Goal: Information Seeking & Learning: Learn about a topic

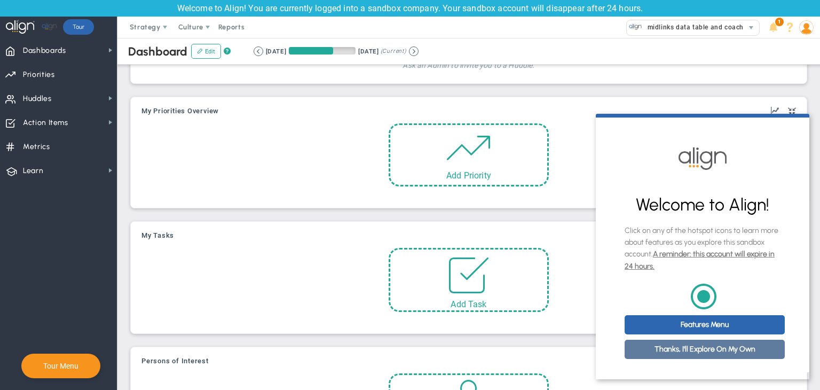
click at [700, 354] on link "Thanks, I'll Explore On My Own" at bounding box center [704, 348] width 160 height 19
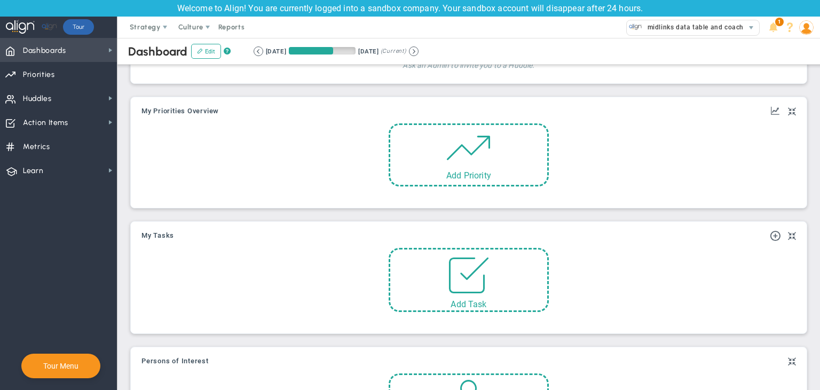
click at [82, 51] on span "Dashboards Dashboards" at bounding box center [58, 50] width 117 height 24
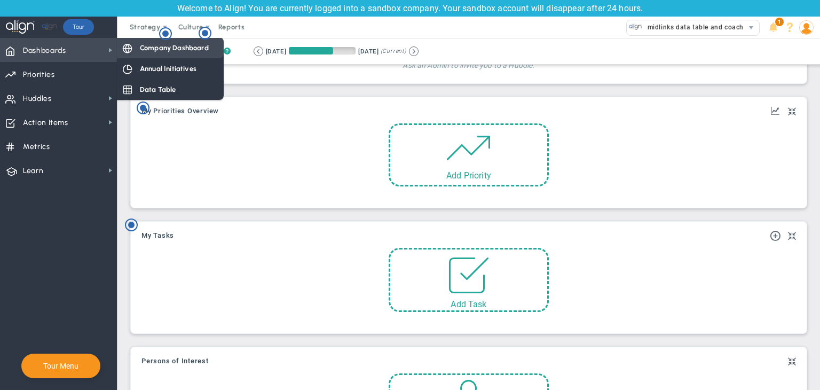
click at [201, 52] on span "Company Dashboard" at bounding box center [174, 48] width 69 height 10
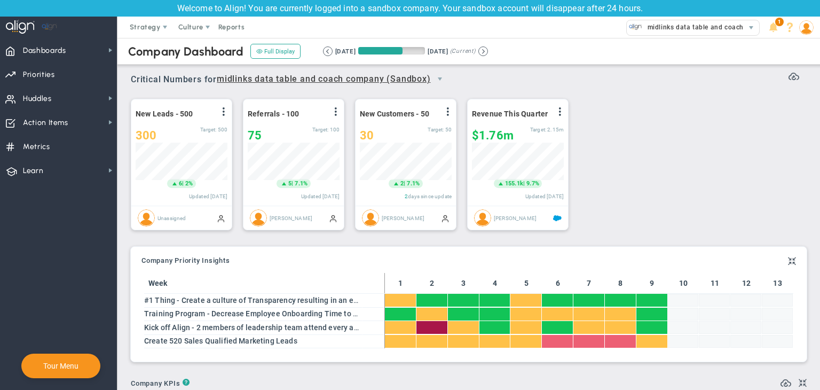
scroll to position [533679, 533625]
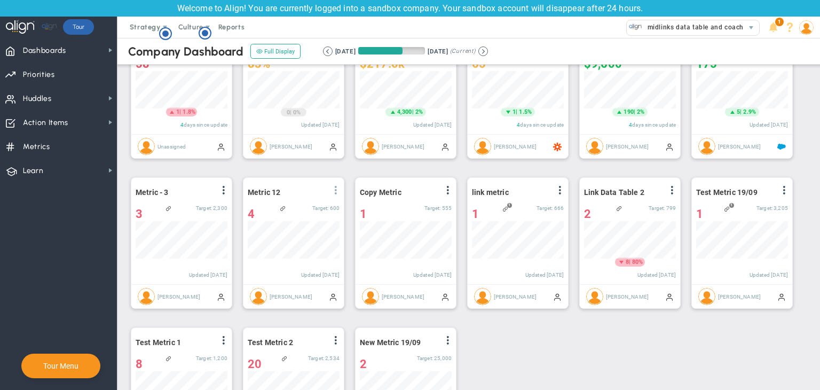
click at [337, 189] on span at bounding box center [335, 190] width 9 height 9
click at [574, 374] on div "A/R Days (Average) View Historical Graph Edit Make "No Change" Update Add Past …" at bounding box center [464, 243] width 689 height 450
click at [73, 60] on span "Dashboards Dashboards" at bounding box center [58, 50] width 117 height 24
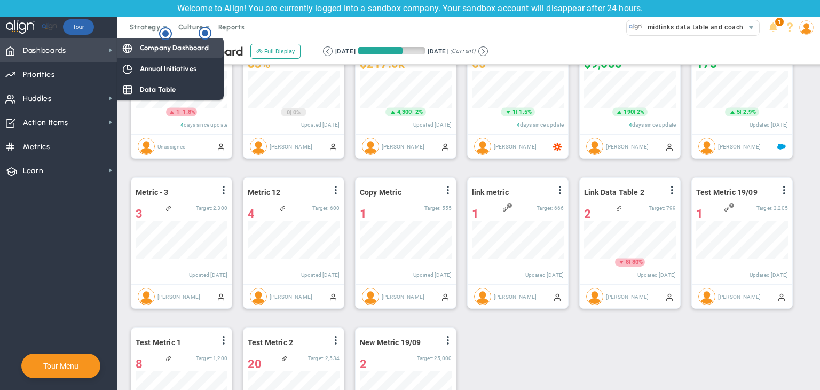
click at [168, 44] on span "Company Dashboard" at bounding box center [174, 48] width 69 height 10
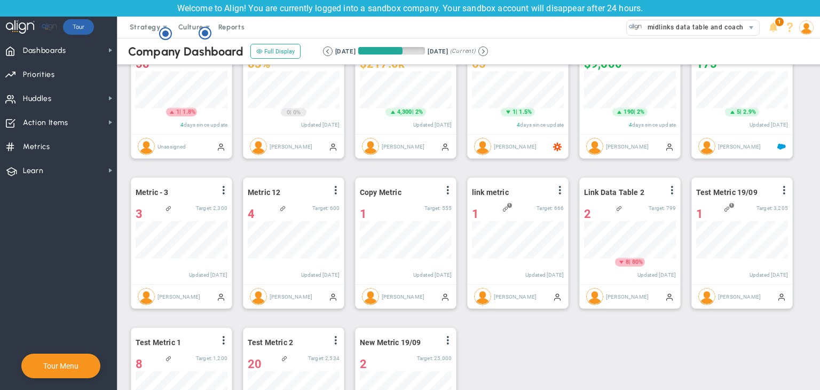
click at [802, 22] on img at bounding box center [806, 27] width 14 height 14
click at [777, 129] on span "Sign Out" at bounding box center [767, 133] width 86 height 21
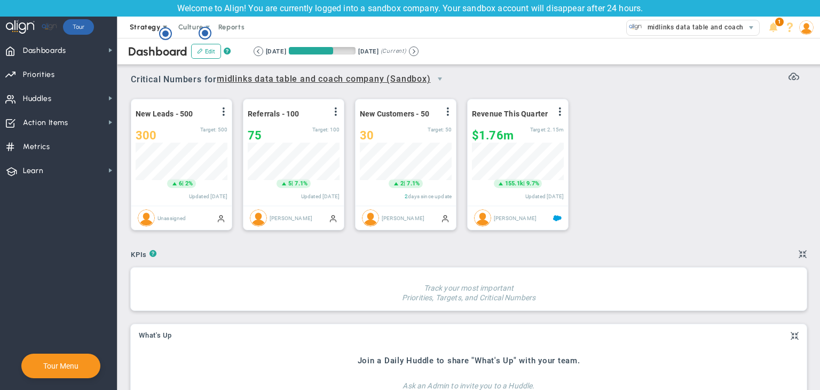
click at [149, 26] on span "Strategy" at bounding box center [145, 27] width 31 height 8
click at [152, 53] on span "One Page Strategic Plan" at bounding box center [171, 48] width 98 height 21
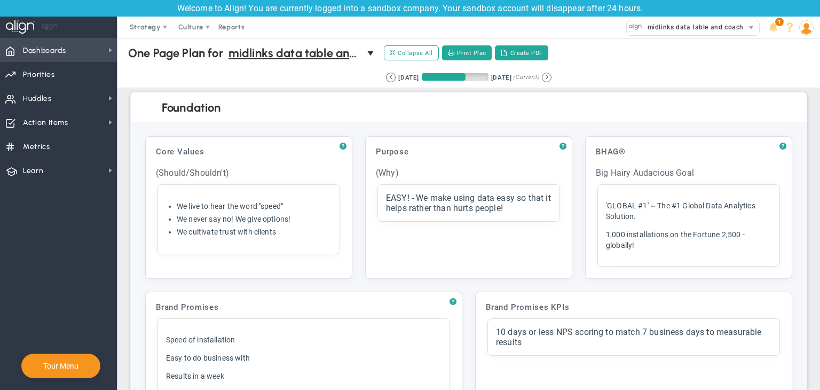
click at [101, 50] on span "Dashboards Dashboards" at bounding box center [58, 50] width 117 height 24
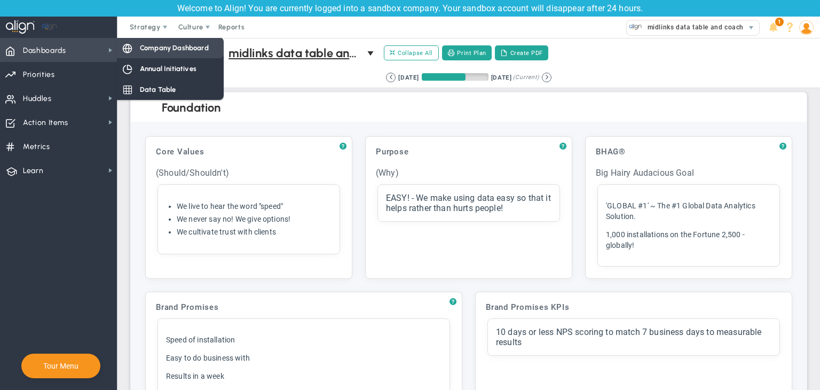
click at [164, 51] on span "Company Dashboard" at bounding box center [174, 48] width 69 height 10
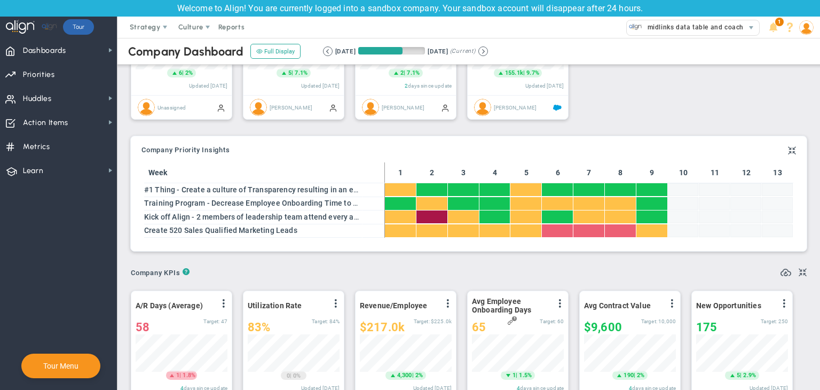
scroll to position [37, 92]
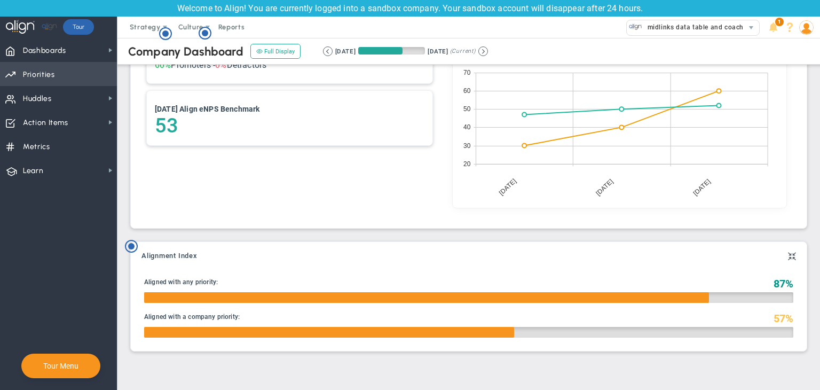
click at [35, 70] on span "Priorities" at bounding box center [39, 75] width 32 height 22
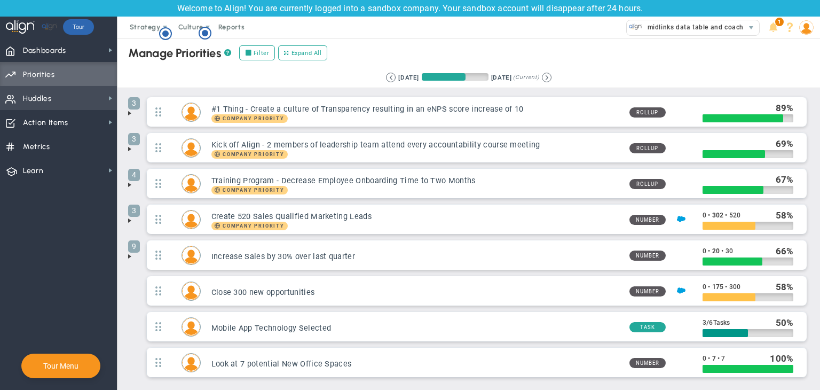
click at [88, 94] on span "Huddles Huddles" at bounding box center [58, 98] width 117 height 24
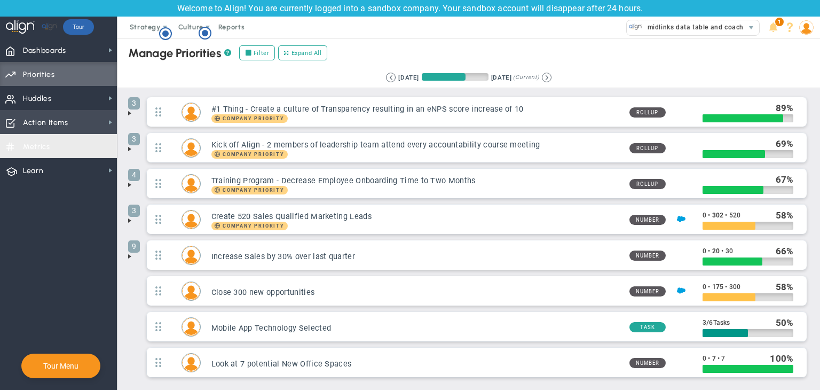
click at [69, 130] on span "Action Items Action Items" at bounding box center [58, 122] width 117 height 24
click at [104, 123] on span "Action Items Action Items" at bounding box center [58, 122] width 117 height 24
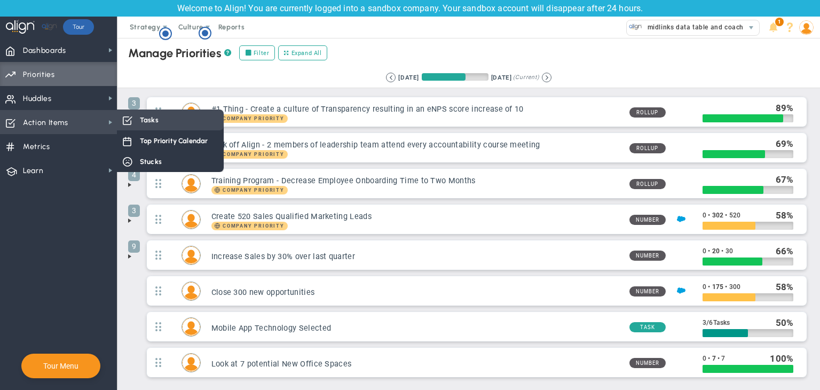
click at [153, 123] on span "Tasks" at bounding box center [149, 120] width 19 height 10
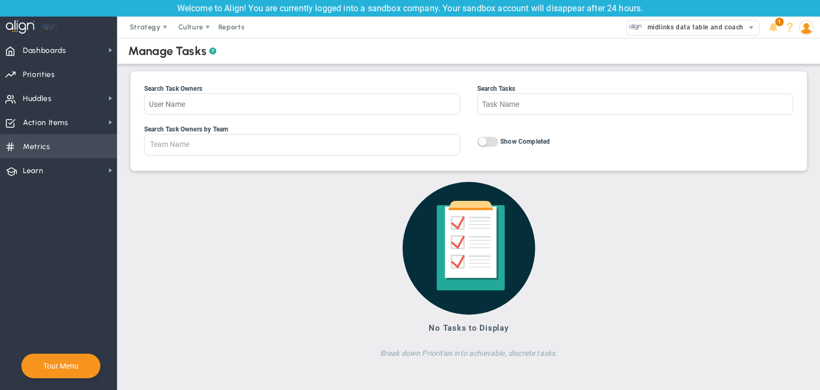
click at [91, 139] on span "Metrics Metrics" at bounding box center [58, 146] width 117 height 24
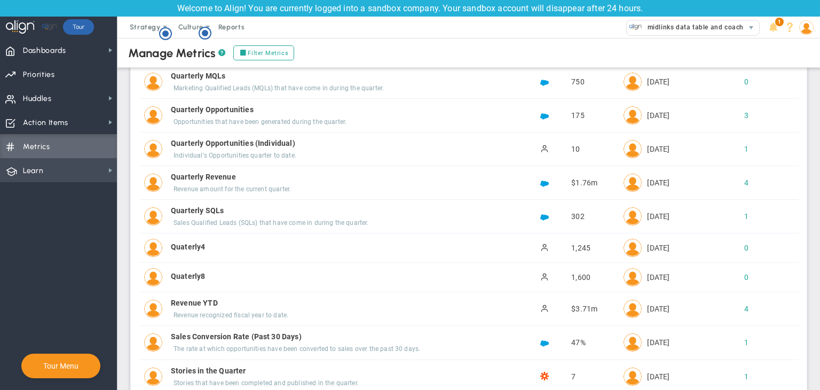
click at [98, 171] on span "Learn Learn" at bounding box center [58, 170] width 117 height 24
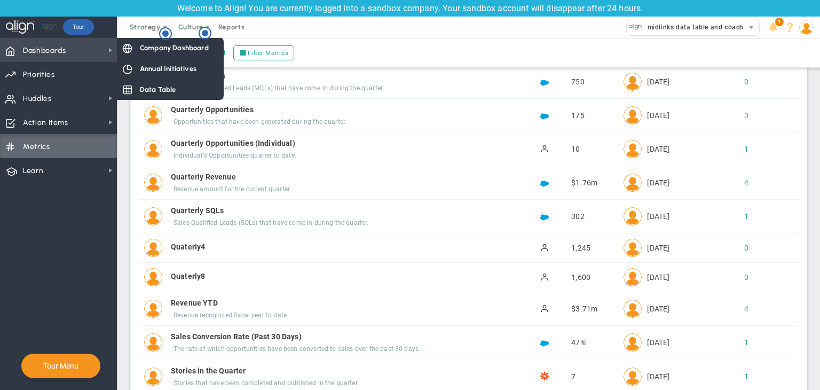
click at [99, 43] on span "Dashboards Dashboards" at bounding box center [58, 50] width 117 height 24
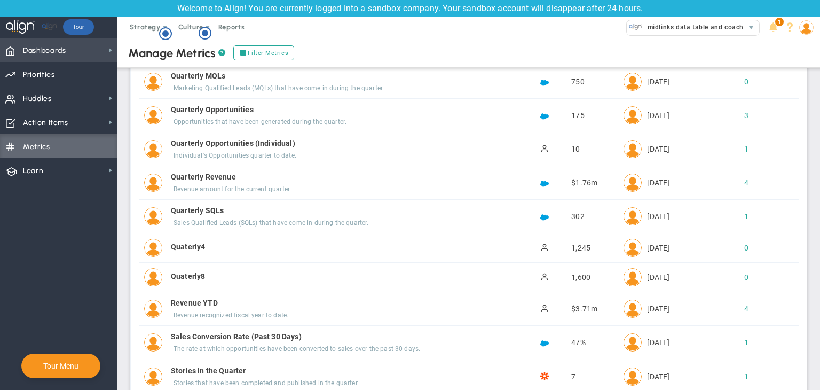
click at [99, 43] on span "Dashboards Dashboards" at bounding box center [58, 50] width 117 height 24
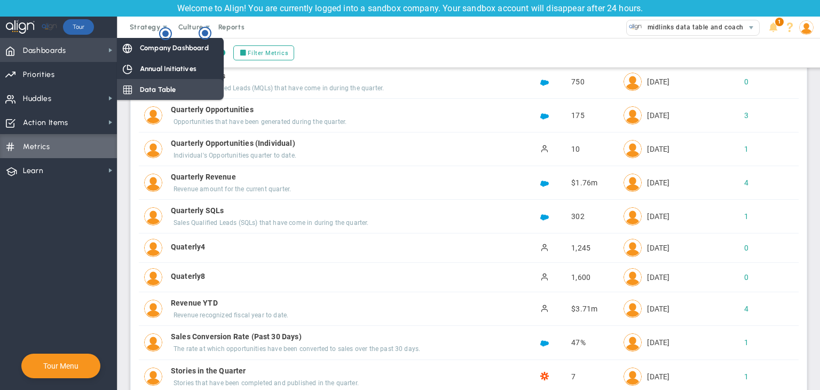
click at [137, 83] on div "Data Table" at bounding box center [170, 89] width 107 height 21
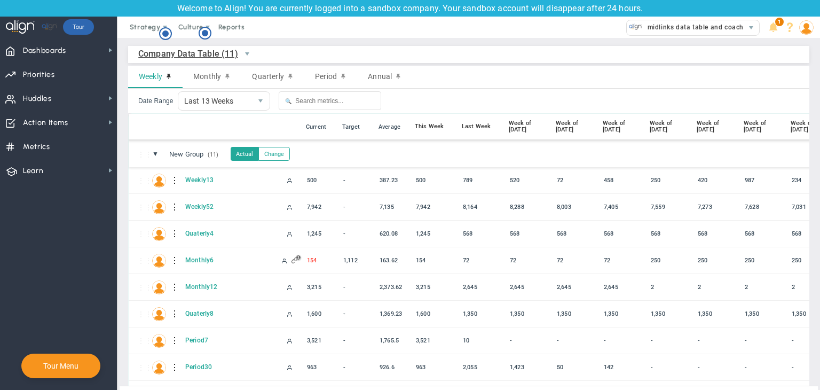
click at [221, 60] on span "Company Data Table (11)" at bounding box center [188, 53] width 100 height 13
click at [250, 56] on span "select" at bounding box center [247, 54] width 9 height 9
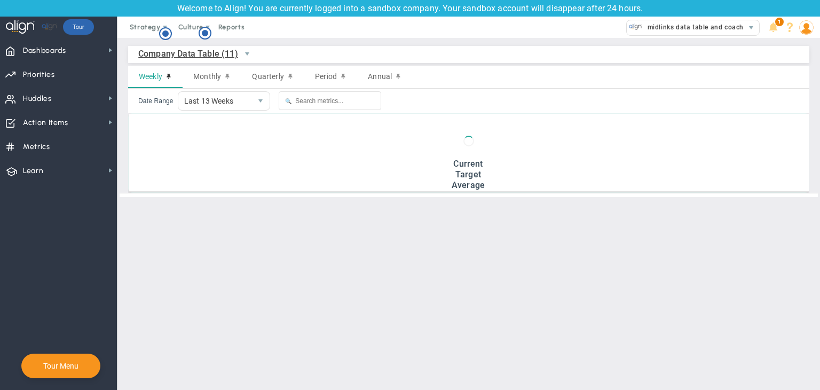
click at [190, 56] on span "Company Data Table (11)" at bounding box center [188, 53] width 100 height 13
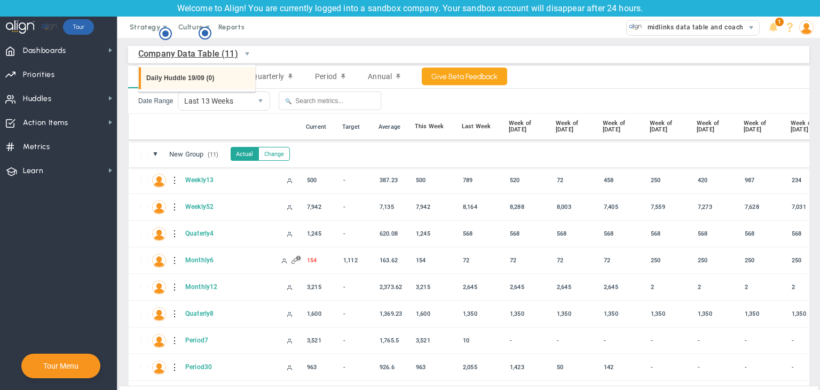
click at [192, 75] on li "Daily Huddle 19/09 (0)" at bounding box center [197, 78] width 116 height 22
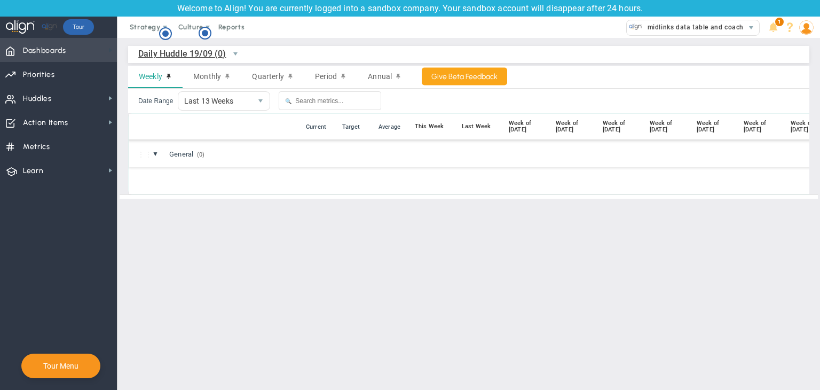
click at [113, 50] on span at bounding box center [110, 50] width 9 height 9
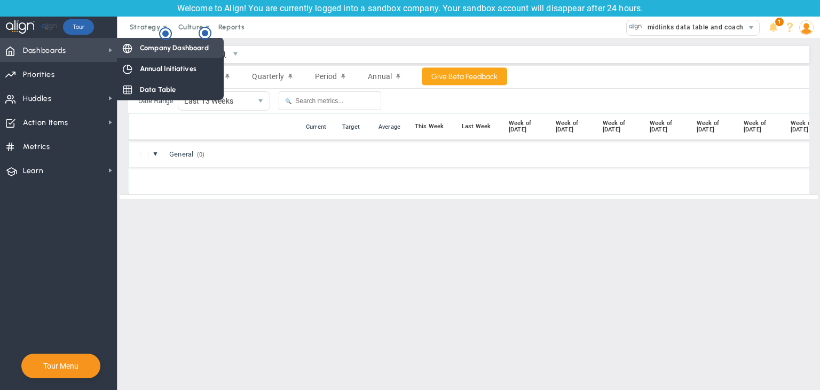
click at [155, 48] on span "Company Dashboard" at bounding box center [174, 48] width 69 height 10
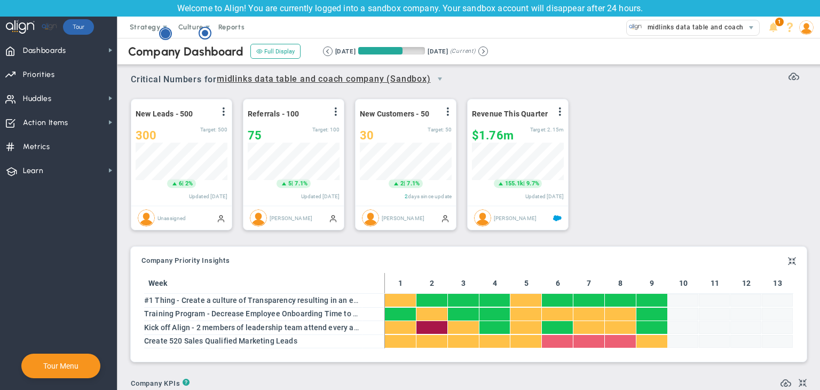
click at [169, 30] on icon "Hotspot (open by clicking or pressing space/enter)" at bounding box center [165, 33] width 13 height 13
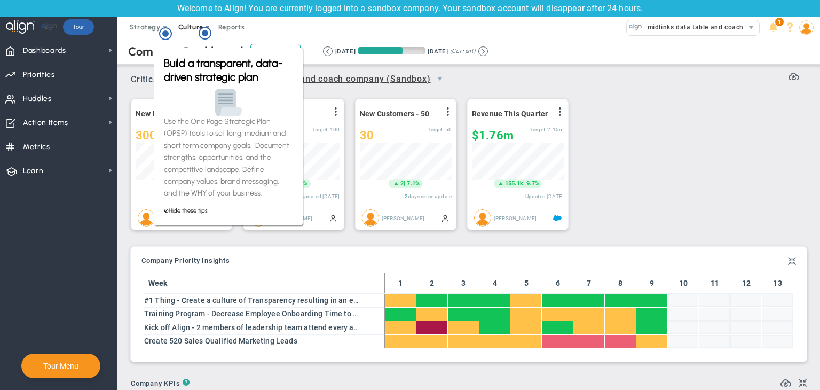
click at [197, 30] on span "Culture" at bounding box center [191, 27] width 43 height 21
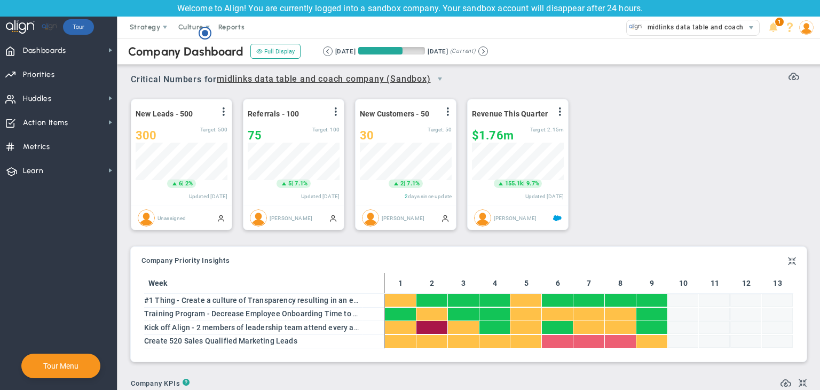
click at [204, 34] on circle "Hotspot (open by clicking or pressing space/enter)" at bounding box center [205, 33] width 6 height 6
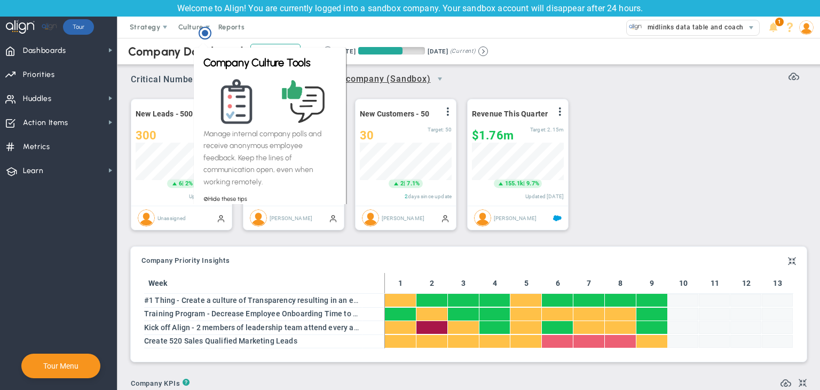
click at [626, 101] on div "New Leads - 500 View Historical Graph Edit Make "No Change" Update Add Past Upd…" at bounding box center [464, 165] width 689 height 150
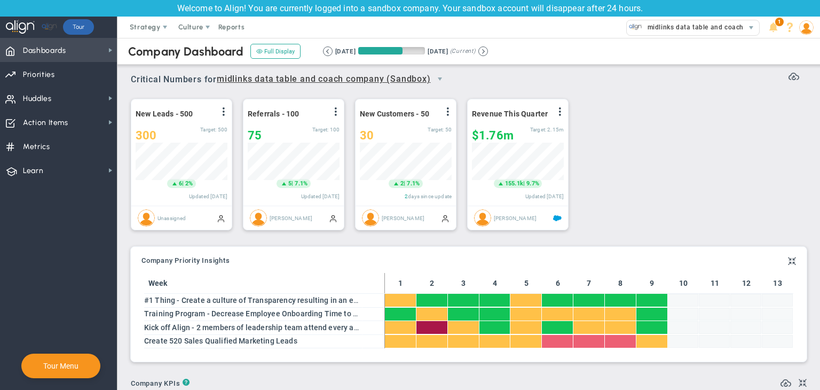
click at [46, 49] on span "Dashboards" at bounding box center [44, 50] width 43 height 22
click at [436, 80] on span "select" at bounding box center [440, 79] width 9 height 9
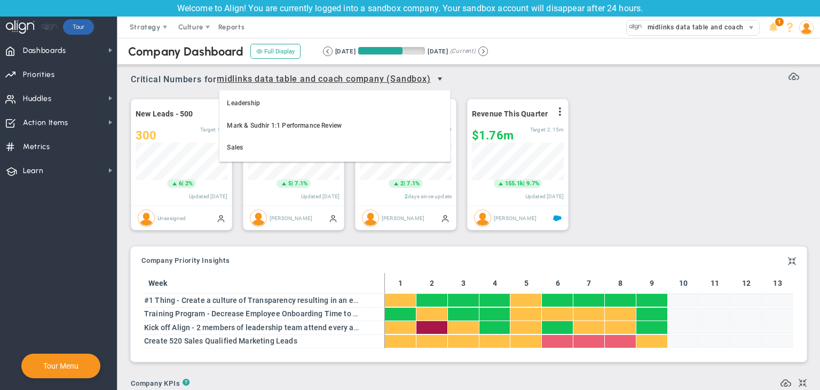
click at [436, 80] on span "select" at bounding box center [440, 79] width 9 height 9
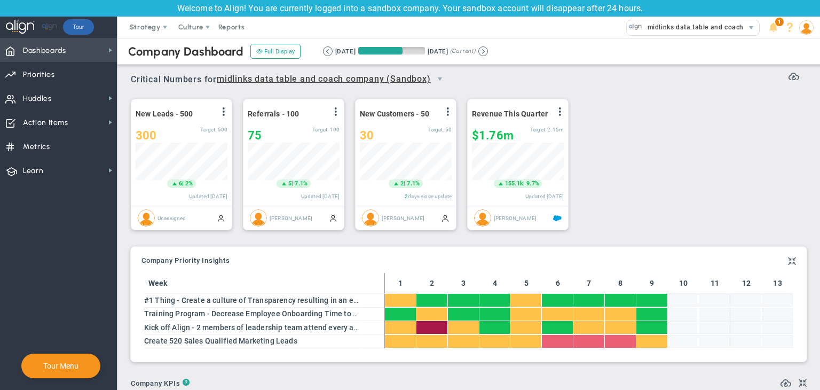
click at [56, 53] on span "Dashboards" at bounding box center [44, 50] width 43 height 22
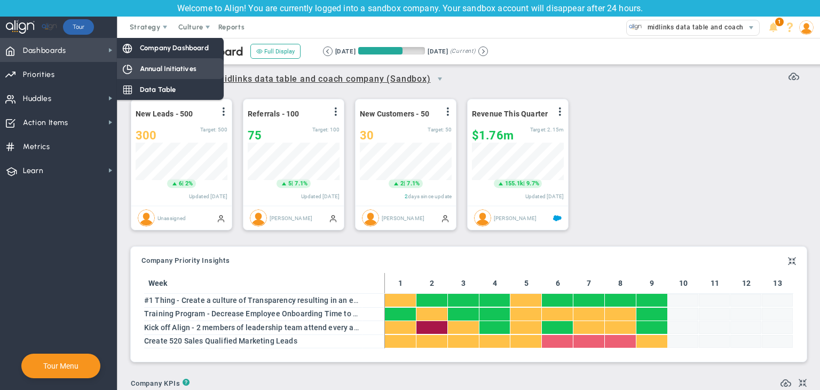
click at [164, 78] on div "Annual Initiatives" at bounding box center [170, 68] width 107 height 21
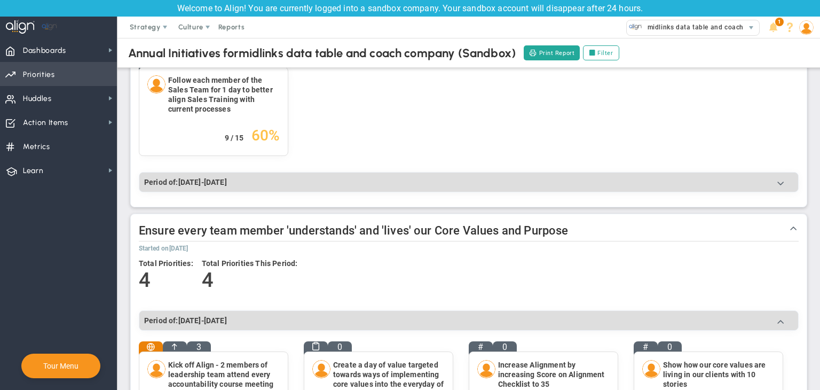
scroll to position [267, 0]
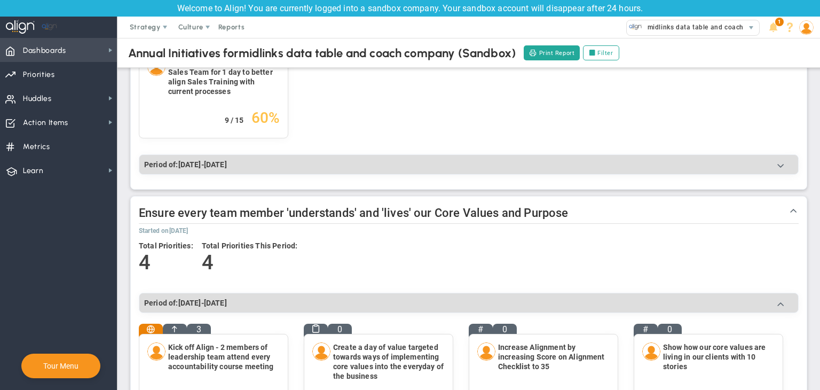
click at [92, 38] on span "Dashboards Dashboards" at bounding box center [58, 50] width 117 height 24
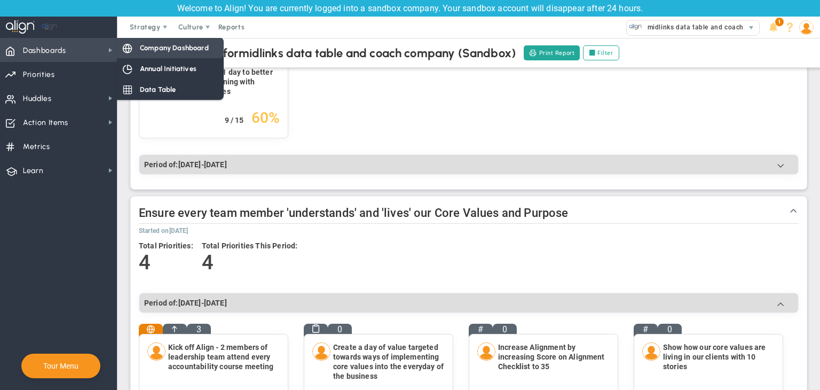
click at [134, 50] on div "Company Dashboard" at bounding box center [170, 47] width 107 height 21
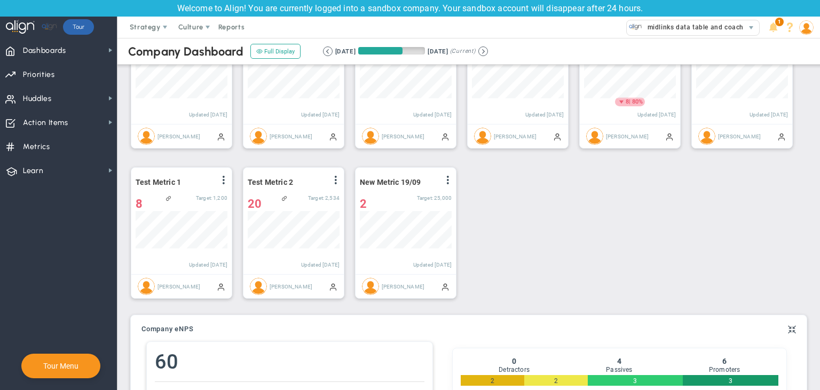
scroll to position [533679, 533625]
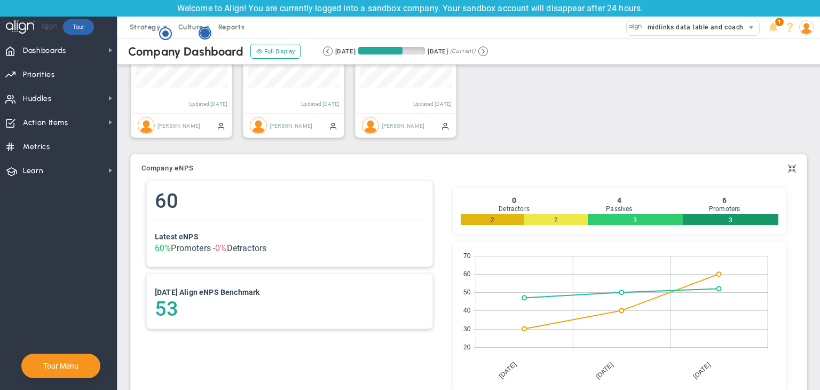
click at [202, 31] on circle "Hotspot (open by clicking or pressing space/enter)" at bounding box center [205, 33] width 12 height 12
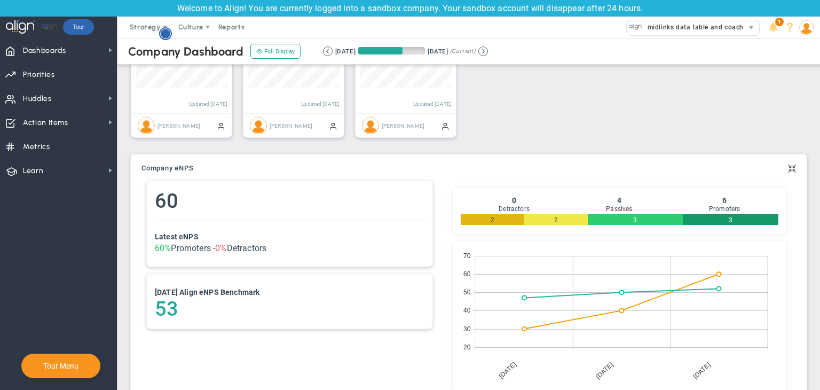
click at [164, 34] on circle "Hotspot (open by clicking or pressing space/enter)" at bounding box center [166, 34] width 10 height 10
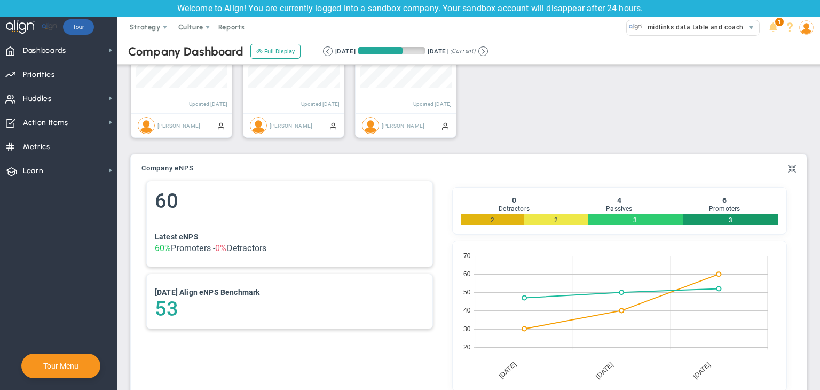
click at [810, 27] on img at bounding box center [806, 27] width 14 height 14
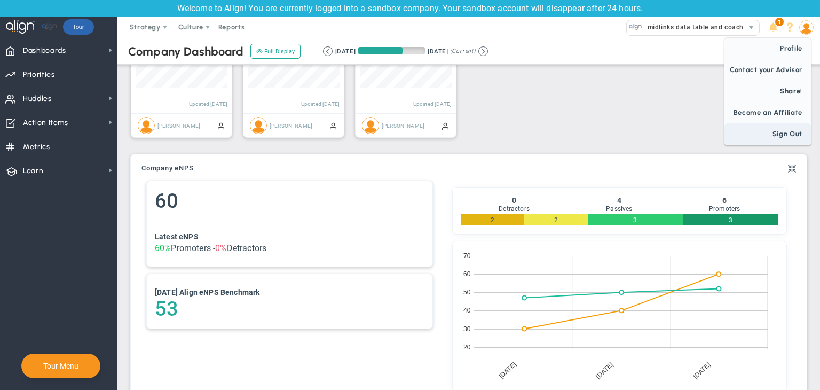
click at [789, 137] on span "Sign Out" at bounding box center [767, 133] width 86 height 21
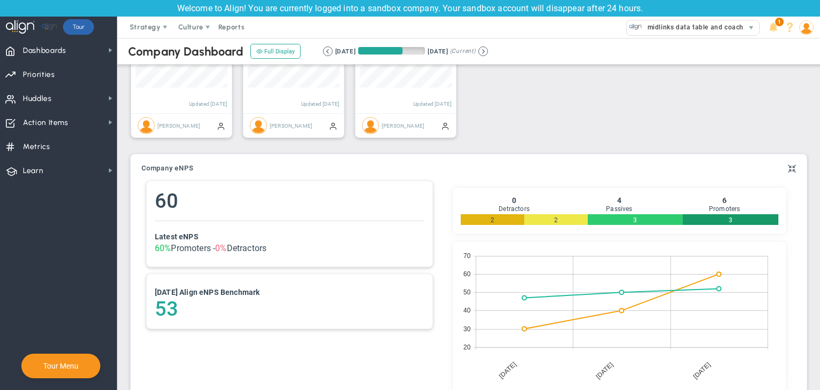
scroll to position [0, 0]
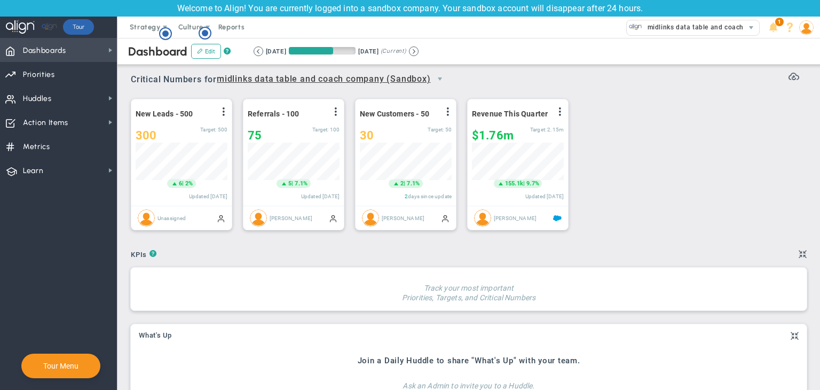
click at [58, 51] on span "Dashboards" at bounding box center [44, 50] width 43 height 22
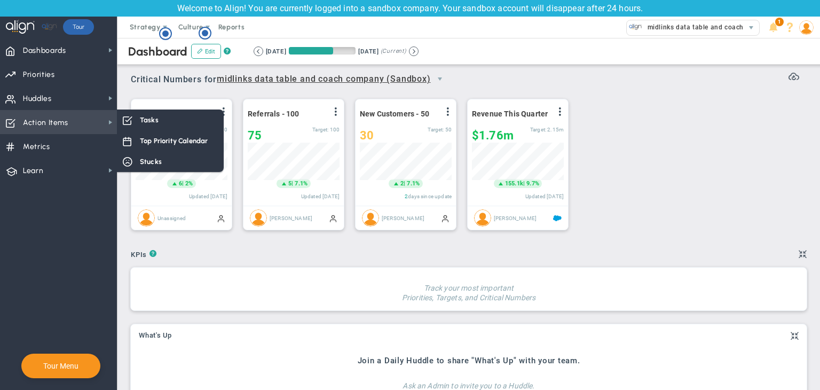
click at [64, 112] on span "Action Items" at bounding box center [45, 123] width 45 height 22
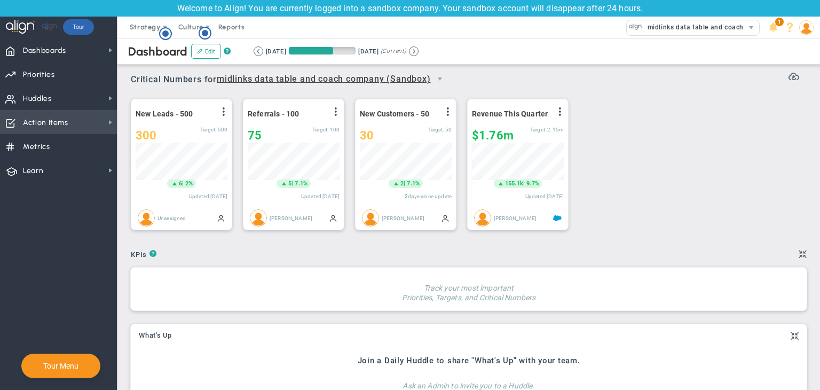
click at [76, 120] on span "Action Items Action Items" at bounding box center [58, 122] width 117 height 24
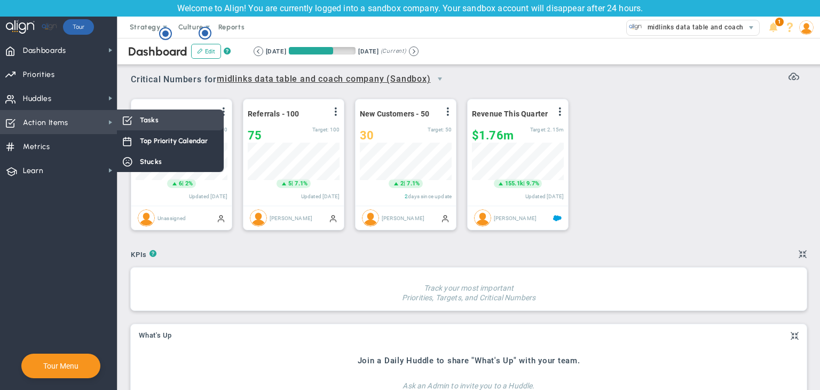
click at [136, 125] on div "Tasks" at bounding box center [170, 119] width 107 height 21
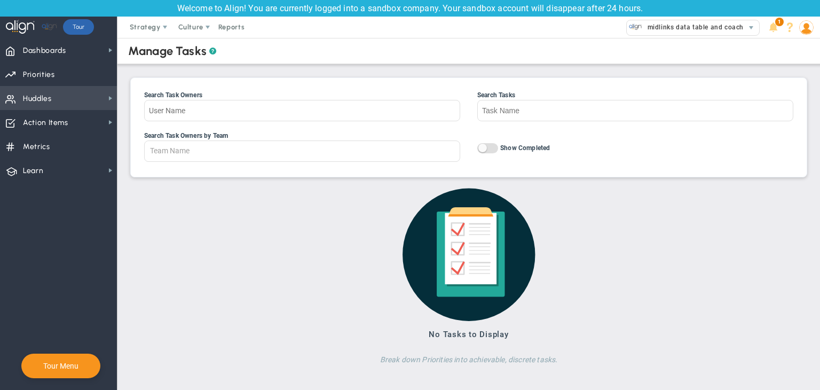
click at [59, 89] on span "Huddles Huddles" at bounding box center [58, 98] width 117 height 24
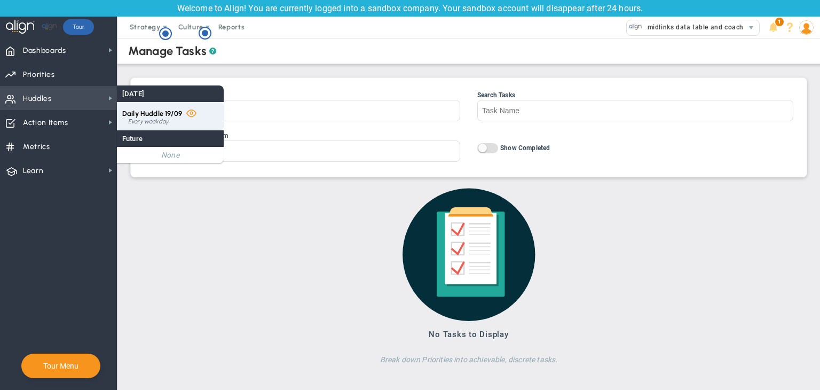
click at [171, 115] on span "Daily Huddle 19/09" at bounding box center [152, 113] width 60 height 8
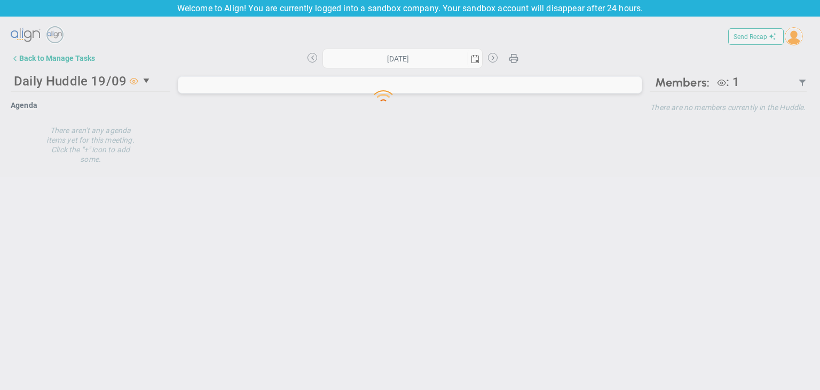
type input "Friday, September 19, 2025"
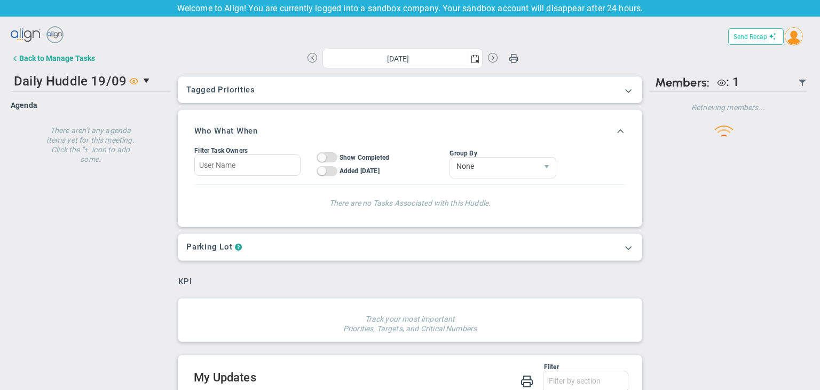
click at [757, 33] on span "Send Recap" at bounding box center [750, 36] width 34 height 7
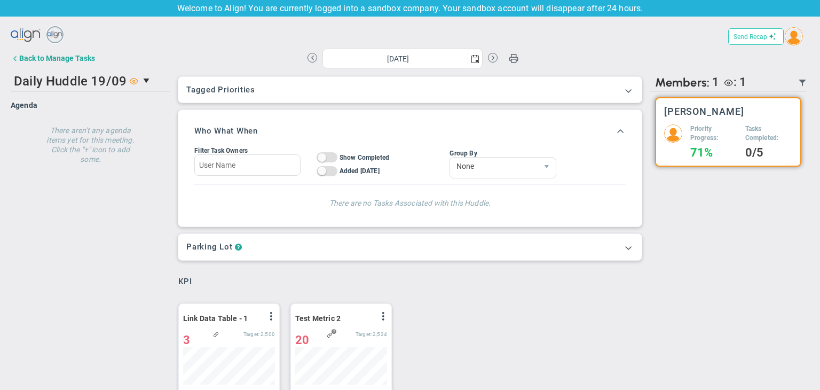
scroll to position [37, 92]
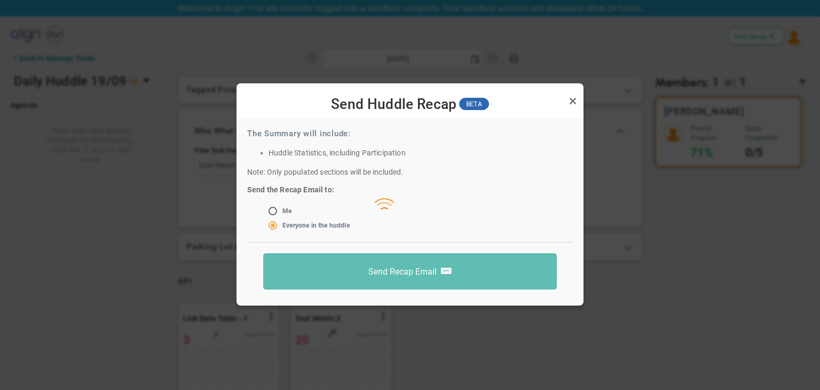
radio input "true"
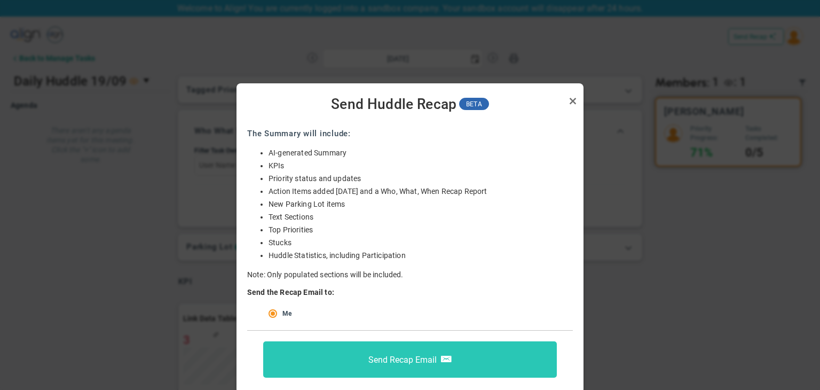
click at [355, 343] on button "Send Recap Email" at bounding box center [410, 359] width 294 height 36
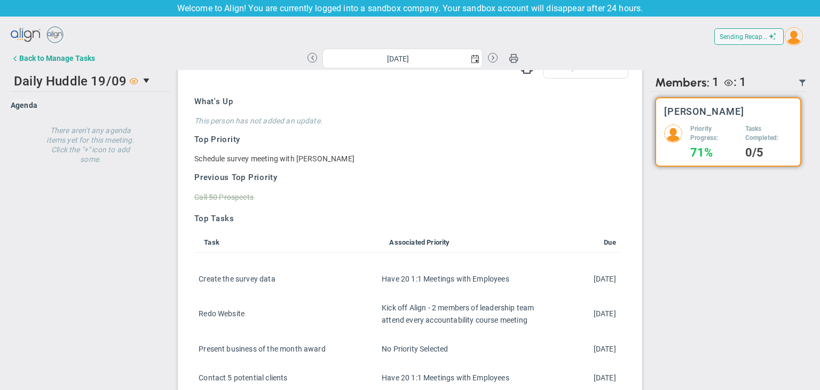
scroll to position [427, 0]
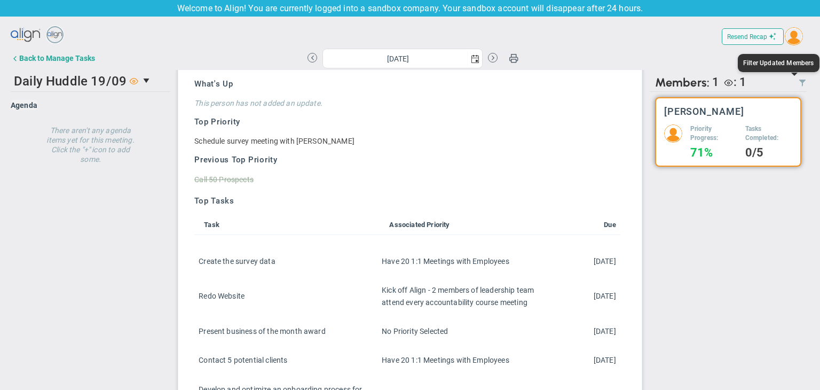
click at [798, 78] on span at bounding box center [802, 82] width 9 height 9
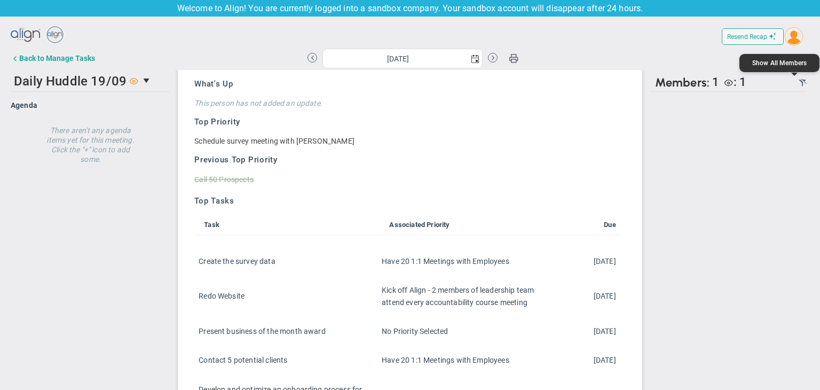
click at [798, 78] on span at bounding box center [802, 82] width 9 height 9
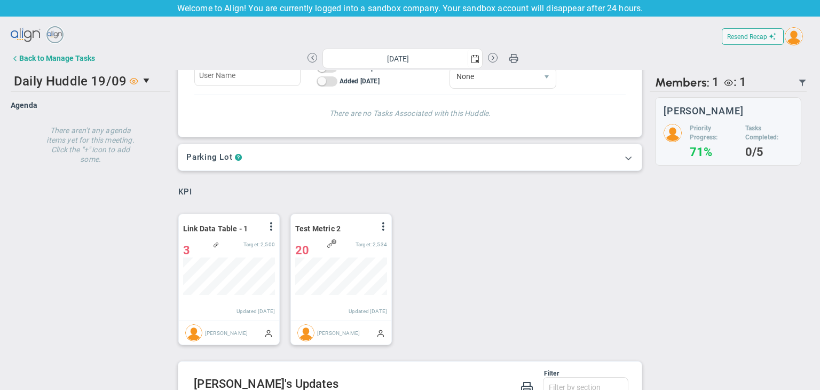
scroll to position [0, 0]
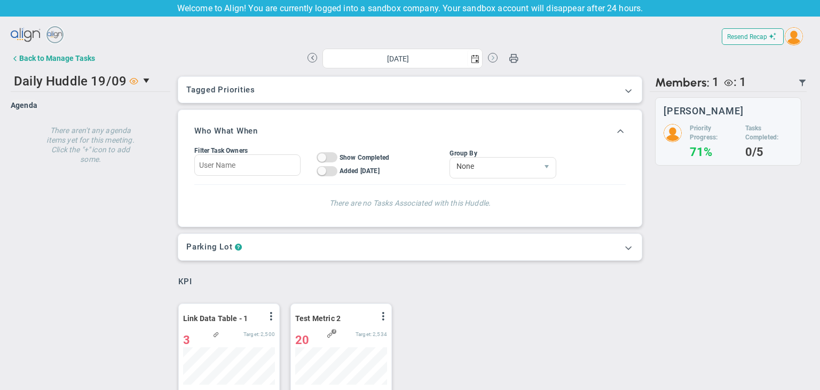
click at [488, 59] on button at bounding box center [493, 58] width 10 height 10
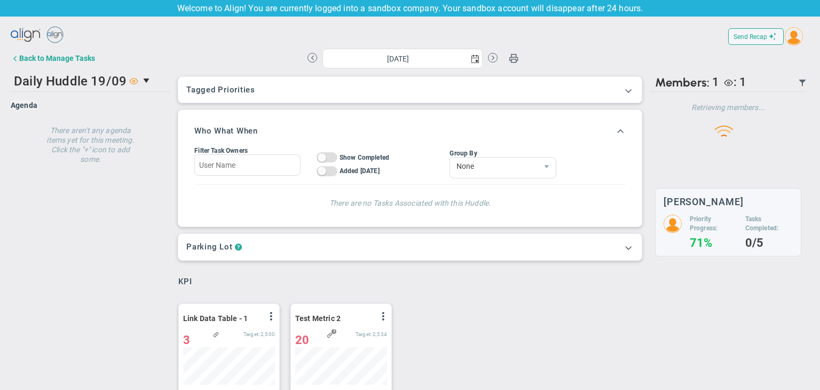
scroll to position [37, 92]
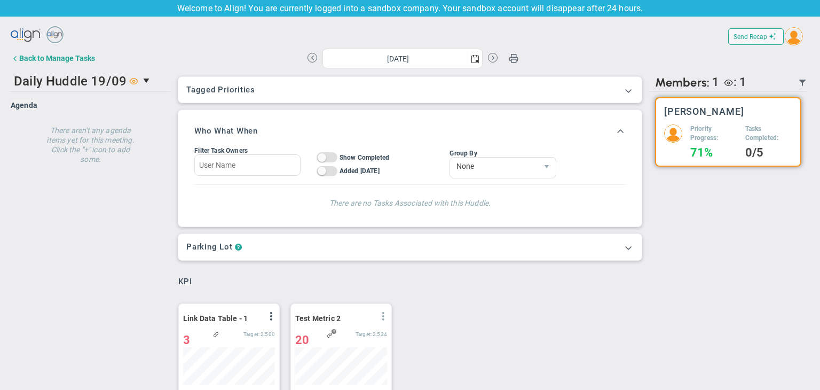
click at [383, 314] on span at bounding box center [383, 316] width 9 height 9
click at [310, 56] on button at bounding box center [312, 58] width 10 height 10
type input "Friday, September 19, 2025"
click at [28, 60] on div "Back to Manage Tasks" at bounding box center [57, 58] width 76 height 9
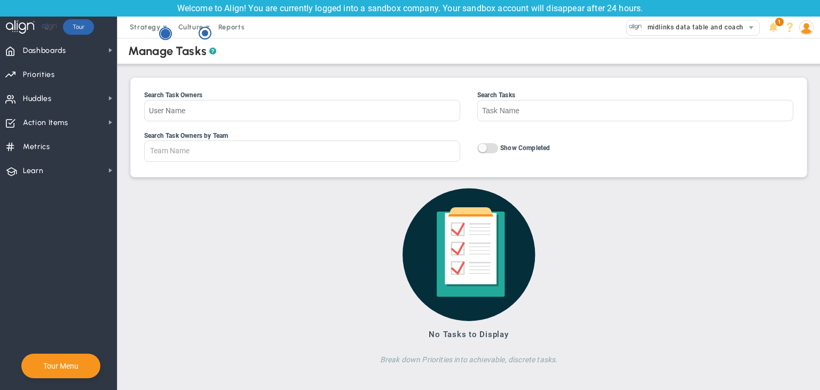
click at [162, 30] on circle "Hotspot (open by clicking or pressing space/enter)" at bounding box center [166, 34] width 10 height 10
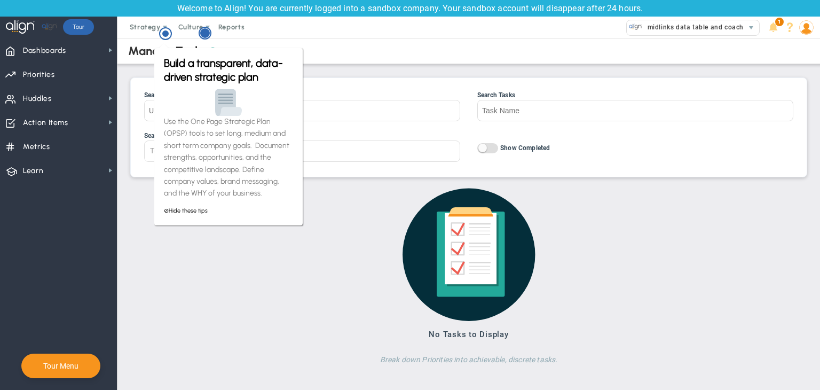
click at [203, 34] on circle "Hotspot (open by clicking or pressing space/enter)" at bounding box center [205, 33] width 10 height 10
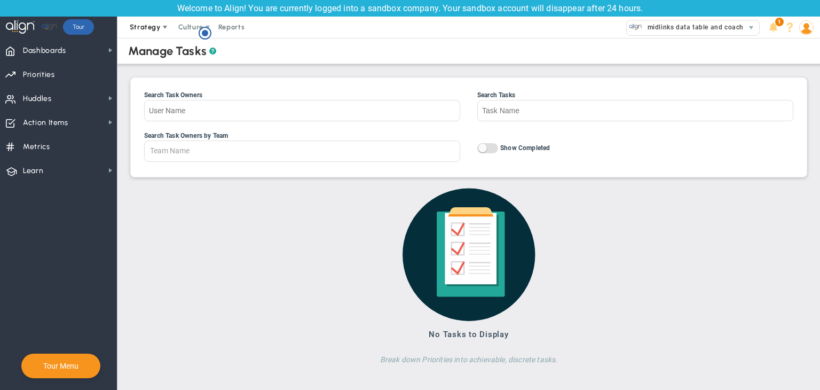
click at [148, 22] on span "Strategy" at bounding box center [146, 27] width 49 height 21
click at [54, 57] on span "Dashboards" at bounding box center [44, 50] width 43 height 22
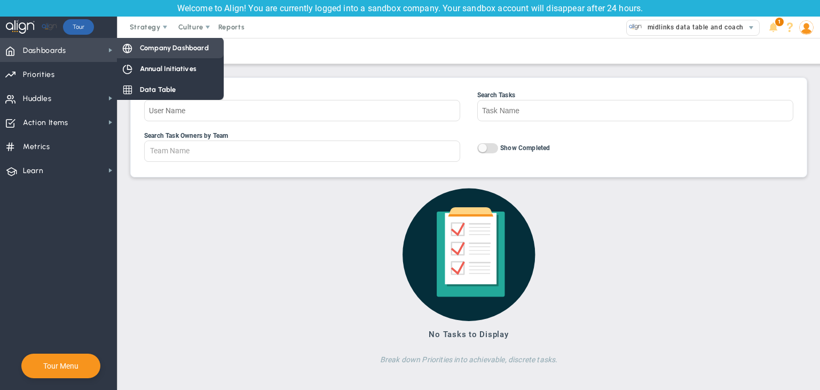
click at [178, 41] on div "Company Dashboard" at bounding box center [170, 47] width 107 height 21
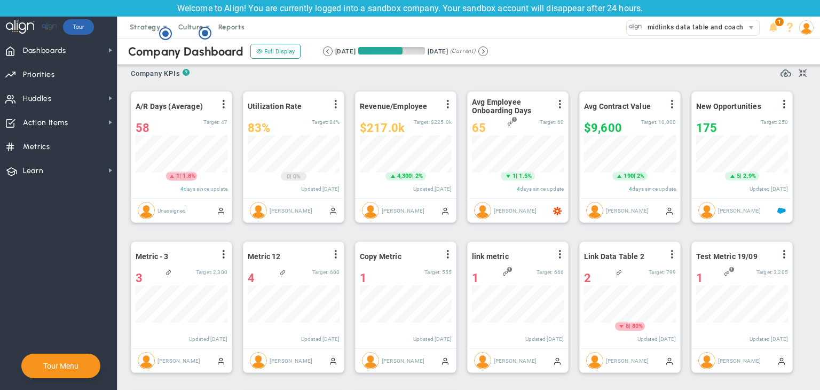
click at [11, 229] on nav "Dashboards Dashboards My Dashboard Company Dashboard" at bounding box center [58, 214] width 117 height 352
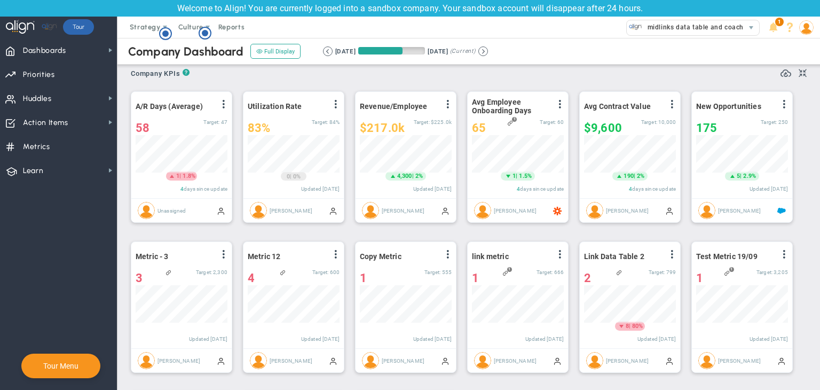
click at [263, 66] on div "? ? Company KPIs Company KPIs Company KPIs" at bounding box center [469, 69] width 676 height 21
click at [70, 228] on nav "Dashboards Dashboards My Dashboard Company Dashboard" at bounding box center [58, 214] width 117 height 352
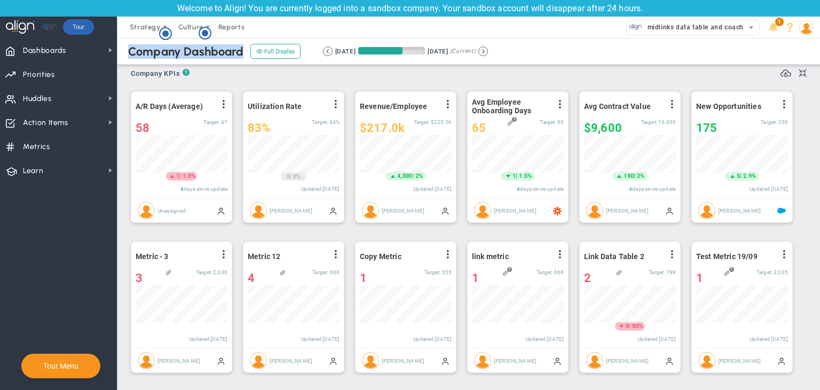
click at [70, 228] on nav "Dashboards Dashboards My Dashboard Company Dashboard" at bounding box center [58, 214] width 117 height 352
click at [382, 82] on div "A/R Days (Average) View Historical Graph Edit Make "No Change" Update Add Past …" at bounding box center [464, 307] width 689 height 450
click at [70, 199] on nav "Dashboards Dashboards My Dashboard Company Dashboard" at bounding box center [58, 214] width 117 height 352
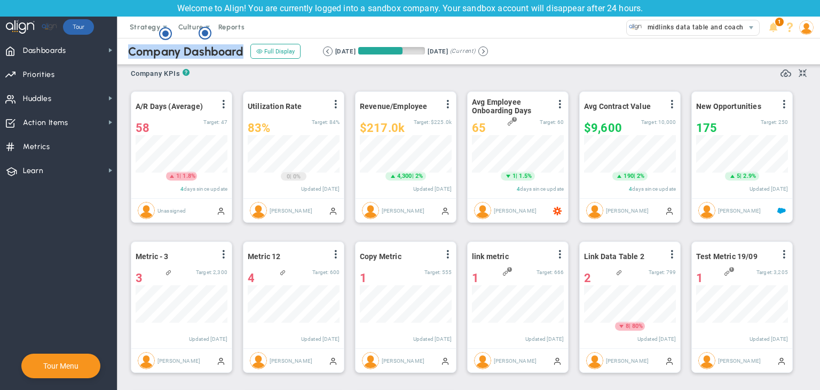
click at [70, 199] on nav "Dashboards Dashboards My Dashboard Company Dashboard" at bounding box center [58, 214] width 117 height 352
click at [280, 83] on div "A/R Days (Average) View Historical Graph Edit Make "No Change" Update Add Past …" at bounding box center [464, 307] width 689 height 450
click at [100, 229] on nav "Dashboards Dashboards My Dashboard Company Dashboard" at bounding box center [58, 214] width 117 height 352
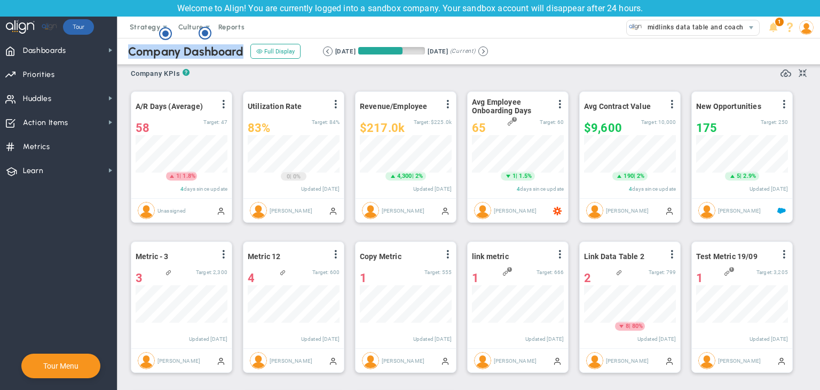
click at [100, 229] on nav "Dashboards Dashboards My Dashboard Company Dashboard" at bounding box center [58, 214] width 117 height 352
click at [275, 80] on div "A/R Days (Average) View Historical Graph Edit Make "No Change" Update Add Past …" at bounding box center [464, 306] width 689 height 453
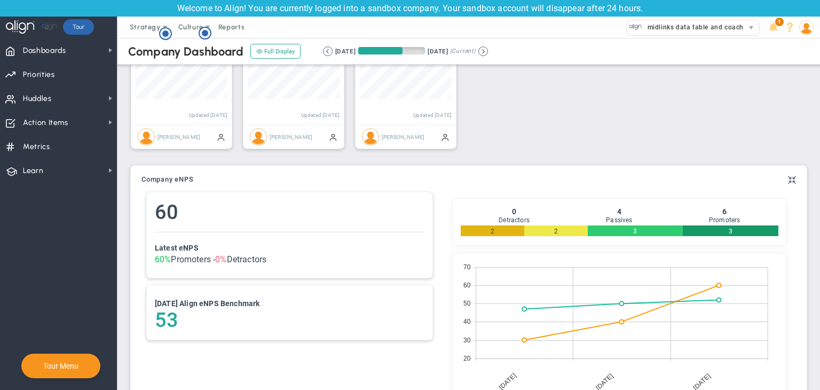
scroll to position [877, 0]
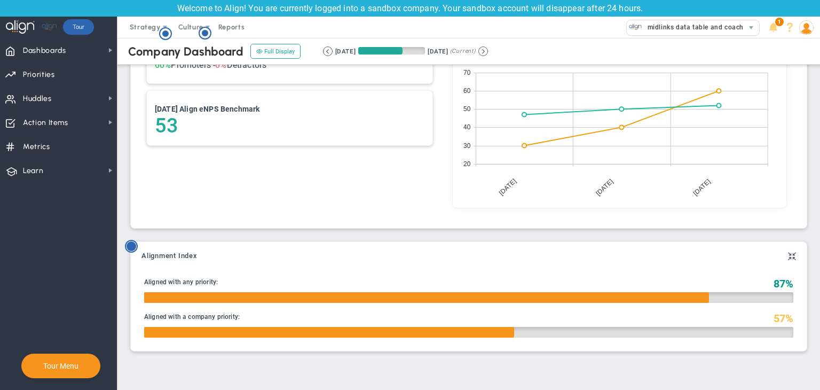
click at [130, 248] on g "Hotspot (open by clicking or pressing space/enter)" at bounding box center [131, 246] width 12 height 12
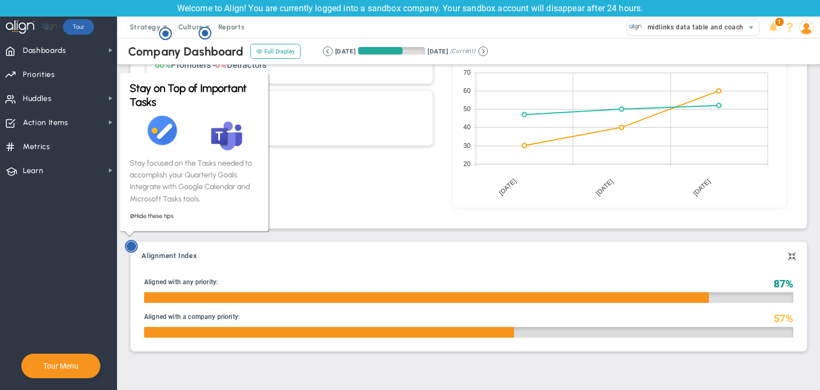
click at [130, 248] on circle "Hotspot (open by clicking or pressing space/enter)" at bounding box center [131, 246] width 10 height 10
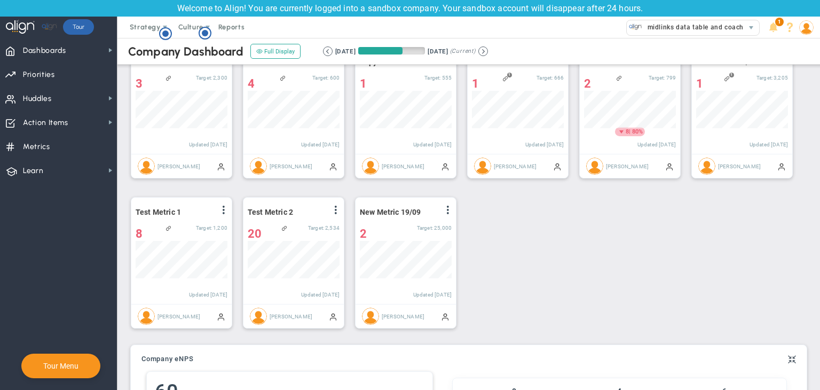
scroll to position [0, 0]
click at [159, 30] on icon "Hotspot (open by clicking or pressing space/enter)" at bounding box center [165, 33] width 13 height 13
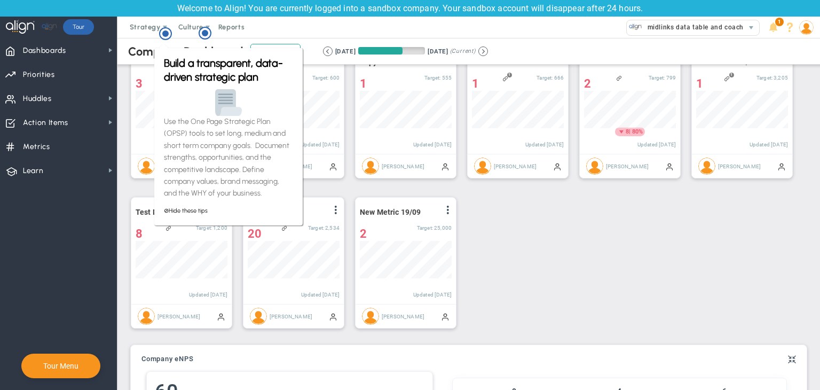
click at [128, 82] on div "Period Metric - 3 View Historical Graph Edit Make "No Change" Update Add Past U…" at bounding box center [178, 114] width 107 height 137
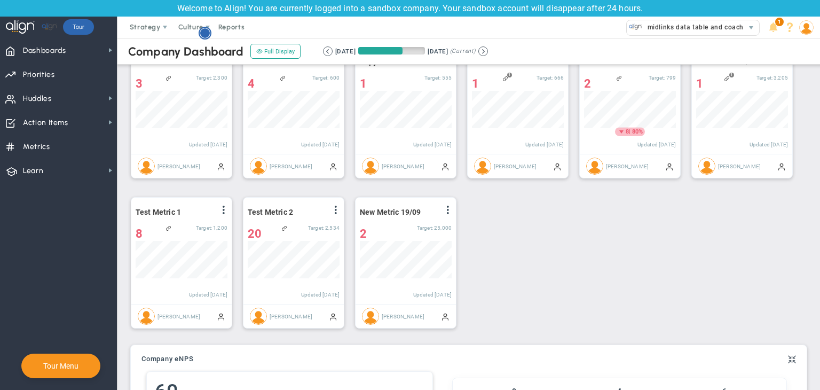
click at [205, 28] on icon "Hotspot (open by clicking or pressing space/enter)" at bounding box center [205, 33] width 13 height 13
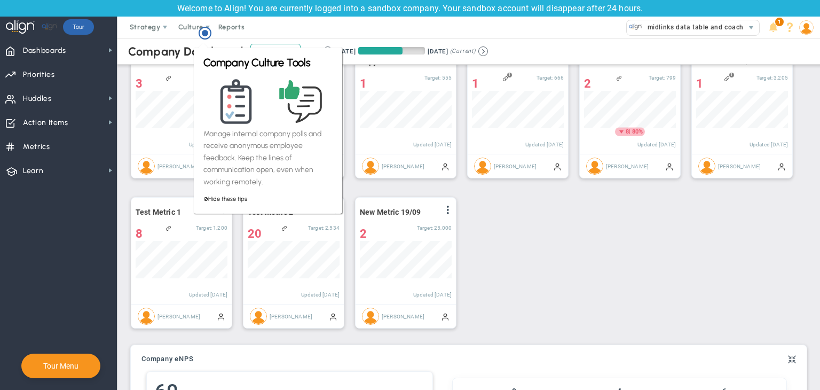
click at [526, 191] on div "A/R Days (Average) View Historical Graph Edit Make "No Change" Update Add Past …" at bounding box center [464, 113] width 689 height 450
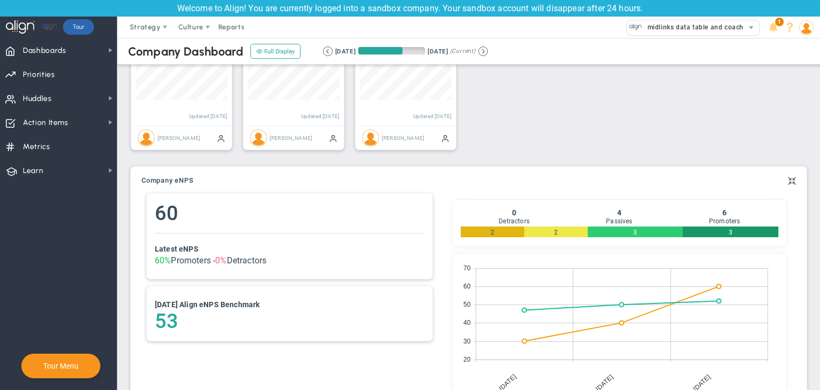
scroll to position [664, 0]
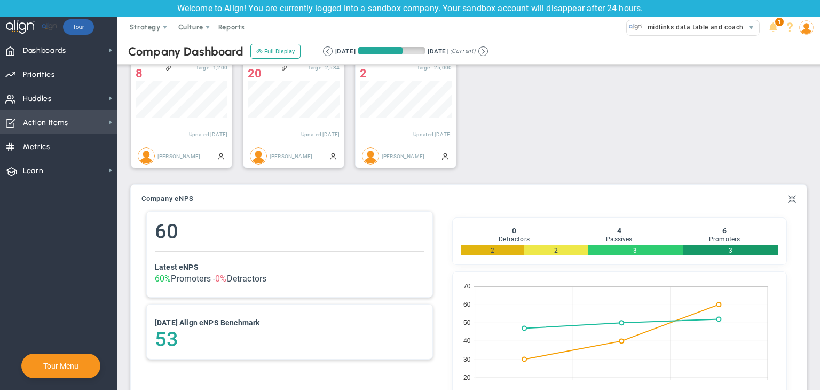
click at [72, 112] on span "Action Items Action Items" at bounding box center [58, 122] width 117 height 24
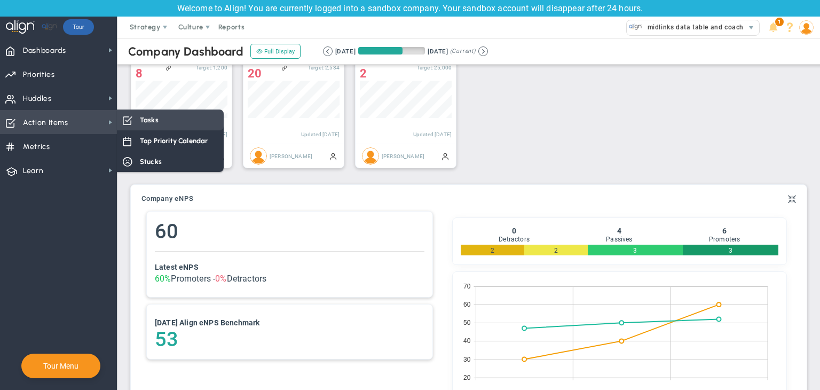
click at [191, 114] on div "Tasks" at bounding box center [170, 119] width 107 height 21
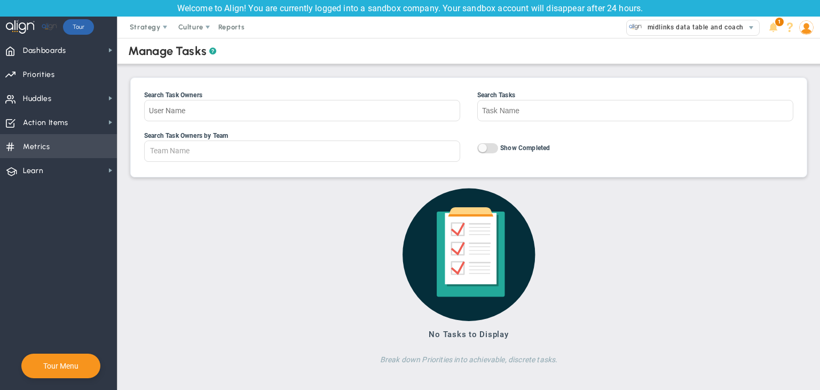
click at [84, 139] on span "Metrics Metrics" at bounding box center [58, 146] width 117 height 24
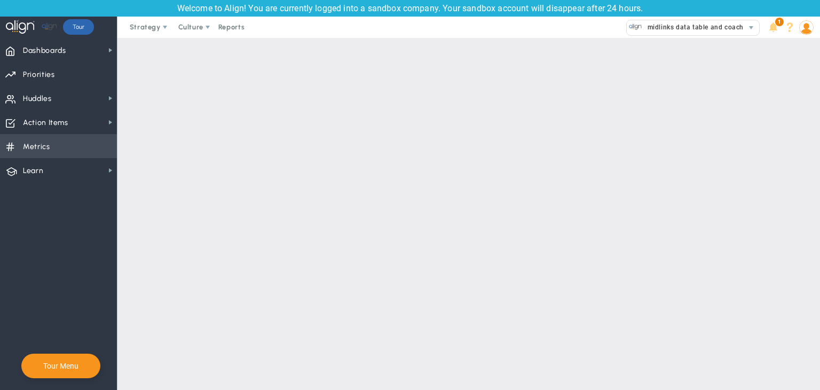
checkbox input "false"
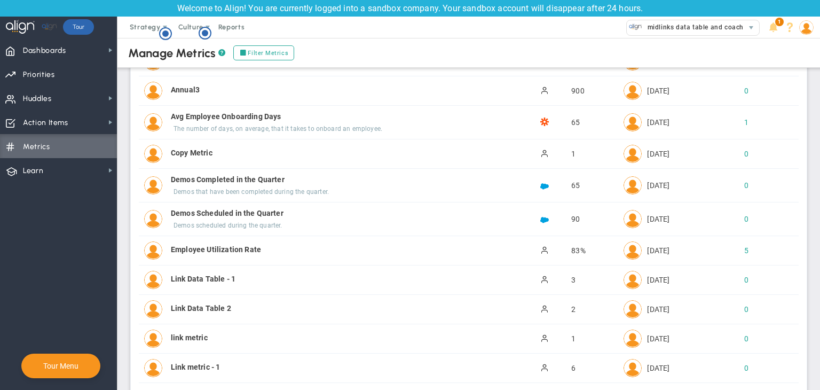
scroll to position [213, 0]
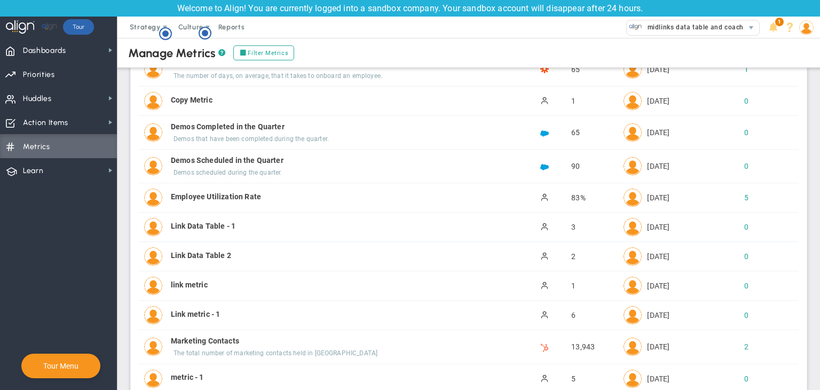
click at [207, 41] on div "Hotspot (open by clicking or pressing space/enter)" at bounding box center [205, 34] width 13 height 14
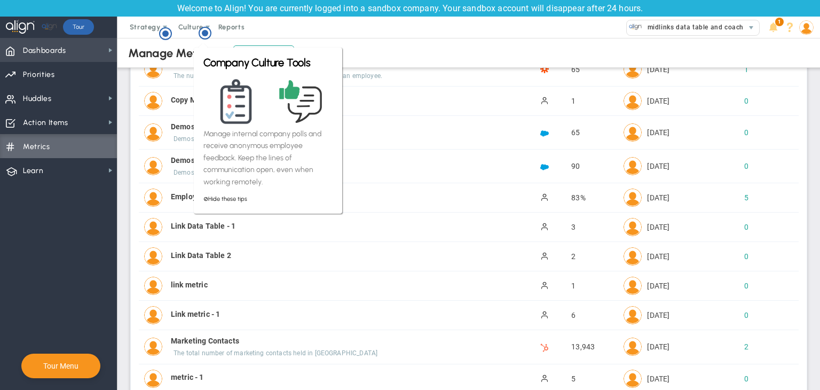
click at [79, 49] on span "Dashboards Dashboards" at bounding box center [58, 50] width 117 height 24
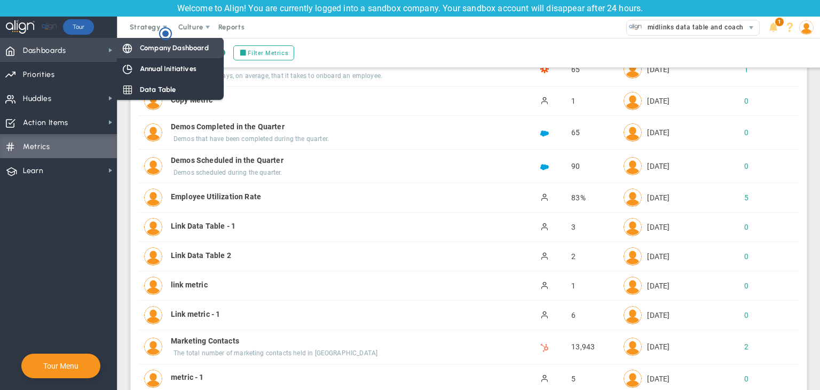
click at [183, 47] on span "Company Dashboard" at bounding box center [174, 48] width 69 height 10
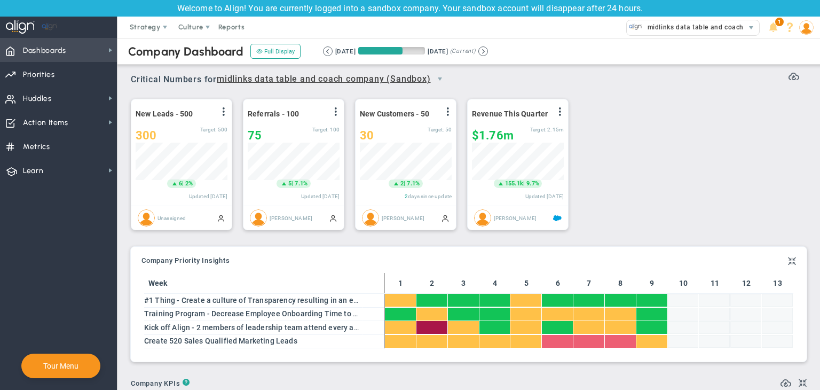
scroll to position [37, 92]
click at [268, 49] on button "Full Display" at bounding box center [275, 51] width 50 height 15
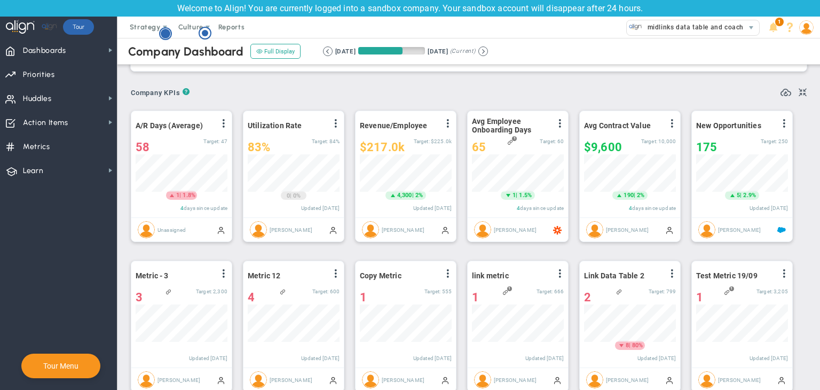
click at [160, 34] on icon "Hotspot (open by clicking or pressing space/enter)" at bounding box center [165, 33] width 13 height 13
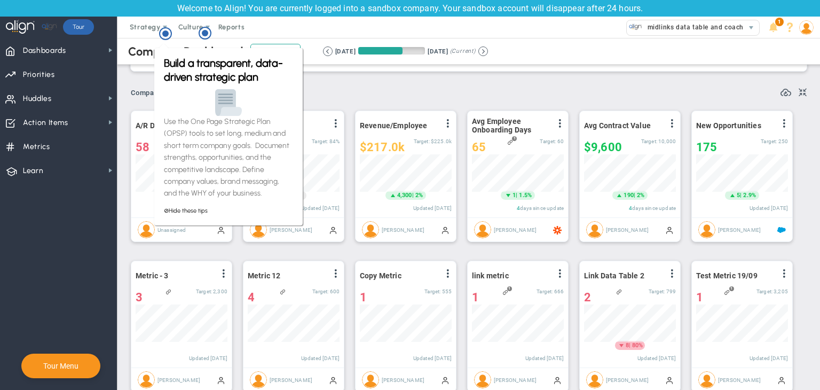
click at [365, 93] on div "? ? Company KPIs Company KPIs Company KPIs" at bounding box center [469, 88] width 676 height 21
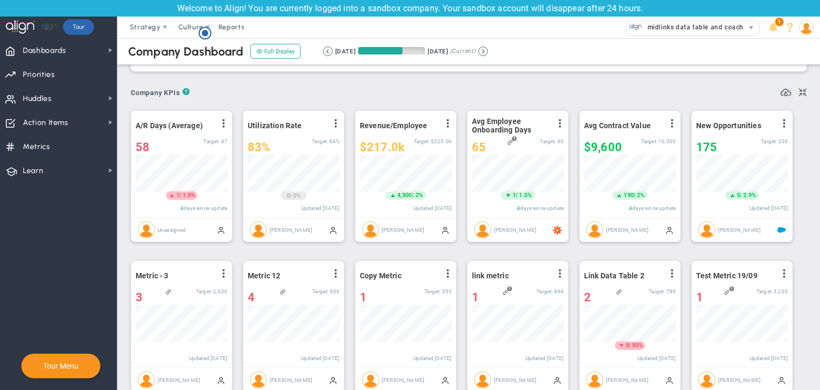
scroll to position [0, 0]
click at [204, 38] on circle "Hotspot (open by clicking or pressing space/enter)" at bounding box center [205, 33] width 12 height 12
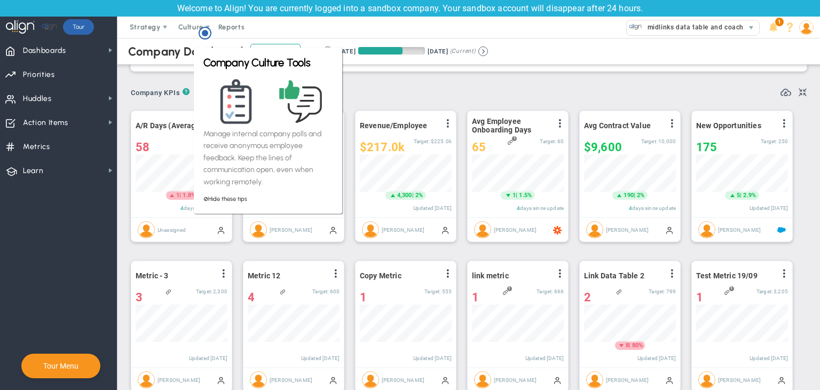
click at [175, 76] on div "Company OKR Insights Company Priority Insights Add Company Objective or Key Res…" at bounding box center [468, 13] width 681 height 129
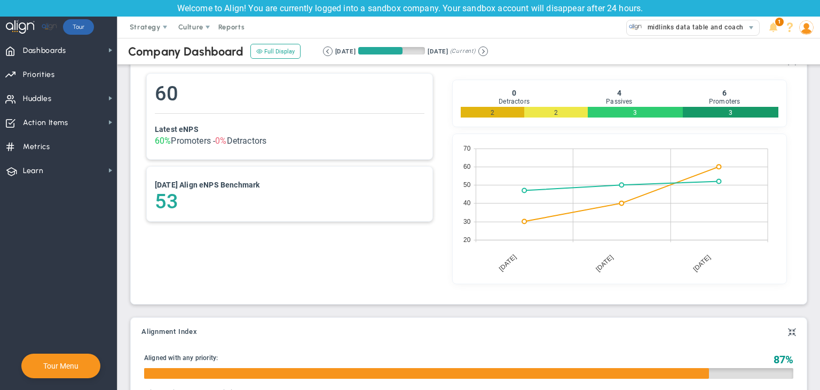
scroll to position [877, 0]
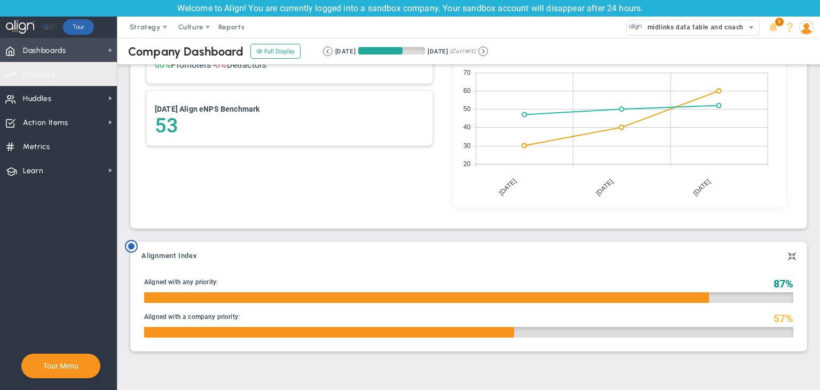
click at [77, 52] on span "Dashboards Dashboards" at bounding box center [58, 50] width 117 height 24
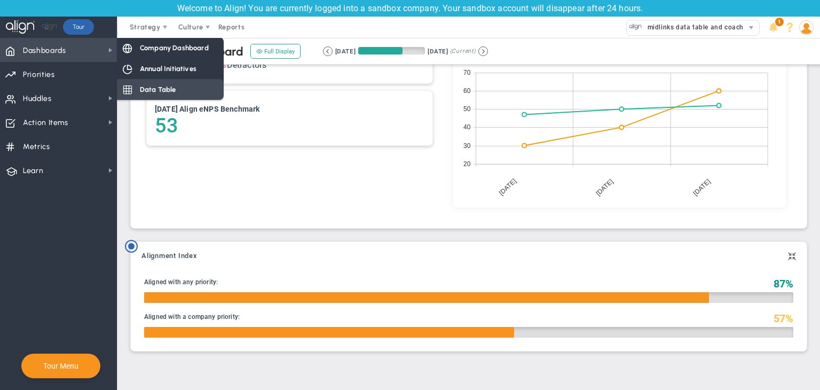
click at [152, 87] on span "Data Table" at bounding box center [158, 89] width 36 height 10
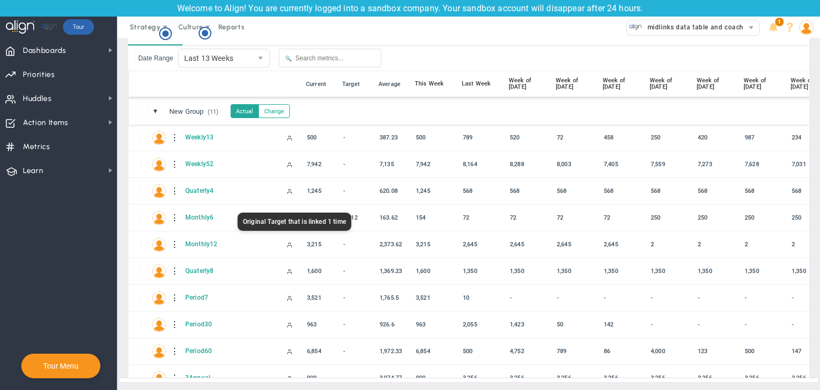
drag, startPoint x: 298, startPoint y: 205, endPoint x: 293, endPoint y: 213, distance: 9.6
click at [293, 213] on body "Welcome to Align! You are currently logged into a sandbox company. Your sandbox…" at bounding box center [410, 195] width 820 height 390
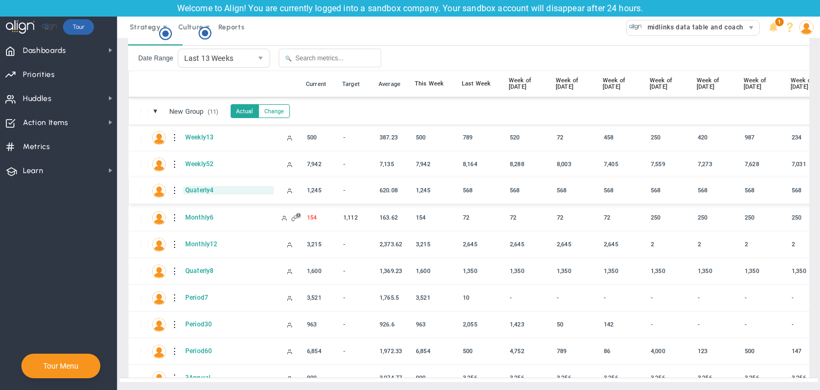
click at [263, 186] on span "Quaterly4" at bounding box center [228, 190] width 91 height 9
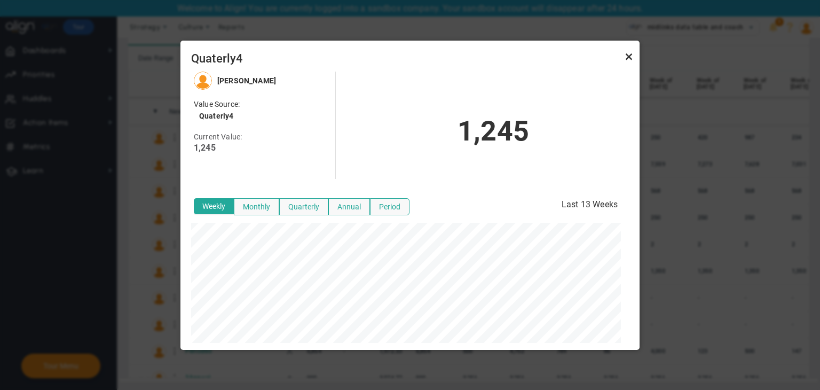
click at [627, 50] on link "Close" at bounding box center [628, 56] width 13 height 13
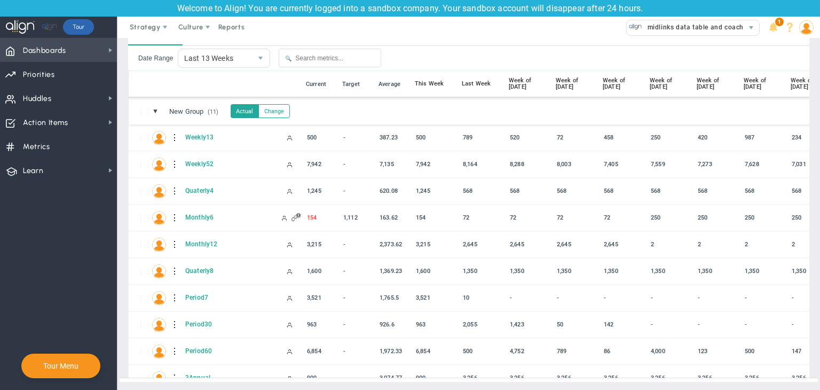
click at [97, 41] on span "Dashboards Dashboards" at bounding box center [58, 50] width 117 height 24
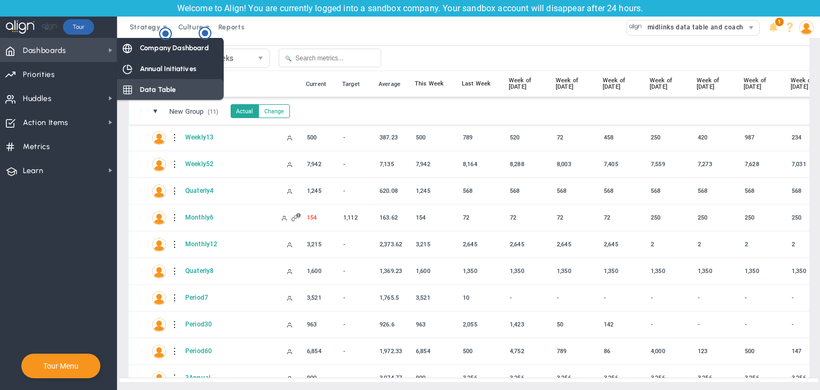
click at [157, 92] on span "Data Table" at bounding box center [158, 89] width 36 height 10
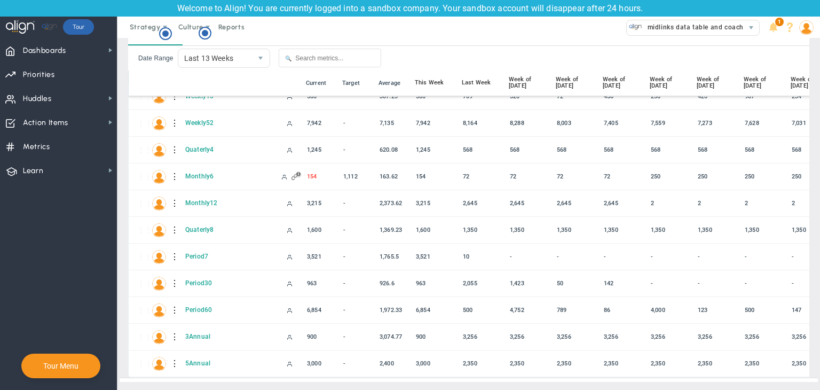
click at [122, 47] on div "Company Data Table (11) Company Data Table → Company Data Table Weekly Monthly …" at bounding box center [468, 192] width 702 height 394
click at [203, 31] on g "Hotspot (open by clicking or pressing space/enter)" at bounding box center [205, 33] width 12 height 12
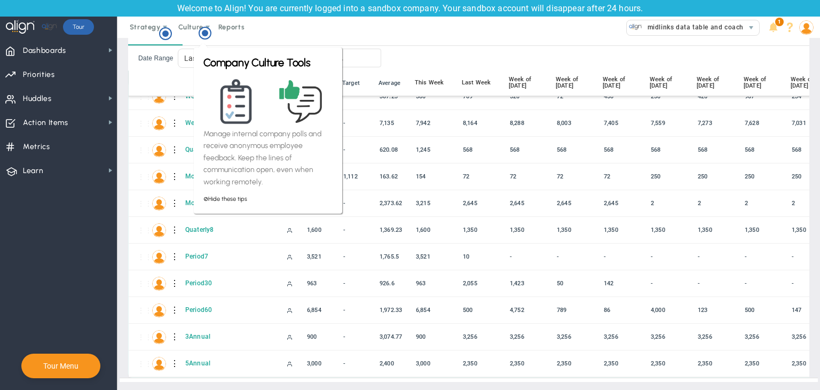
click at [157, 54] on div "Date Range Last 13 Weeks 13" at bounding box center [204, 58] width 132 height 19
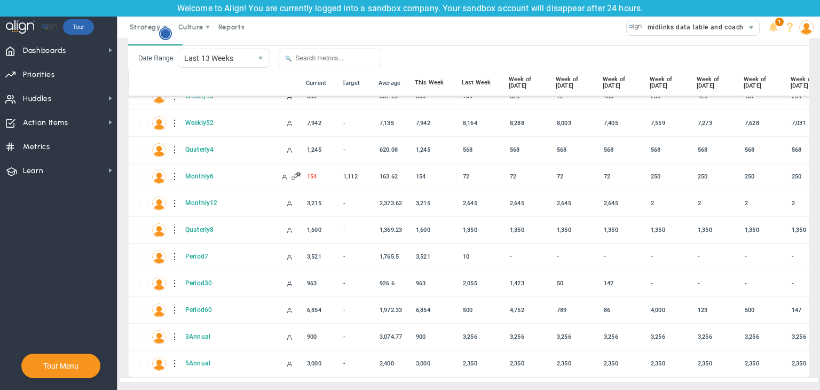
click at [164, 30] on circle "Hotspot (open by clicking or pressing space/enter)" at bounding box center [166, 34] width 10 height 10
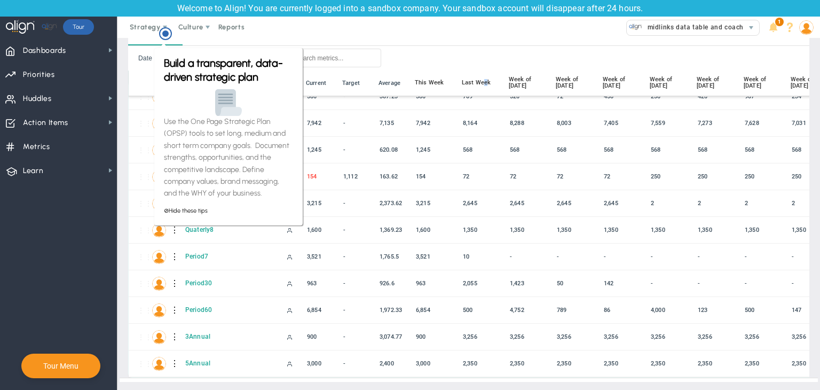
click at [487, 78] on div "⋮⋮ ● ⋮ 📅 Current Target Average This Week Last Week Week of Sep 6 Week of Aug 3…" at bounding box center [578, 83] width 899 height 27
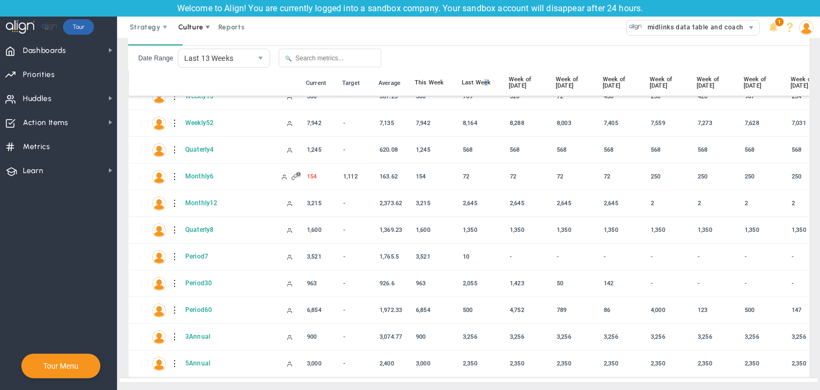
click at [195, 30] on span "Culture" at bounding box center [190, 27] width 25 height 8
click at [207, 43] on span "Suggestions" at bounding box center [208, 48] width 75 height 21
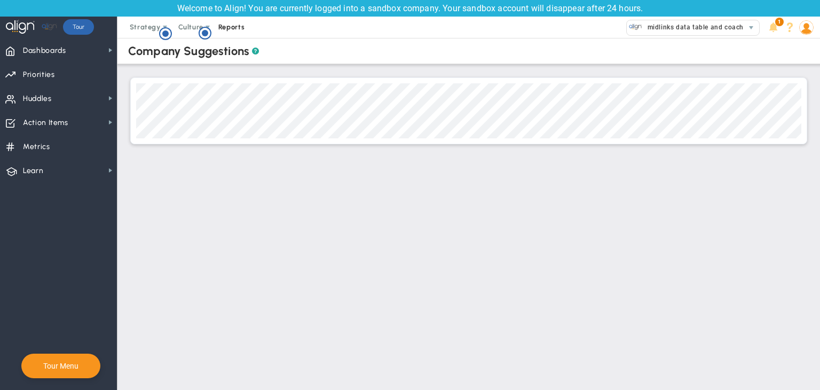
click at [226, 28] on span "Reports" at bounding box center [231, 27] width 37 height 21
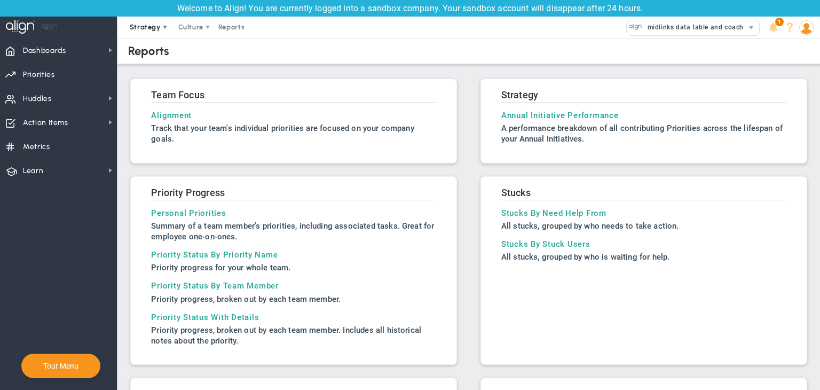
click at [145, 26] on span "Strategy" at bounding box center [145, 27] width 31 height 8
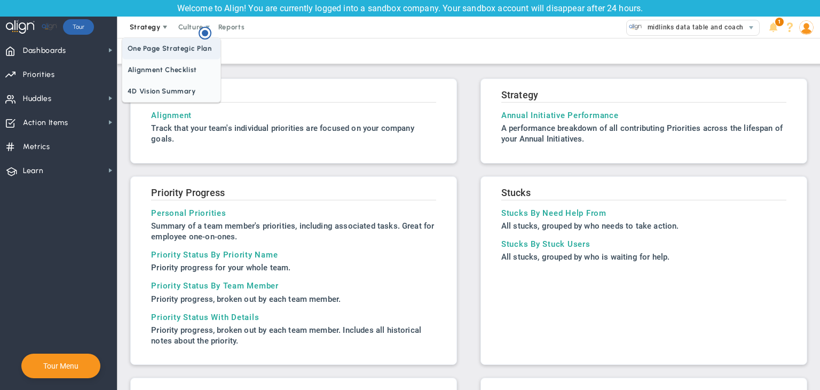
click at [151, 43] on span "One Page Strategic Plan" at bounding box center [171, 48] width 98 height 21
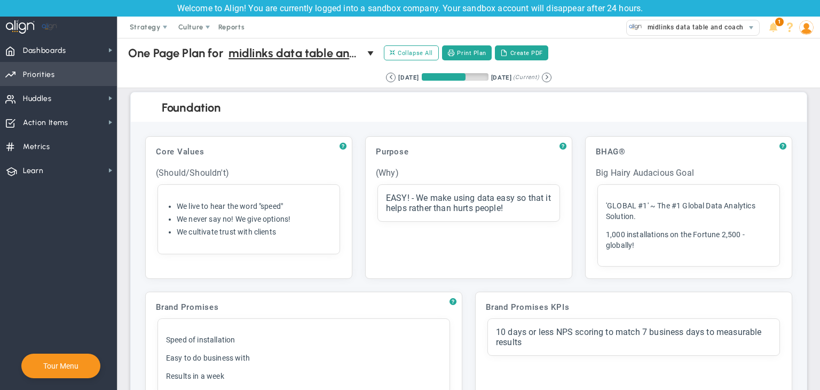
click at [79, 67] on span "Priorities Projects OKR Tree Priorities Projects OKRs" at bounding box center [58, 74] width 117 height 24
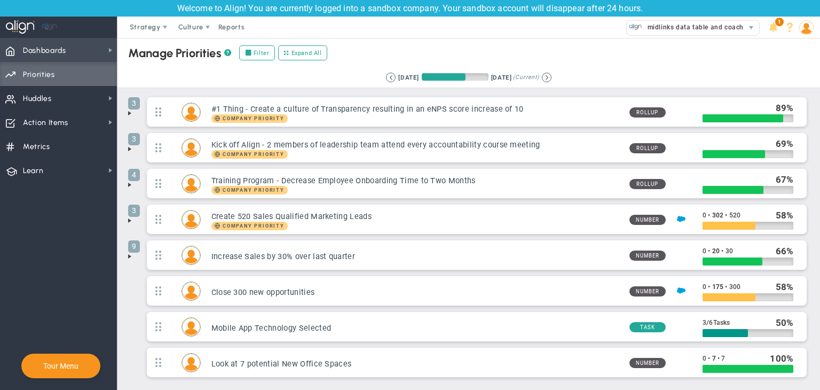
click at [96, 48] on span "Dashboards Dashboards" at bounding box center [58, 50] width 117 height 24
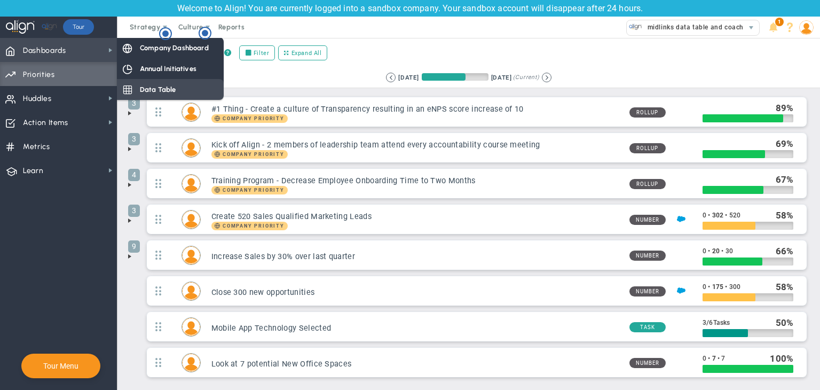
click at [153, 92] on span "Data Table" at bounding box center [158, 89] width 36 height 10
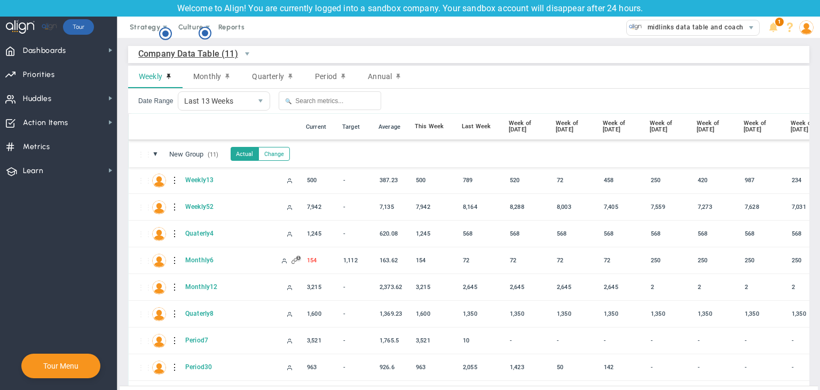
click at [800, 26] on img at bounding box center [806, 27] width 14 height 14
click at [811, 33] on span at bounding box center [806, 27] width 17 height 21
click at [811, 36] on span at bounding box center [806, 27] width 17 height 21
click at [161, 33] on circle "Hotspot (open by clicking or pressing space/enter)" at bounding box center [166, 34] width 10 height 10
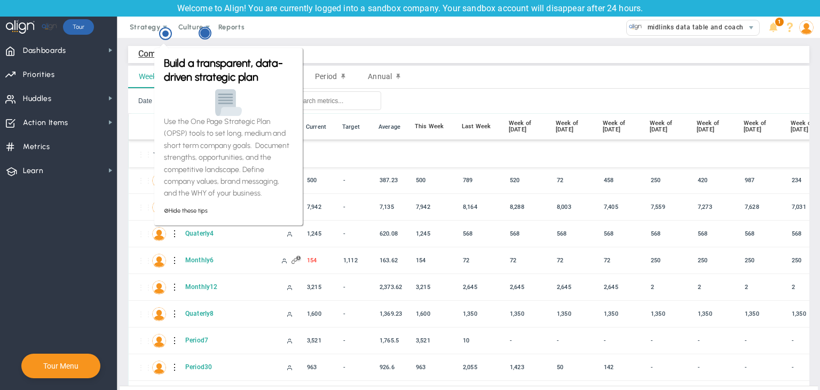
click at [210, 32] on icon "Hotspot (open by clicking or pressing space/enter)" at bounding box center [205, 33] width 13 height 13
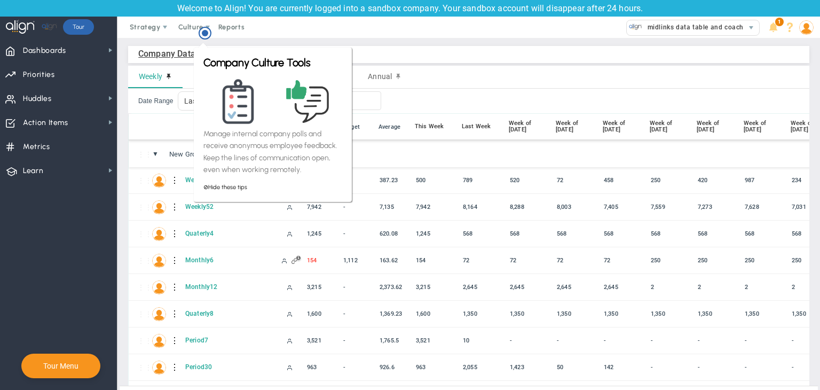
click at [210, 33] on icon "Hotspot (open by clicking or pressing space/enter)" at bounding box center [205, 33] width 13 height 13
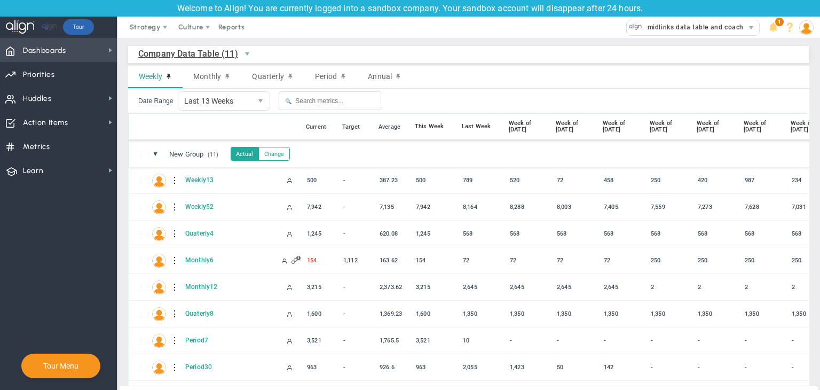
click at [62, 53] on span "Dashboards" at bounding box center [44, 50] width 43 height 22
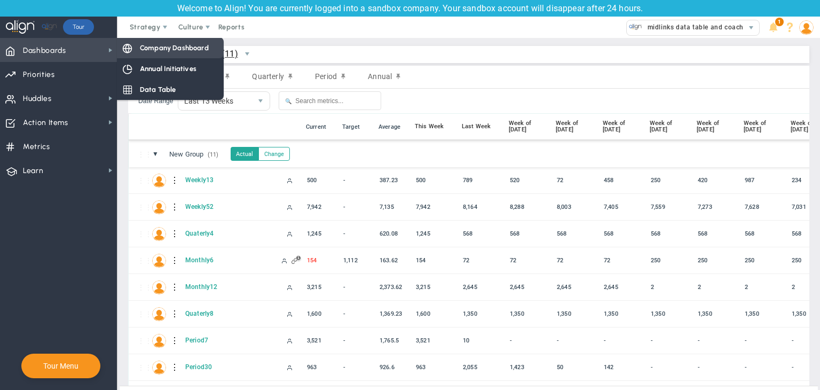
click at [184, 48] on span "Company Dashboard" at bounding box center [174, 48] width 69 height 10
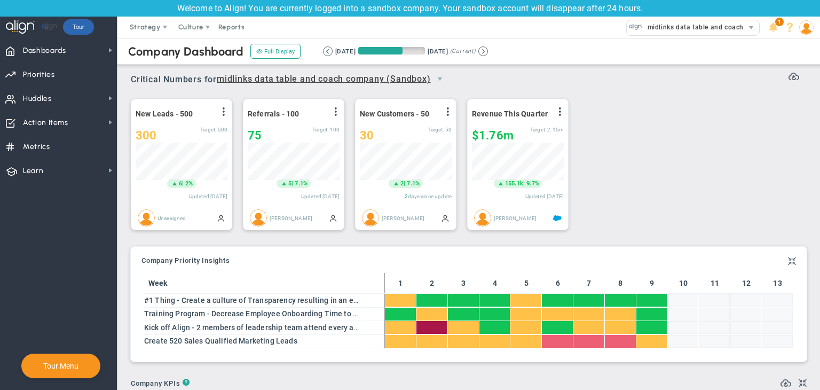
scroll to position [37, 92]
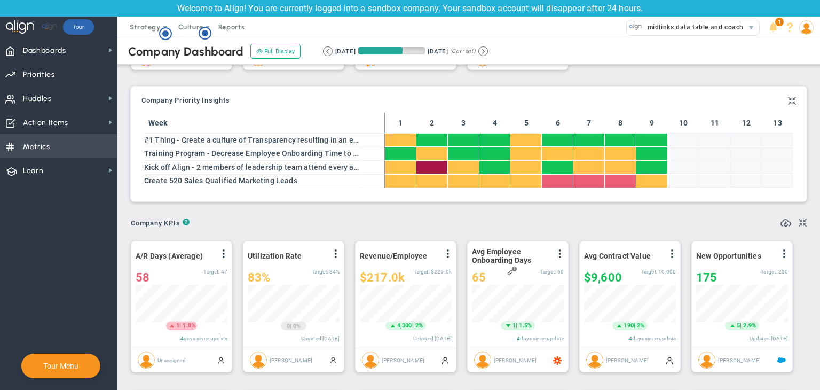
click at [64, 136] on span "Metrics Metrics" at bounding box center [58, 146] width 117 height 24
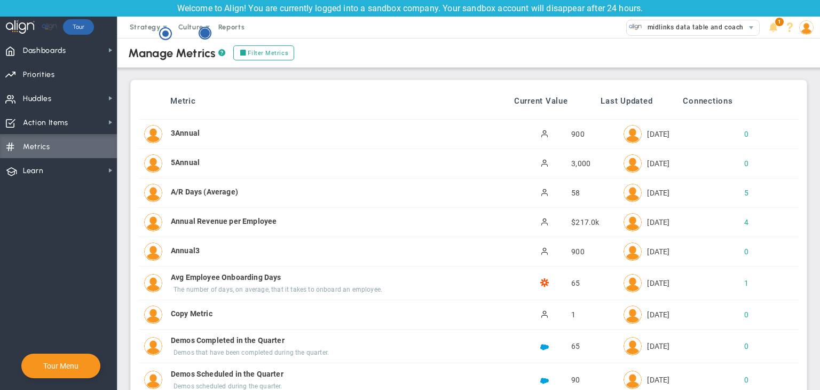
click at [203, 36] on circle "Hotspot (open by clicking or pressing space/enter)" at bounding box center [205, 33] width 10 height 10
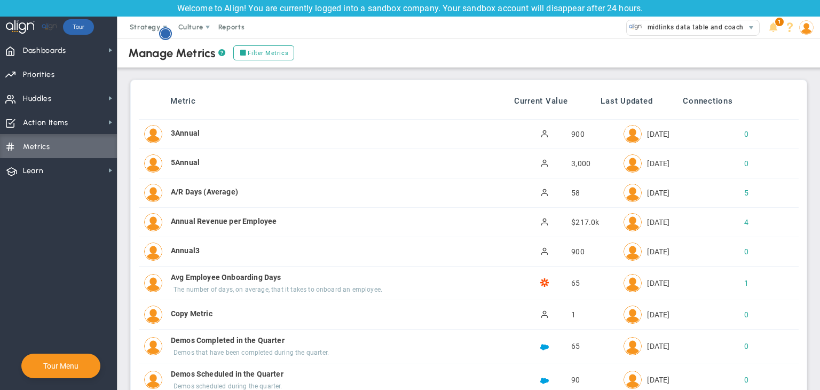
click at [168, 31] on circle "Hotspot (open by clicking or pressing space/enter)" at bounding box center [166, 34] width 10 height 10
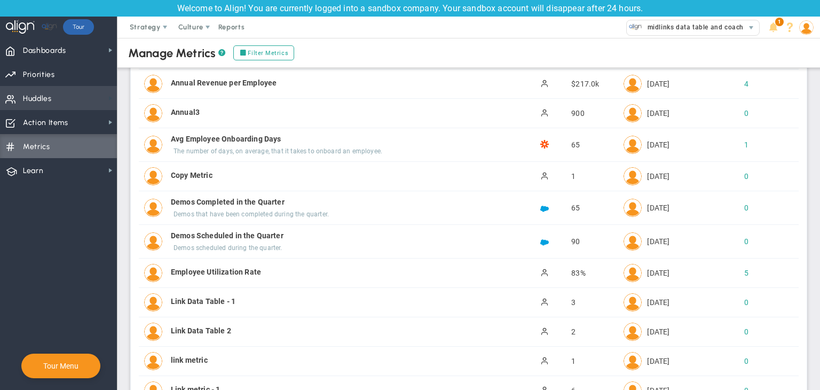
scroll to position [53, 0]
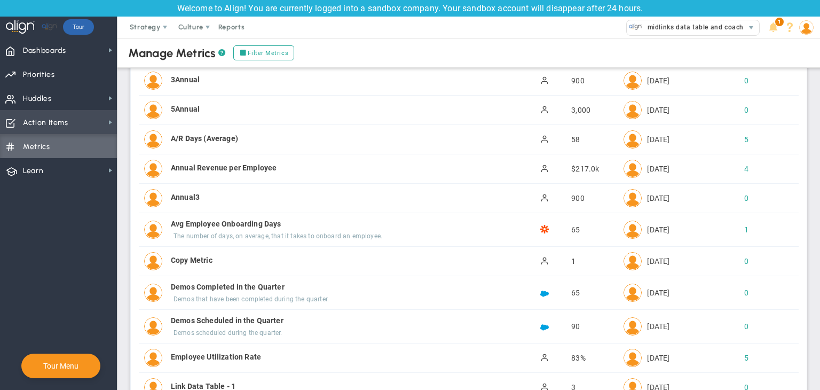
click at [68, 111] on span "Action Items Action Items" at bounding box center [58, 122] width 117 height 24
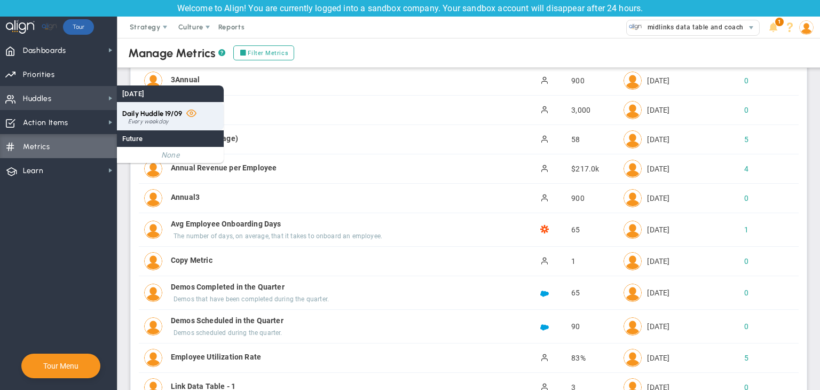
click at [140, 115] on span "Daily Huddle 19/09" at bounding box center [152, 113] width 60 height 8
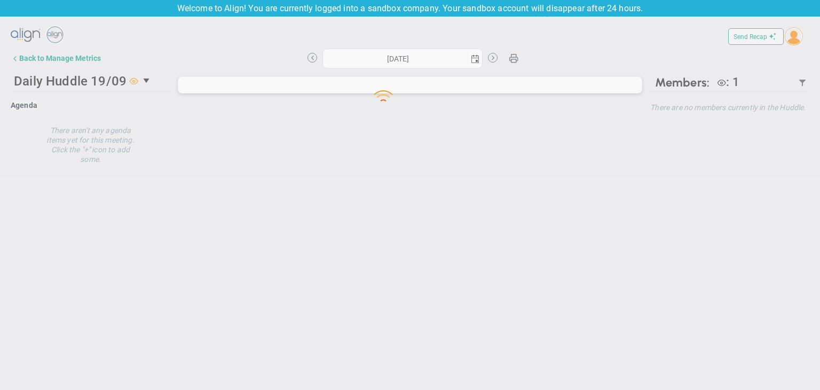
type input "Friday, September 19, 2025"
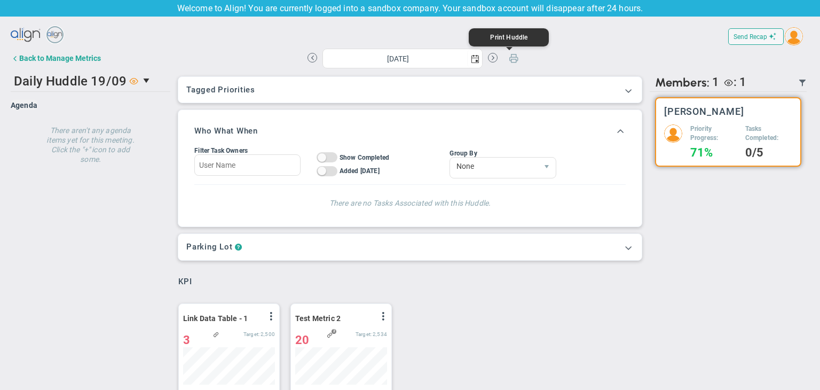
scroll to position [37, 92]
click at [72, 59] on div "Back to Manage Metrics" at bounding box center [60, 58] width 82 height 9
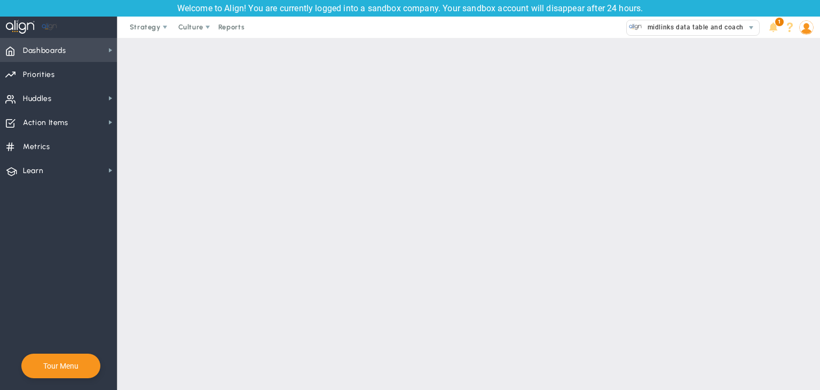
checkbox input "false"
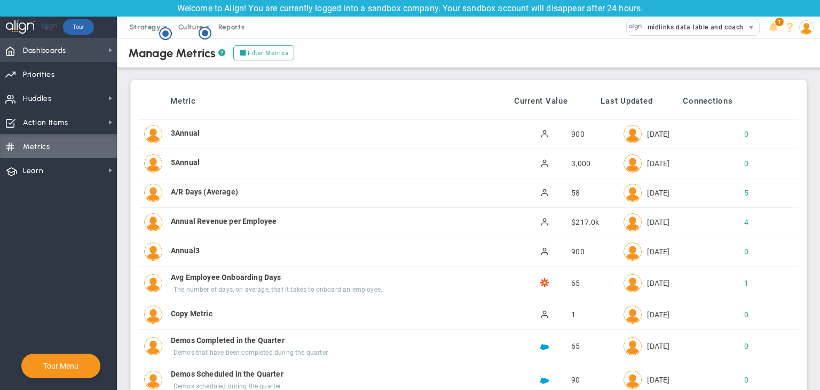
click at [77, 56] on span "Dashboards Dashboards" at bounding box center [58, 50] width 117 height 24
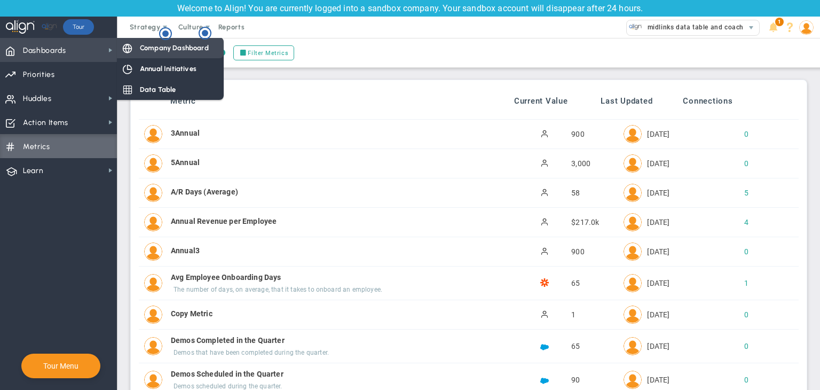
click at [139, 51] on div "Company Dashboard" at bounding box center [170, 47] width 107 height 21
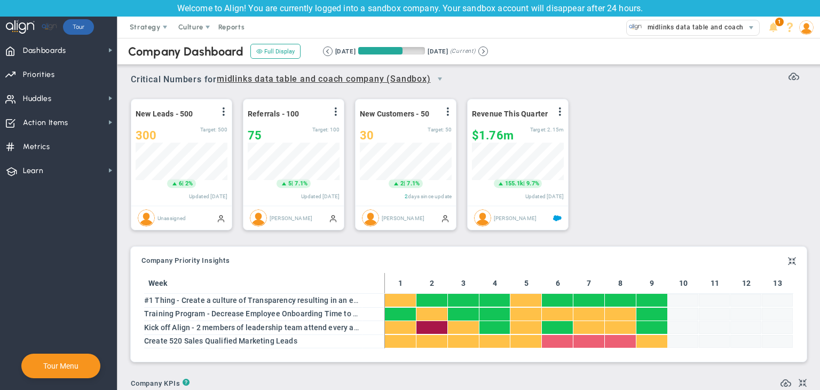
scroll to position [533679, 533625]
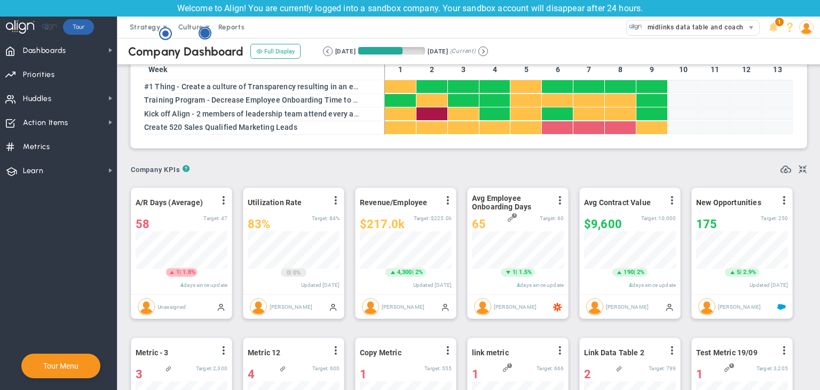
click at [202, 35] on g "Hotspot (open by clicking or pressing space/enter)" at bounding box center [205, 33] width 12 height 12
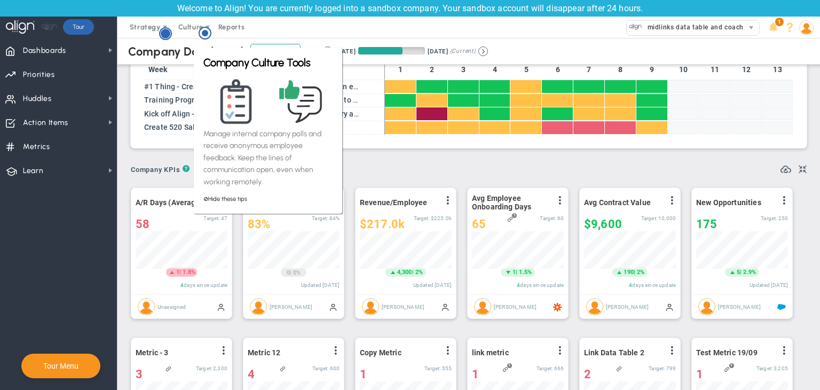
click at [167, 36] on circle "Hotspot (open by clicking or pressing space/enter)" at bounding box center [166, 34] width 10 height 10
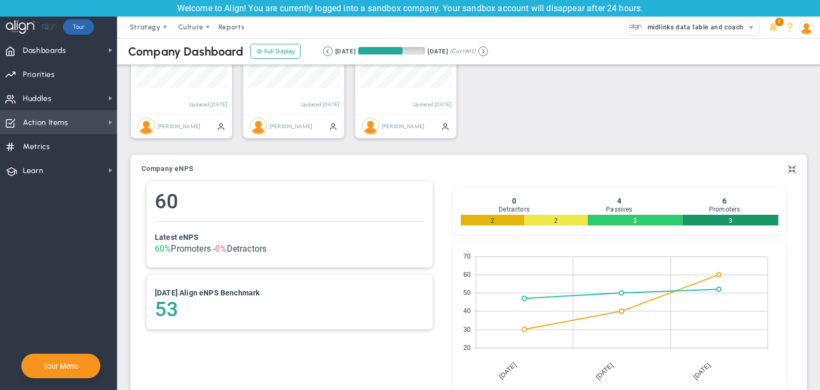
click at [44, 120] on span "Action Items" at bounding box center [45, 123] width 45 height 22
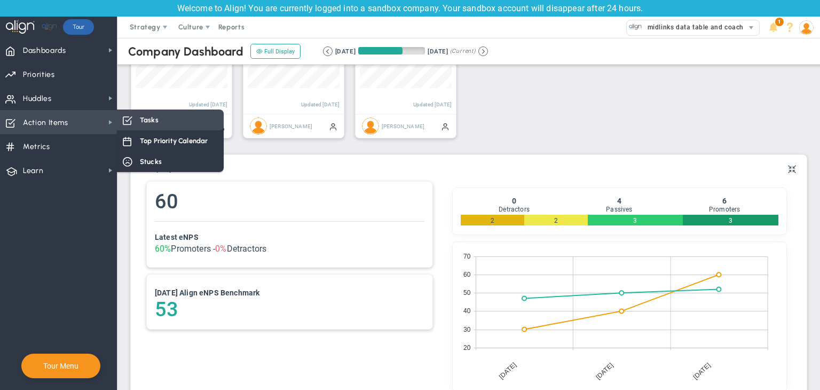
click at [141, 121] on span "Tasks" at bounding box center [149, 120] width 19 height 10
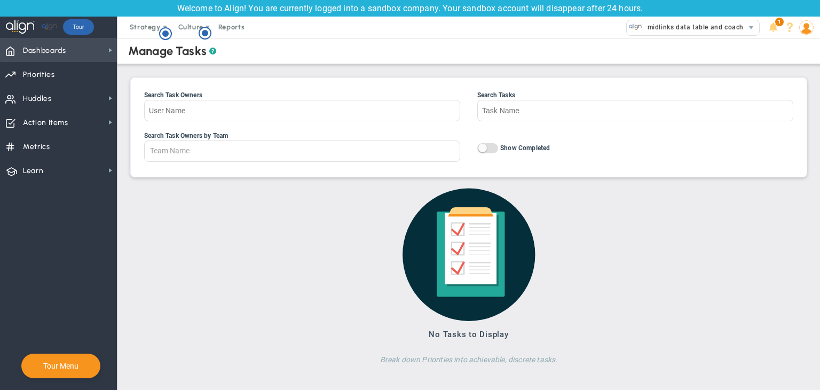
click at [64, 53] on span "Dashboards" at bounding box center [44, 50] width 43 height 22
click at [167, 34] on circle "Hotspot (open by clicking or pressing space/enter)" at bounding box center [166, 34] width 10 height 10
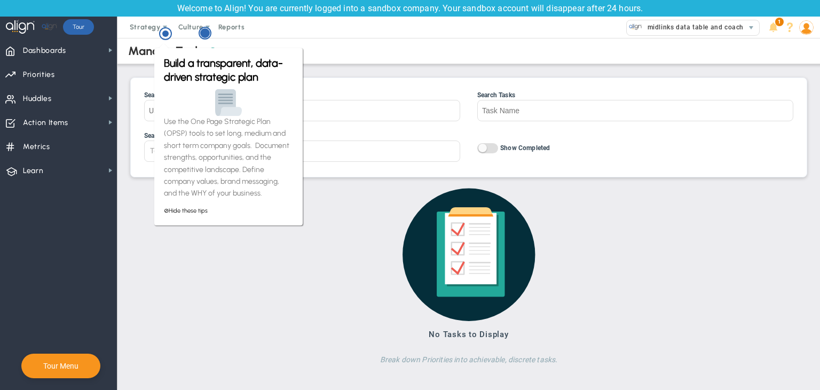
click at [202, 39] on icon "Hotspot (open by clicking or pressing space/enter)" at bounding box center [205, 33] width 13 height 13
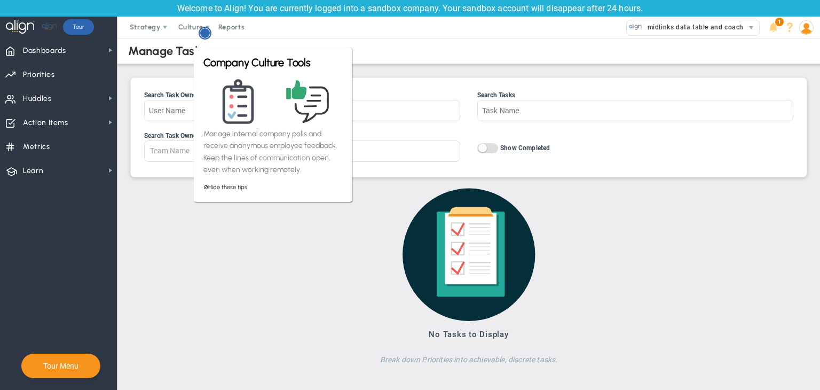
click at [207, 34] on circle "Hotspot (open by clicking or pressing space/enter)" at bounding box center [205, 33] width 10 height 10
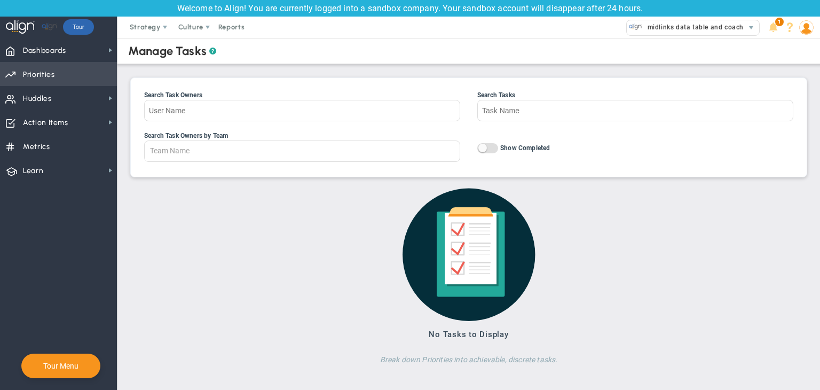
click at [53, 62] on span "Priorities Projects OKR Tree Priorities Projects OKRs" at bounding box center [58, 74] width 117 height 24
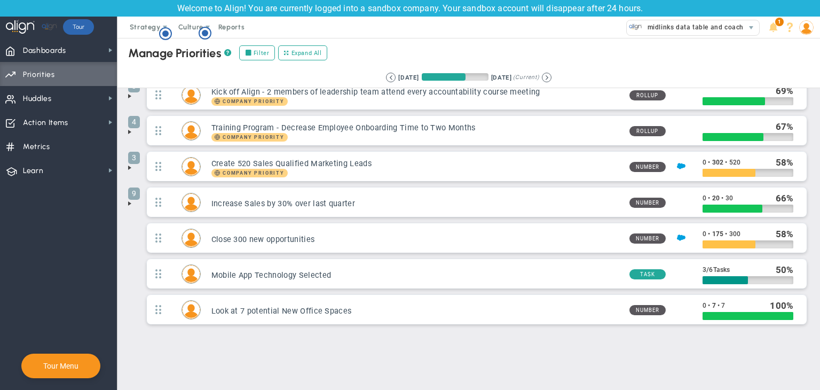
click at [128, 203] on span at bounding box center [129, 203] width 9 height 9
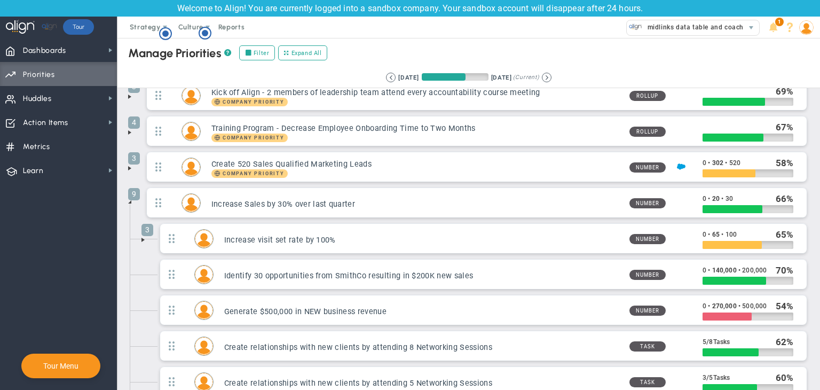
click at [128, 199] on span at bounding box center [129, 201] width 9 height 9
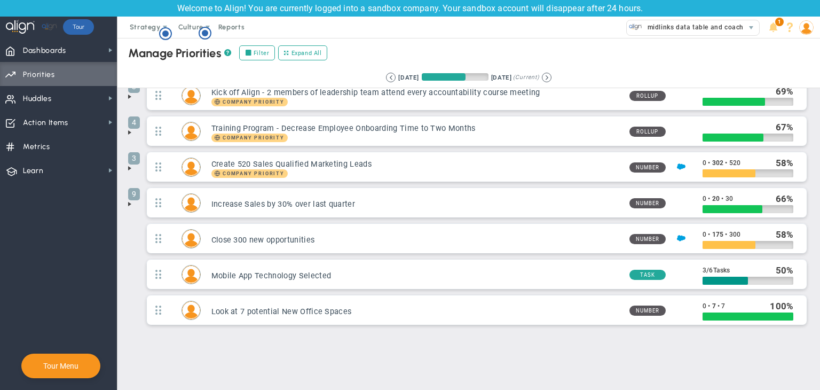
click at [130, 129] on span at bounding box center [129, 132] width 9 height 9
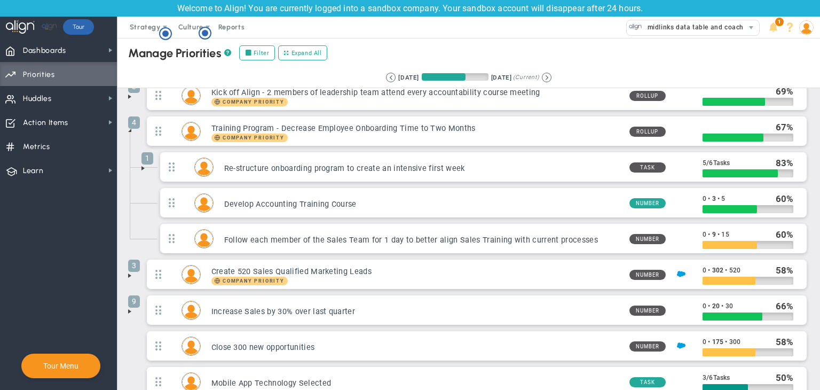
click at [130, 129] on span at bounding box center [129, 130] width 9 height 9
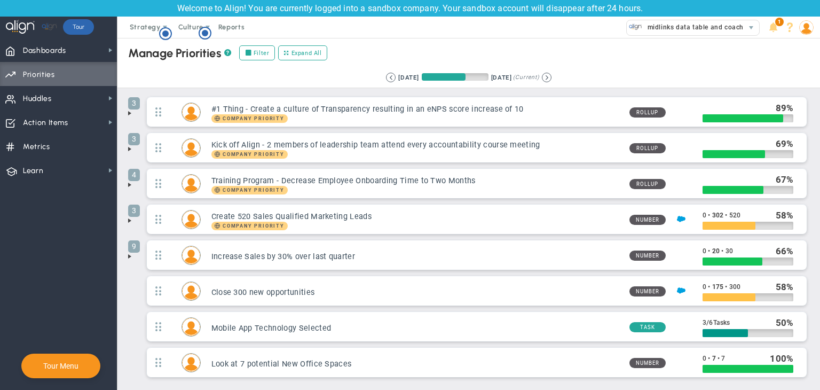
click at [129, 146] on span at bounding box center [129, 149] width 9 height 9
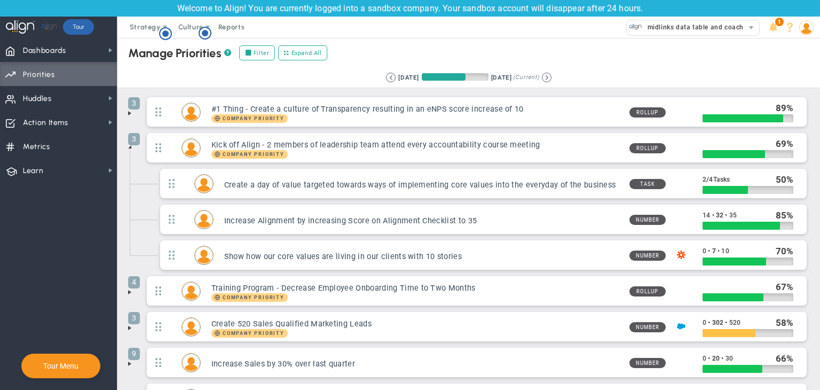
click at [131, 145] on span at bounding box center [129, 147] width 9 height 9
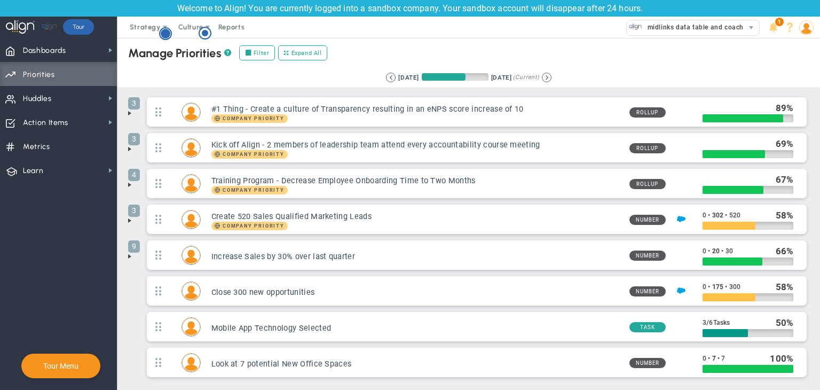
click at [168, 34] on circle "Hotspot (open by clicking or pressing space/enter)" at bounding box center [166, 34] width 10 height 10
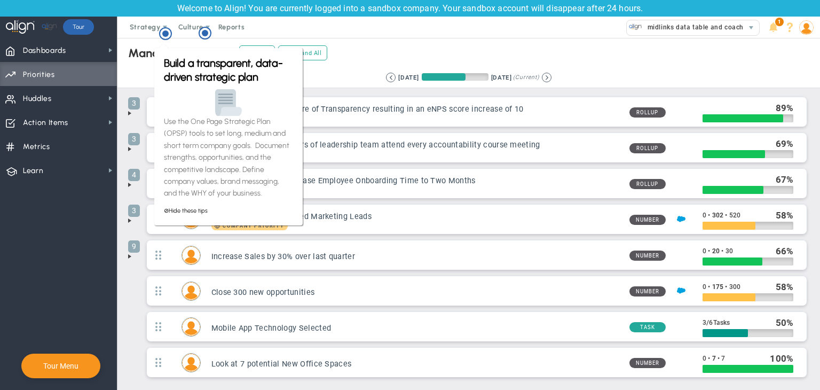
click at [154, 54] on div "Build a transparent, data-driven strategic plan Use the One Page Strategic Plan…" at bounding box center [228, 136] width 148 height 177
click at [199, 37] on icon "Hotspot (open by clicking or pressing space/enter)" at bounding box center [205, 33] width 13 height 13
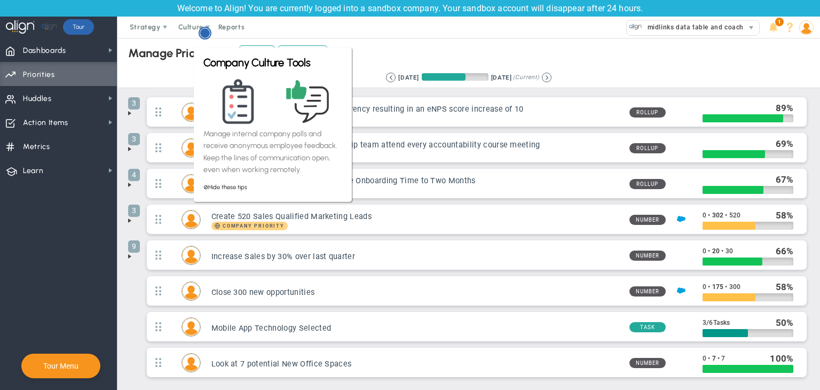
click at [203, 37] on circle "Hotspot (open by clicking or pressing space/enter)" at bounding box center [205, 33] width 10 height 10
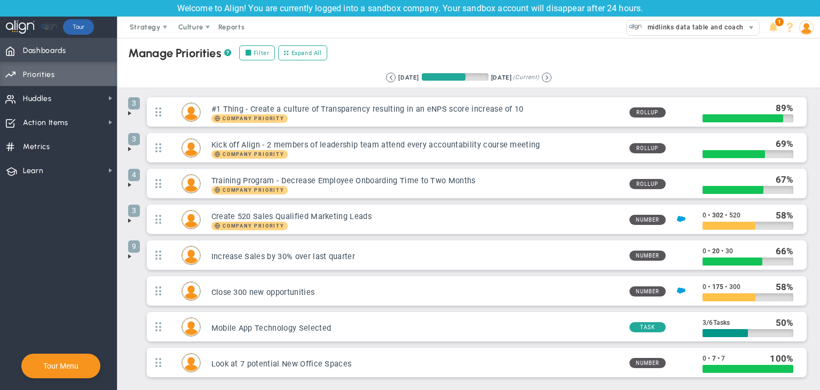
click at [112, 53] on span at bounding box center [110, 50] width 9 height 9
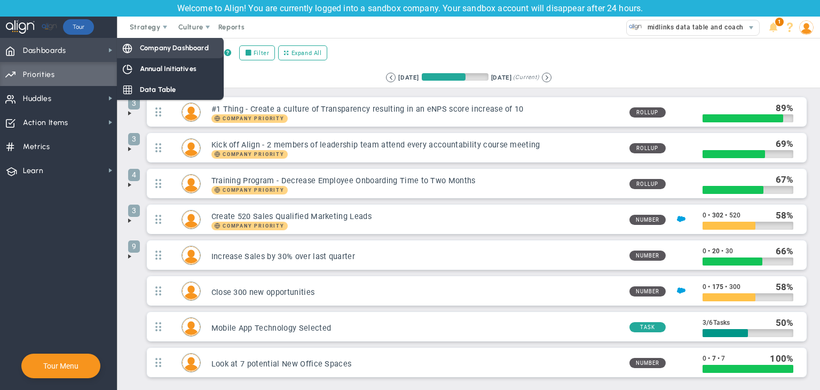
click at [149, 50] on span "Company Dashboard" at bounding box center [174, 48] width 69 height 10
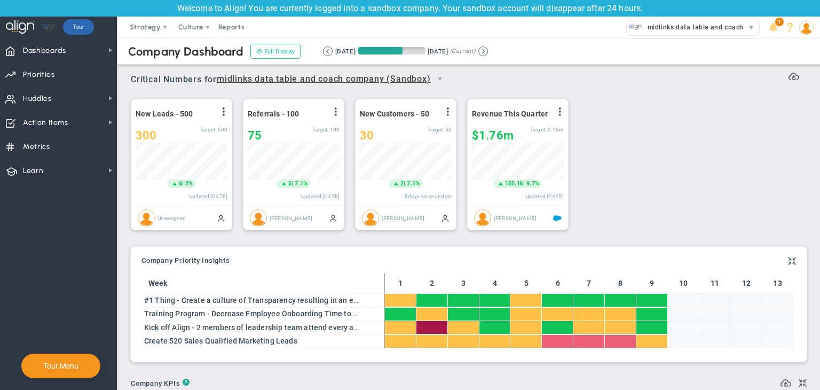
click at [269, 44] on button "Full Display" at bounding box center [275, 51] width 50 height 15
click at [109, 124] on span at bounding box center [110, 122] width 9 height 9
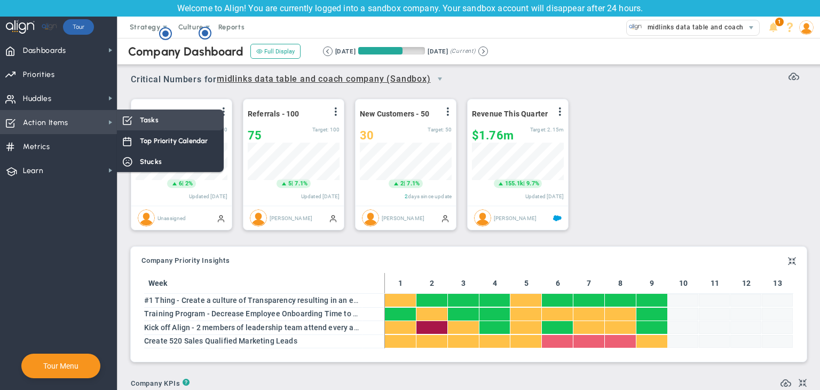
click at [155, 122] on span "Tasks" at bounding box center [149, 120] width 19 height 10
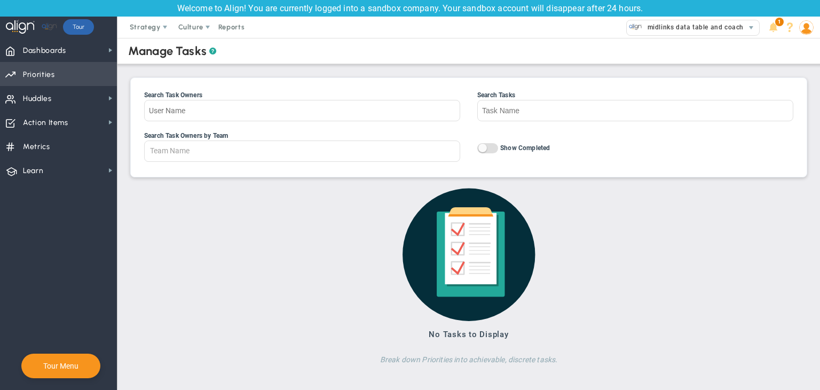
click at [58, 81] on span "Priorities Projects OKR Tree Priorities Projects OKRs" at bounding box center [58, 74] width 117 height 24
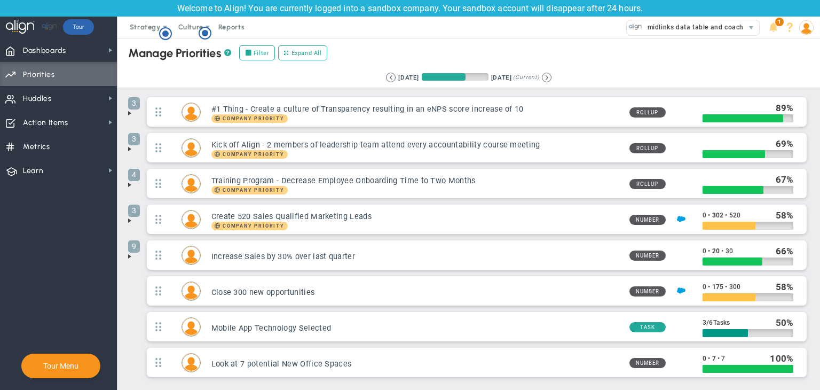
click at [130, 113] on span at bounding box center [129, 113] width 9 height 9
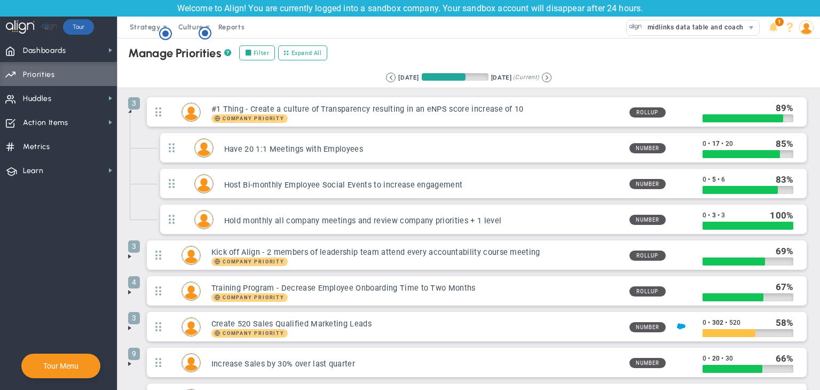
click at [130, 113] on span at bounding box center [129, 111] width 9 height 9
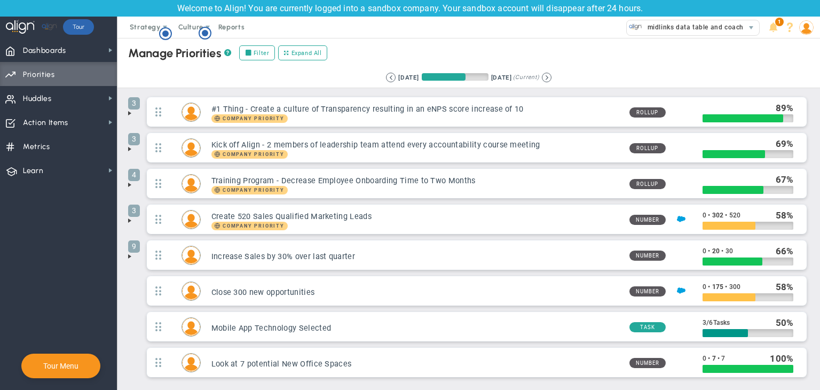
click at [130, 146] on span at bounding box center [129, 149] width 9 height 9
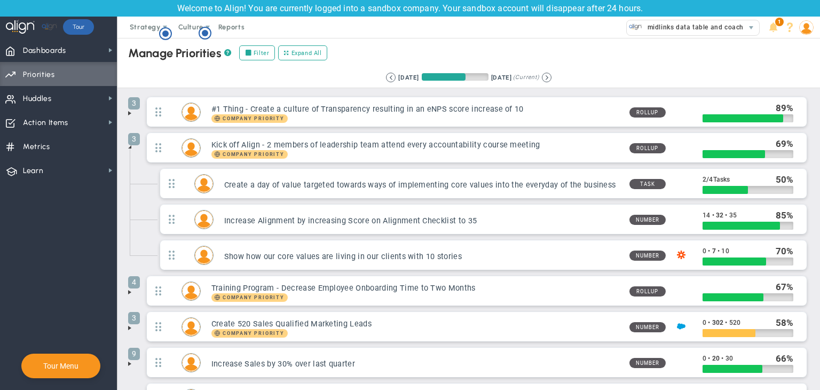
click at [130, 146] on span at bounding box center [129, 147] width 9 height 9
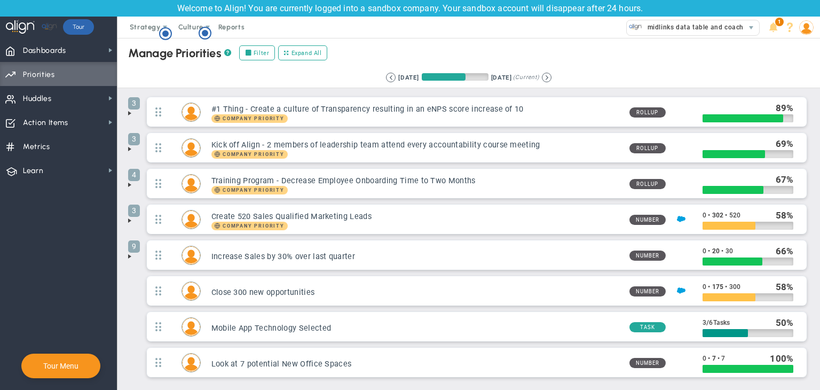
click at [130, 183] on span at bounding box center [129, 184] width 9 height 9
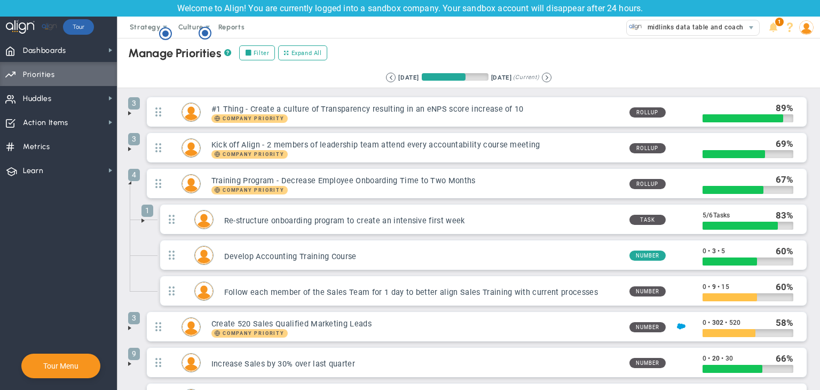
click at [130, 180] on span at bounding box center [129, 182] width 9 height 9
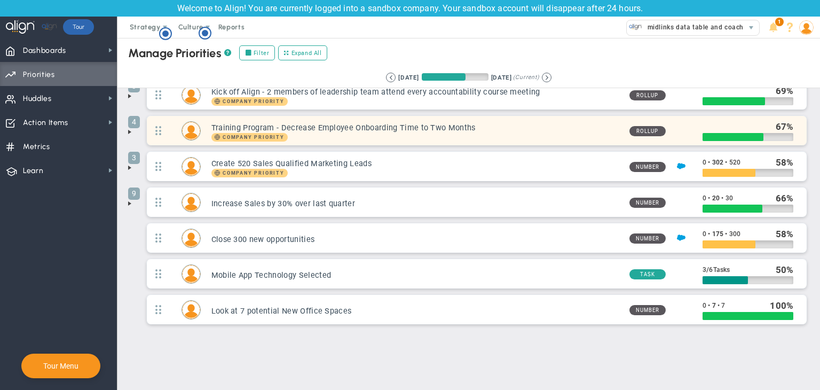
drag, startPoint x: 212, startPoint y: 158, endPoint x: 522, endPoint y: 137, distance: 310.3
click at [522, 139] on ul "3 #1 Thing - Create a culture of Transparency resulting in an eNPS score increa…" at bounding box center [468, 187] width 681 height 286
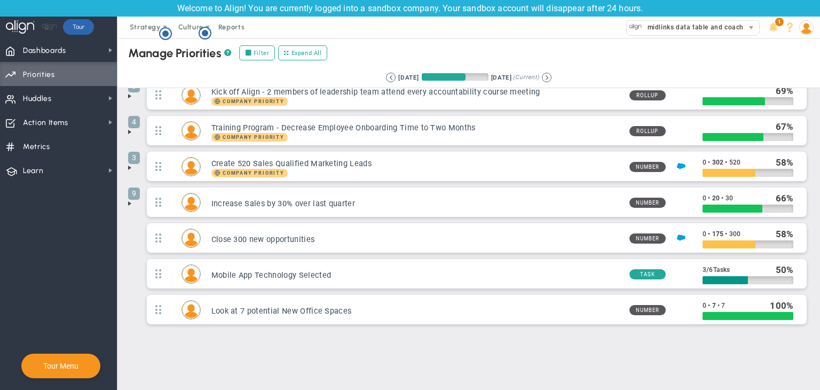
click at [291, 336] on div "Manage OKRs ? Manage Priorities ? Manage Projects ? Create Project Add Priority…" at bounding box center [468, 188] width 702 height 406
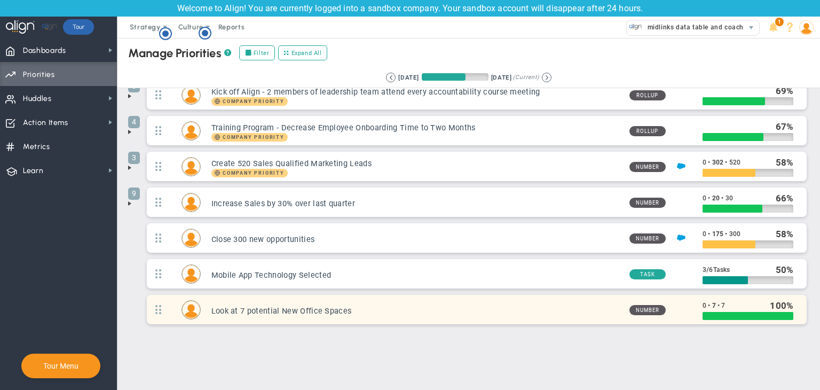
drag, startPoint x: 209, startPoint y: 106, endPoint x: 356, endPoint y: 303, distance: 245.9
click at [511, 357] on div "Manage OKRs ? Manage Priorities ? Manage Projects ? Create Project Add Priority…" at bounding box center [468, 188] width 702 height 406
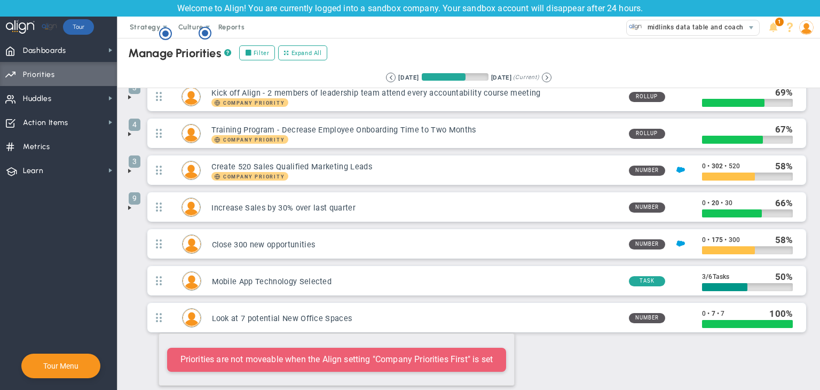
drag, startPoint x: 152, startPoint y: 326, endPoint x: 156, endPoint y: 330, distance: 6.4
click at [156, 331] on span "Look at 7 potential New Office Spaces Number 0 • 7 • 7 100" at bounding box center [476, 319] width 665 height 34
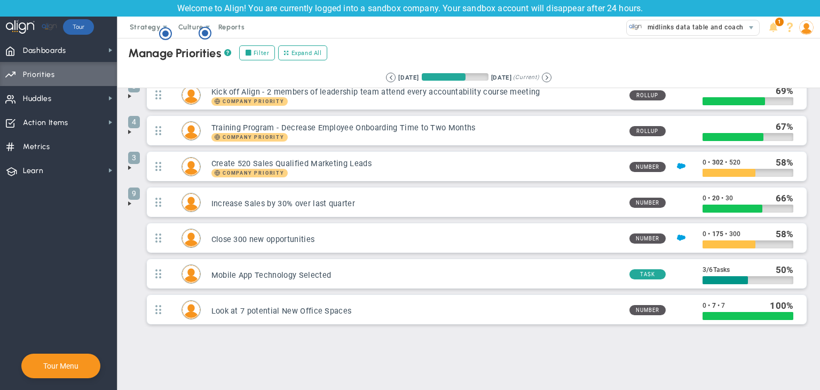
drag, startPoint x: 173, startPoint y: 352, endPoint x: 182, endPoint y: 347, distance: 10.3
click at [175, 351] on div "Manage OKRs ? Manage Priorities ? Manage Projects ? Create Project Add Priority…" at bounding box center [468, 188] width 702 height 406
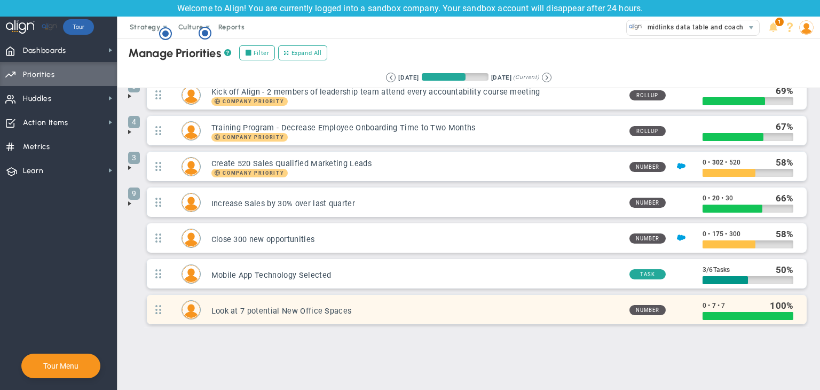
click at [563, 319] on div "Look at 7 potential New Office Spaces Number 0 • 7 • 7 100" at bounding box center [477, 309] width 660 height 29
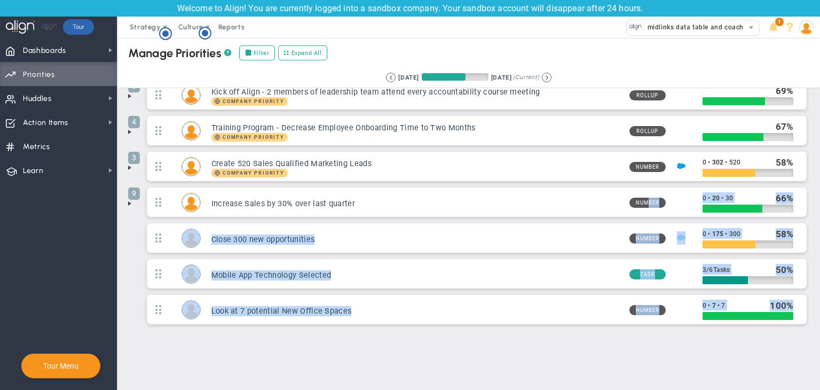
drag, startPoint x: 651, startPoint y: 379, endPoint x: 691, endPoint y: 414, distance: 53.4
drag, startPoint x: 691, startPoint y: 414, endPoint x: 360, endPoint y: 354, distance: 336.9
click at [360, 354] on div "Manage OKRs ? Manage Priorities ? Manage Projects ? Create Project Add Priority…" at bounding box center [468, 188] width 702 height 406
click at [481, 323] on span "Look at 7 potential New Office Spaces Number 0 • 7 • 7 100" at bounding box center [476, 310] width 665 height 33
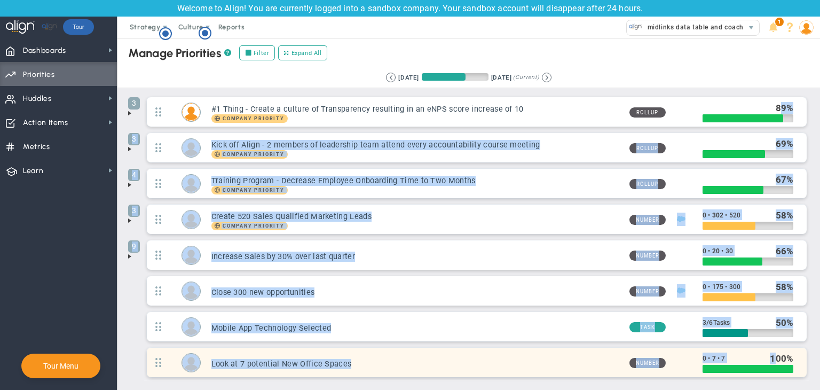
drag, startPoint x: 773, startPoint y: 100, endPoint x: 769, endPoint y: 350, distance: 250.3
click at [769, 350] on ul "3 #1 Thing - Create a culture of Transparency resulting in an eNPS score increa…" at bounding box center [468, 240] width 681 height 286
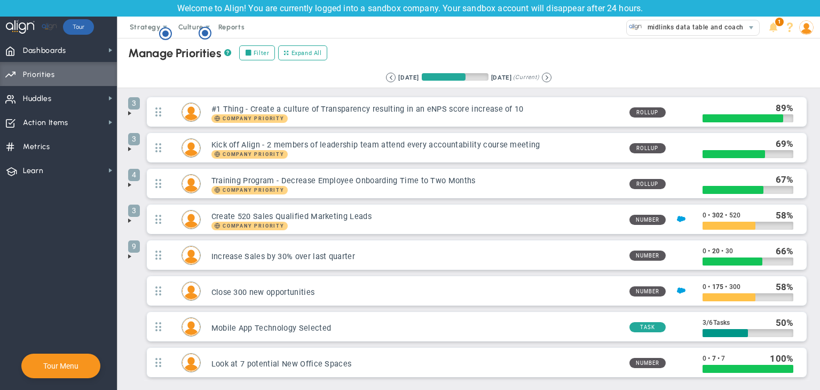
click at [660, 86] on div "Retrieving period... 7/21/2025 10/19/2025 (Current)" at bounding box center [469, 77] width 724 height 21
click at [159, 34] on icon "Hotspot (open by clicking or pressing space/enter)" at bounding box center [165, 33] width 13 height 13
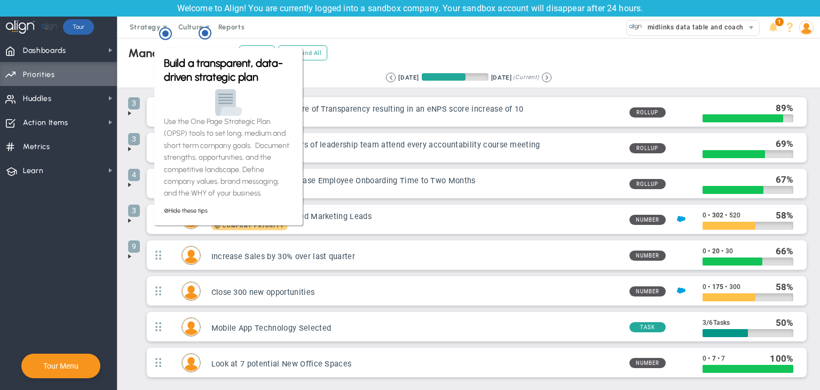
click at [137, 64] on div "Manage OKRs ? Manage Priorities ? Manage Projects ? Create Project Add Priority…" at bounding box center [469, 53] width 724 height 30
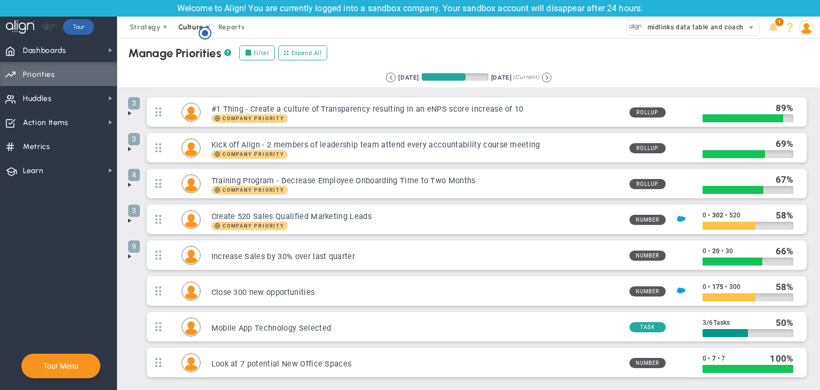
click at [207, 30] on circle "Hotspot (open by clicking or pressing space/enter)" at bounding box center [205, 33] width 6 height 6
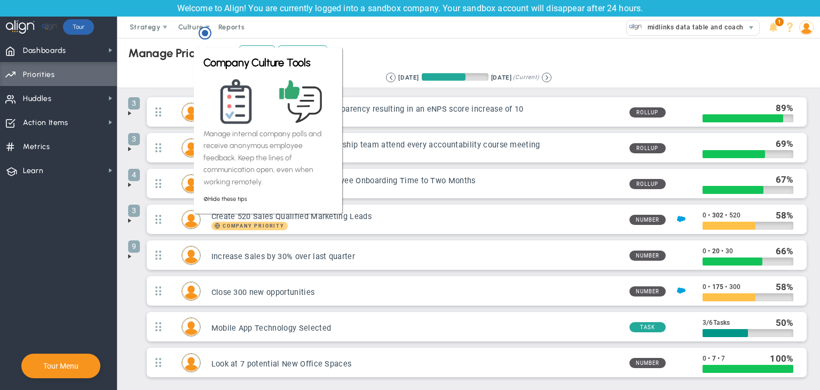
click at [192, 66] on div "Company Culture Tools Manage internal company polls and receive anonymous emplo…" at bounding box center [268, 126] width 152 height 175
click at [179, 81] on div "Retrieving period... 7/21/2025 10/19/2025 (Current)" at bounding box center [469, 77] width 724 height 21
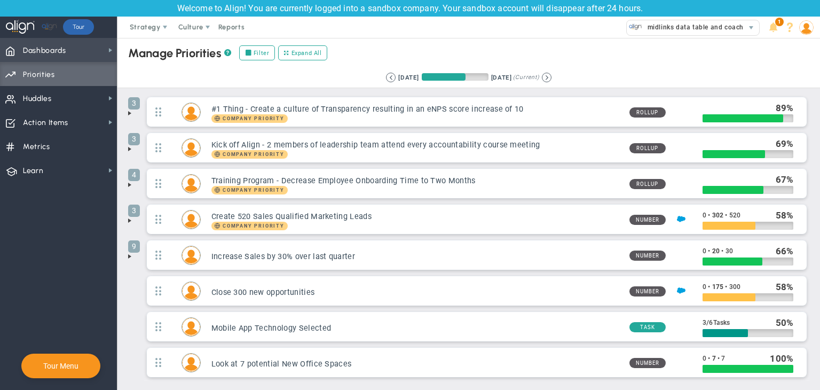
click at [78, 50] on span "Dashboards Dashboards" at bounding box center [58, 50] width 117 height 24
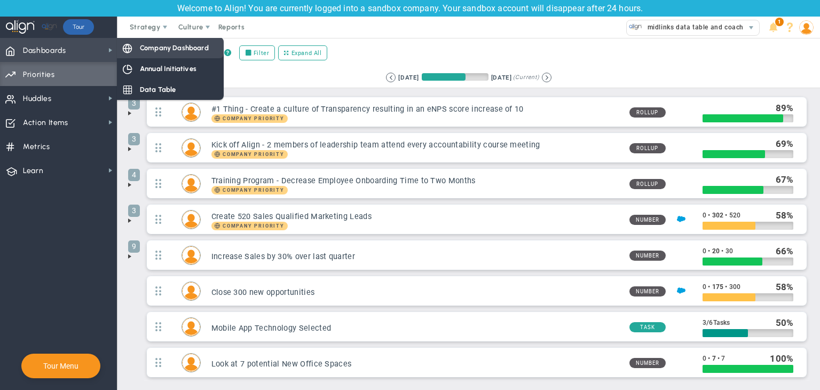
click at [146, 48] on span "Company Dashboard" at bounding box center [174, 48] width 69 height 10
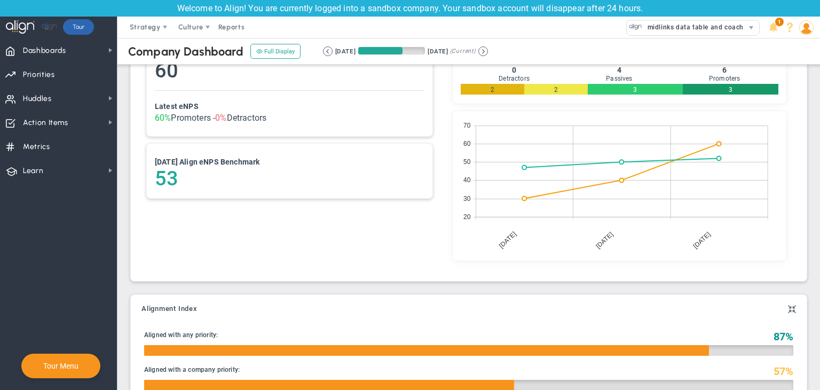
scroll to position [37, 92]
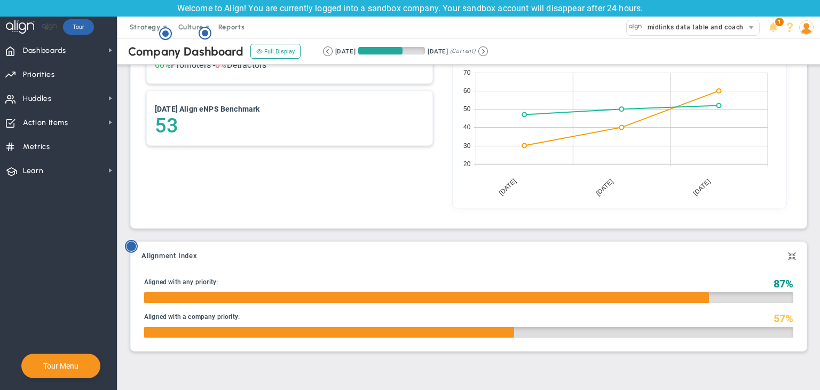
click at [137, 244] on icon "Hotspot (open by clicking or pressing space/enter)" at bounding box center [131, 246] width 13 height 13
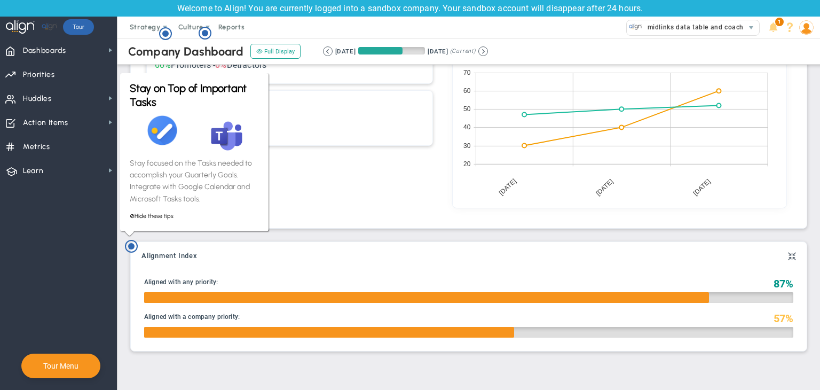
click at [359, 210] on div "60 Latest eNPS 60% Promoters - 0% Detractors Today's Align eNPS Benchmark 53" at bounding box center [290, 106] width 302 height 228
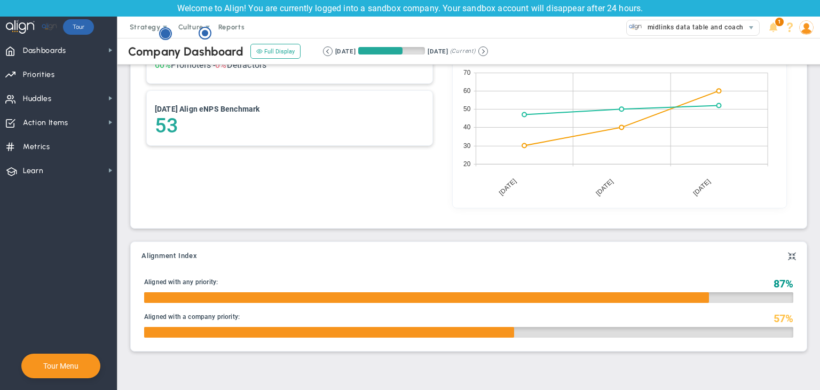
click at [166, 37] on circle "Hotspot (open by clicking or pressing space/enter)" at bounding box center [166, 34] width 10 height 10
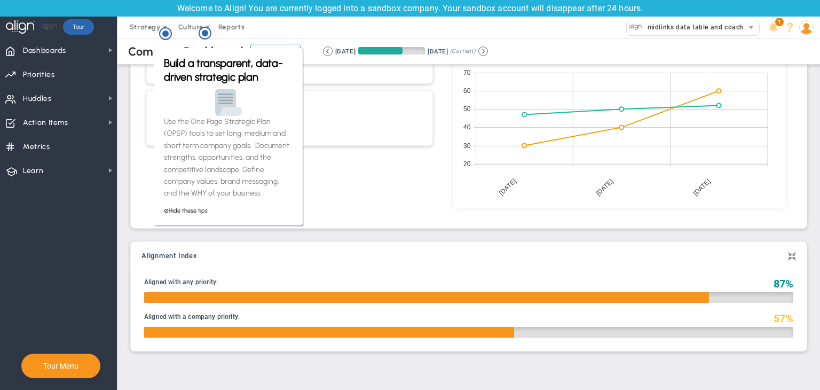
click at [129, 202] on div "Company eNPS No Employee Net Promoter Score to show. 60 Latest eNPS 60% Promote…" at bounding box center [468, 99] width 681 height 271
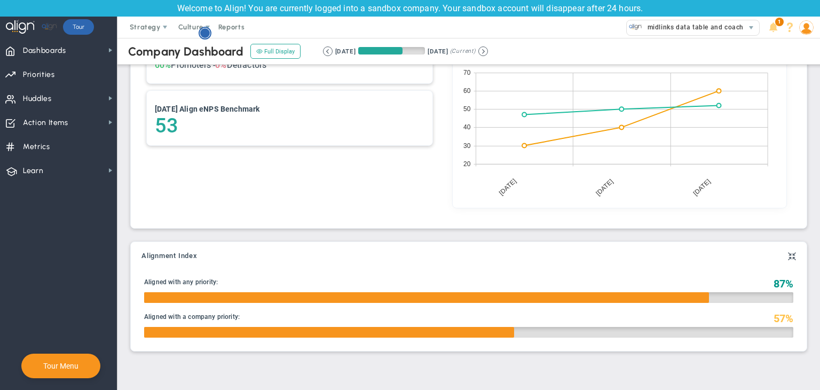
click at [202, 38] on circle "Hotspot (open by clicking or pressing space/enter)" at bounding box center [205, 33] width 12 height 12
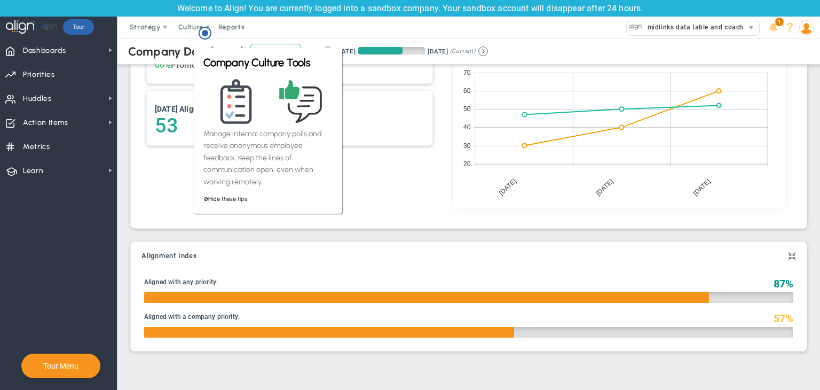
click at [154, 220] on div "Company eNPS No Employee Net Promoter Score to show. 60 Latest eNPS 60% Promote…" at bounding box center [469, 99] width 676 height 257
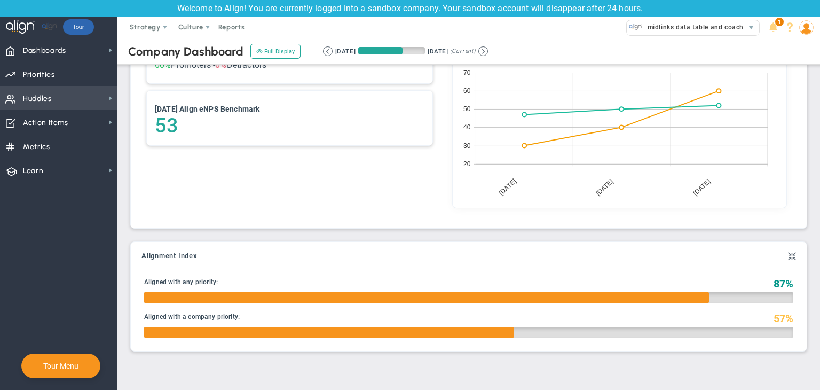
click at [96, 105] on span "Huddles Huddles" at bounding box center [58, 98] width 117 height 24
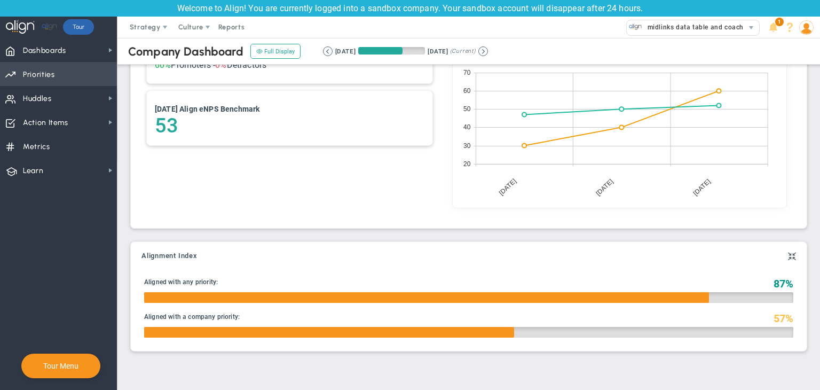
click at [105, 83] on span "Priorities Projects OKR Tree Priorities Projects OKRs" at bounding box center [58, 74] width 117 height 24
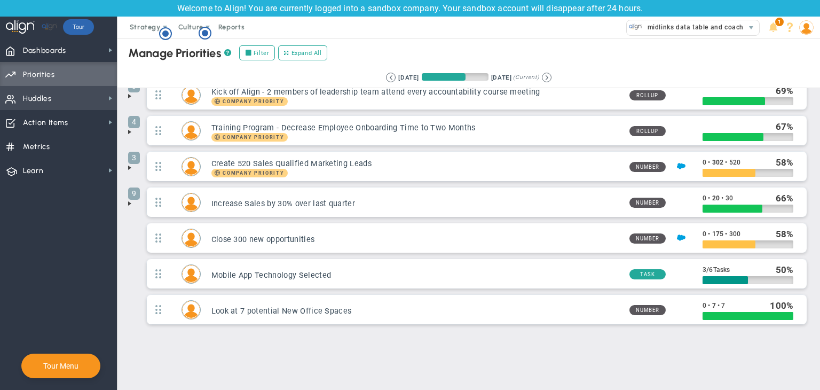
click at [96, 90] on span "Huddles Huddles" at bounding box center [58, 98] width 117 height 24
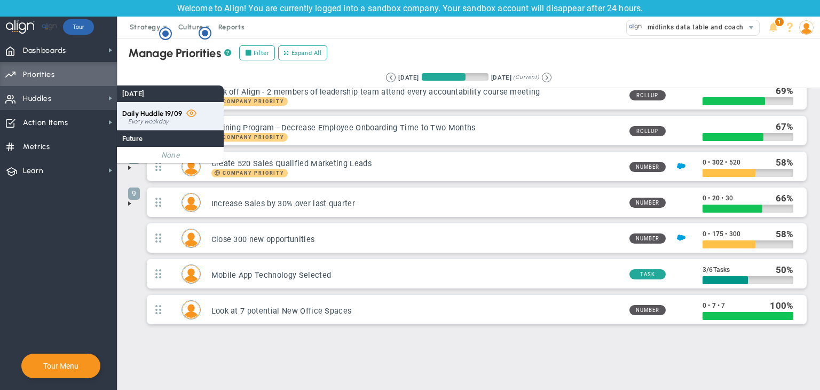
click at [162, 108] on div "Daily Huddle 19/09 Every weekday" at bounding box center [170, 116] width 107 height 28
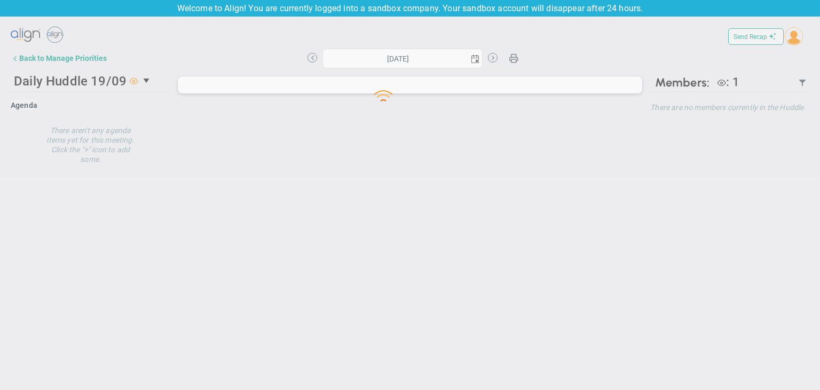
type input "Friday, September 19, 2025"
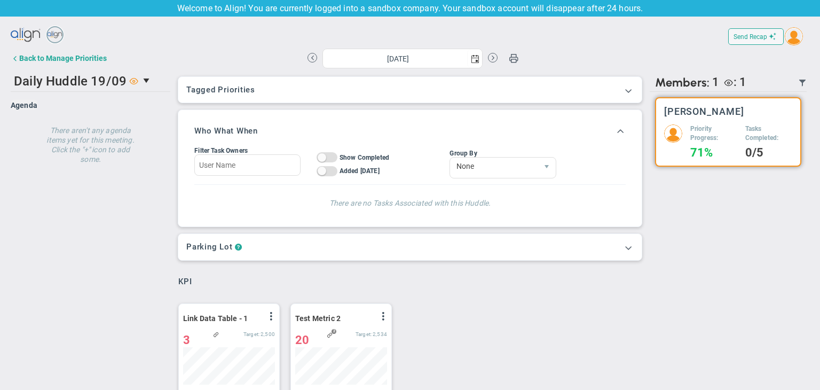
click at [318, 152] on div "On Off Show Completed" at bounding box center [352, 157] width 73 height 11
click at [320, 154] on span at bounding box center [322, 157] width 9 height 9
click at [320, 154] on span "On Off" at bounding box center [326, 157] width 21 height 10
click at [321, 154] on span at bounding box center [322, 157] width 9 height 9
click at [328, 171] on span "On Off" at bounding box center [326, 171] width 21 height 10
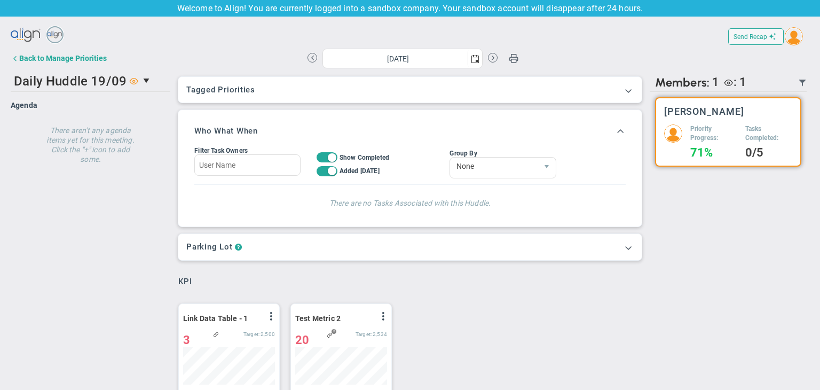
click at [328, 171] on span at bounding box center [332, 171] width 9 height 9
click at [328, 171] on span "On Off" at bounding box center [326, 171] width 21 height 10
click at [329, 153] on span at bounding box center [332, 157] width 9 height 9
drag, startPoint x: 329, startPoint y: 164, endPoint x: 328, endPoint y: 171, distance: 7.0
click at [328, 171] on div "On Off Show Completed On Off Added Today On Off Expand / Collapse" at bounding box center [352, 164] width 73 height 25
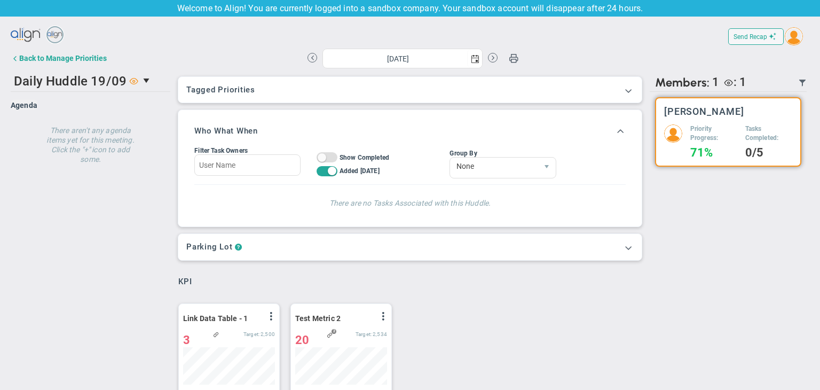
click at [328, 169] on span at bounding box center [332, 171] width 9 height 9
click at [319, 154] on span at bounding box center [322, 157] width 9 height 9
click at [318, 173] on span at bounding box center [322, 171] width 9 height 9
click at [331, 148] on div "On Off Show Completed On Off Added Today On Off Expand / Collapse" at bounding box center [344, 161] width 89 height 35
drag, startPoint x: 329, startPoint y: 155, endPoint x: 328, endPoint y: 165, distance: 10.2
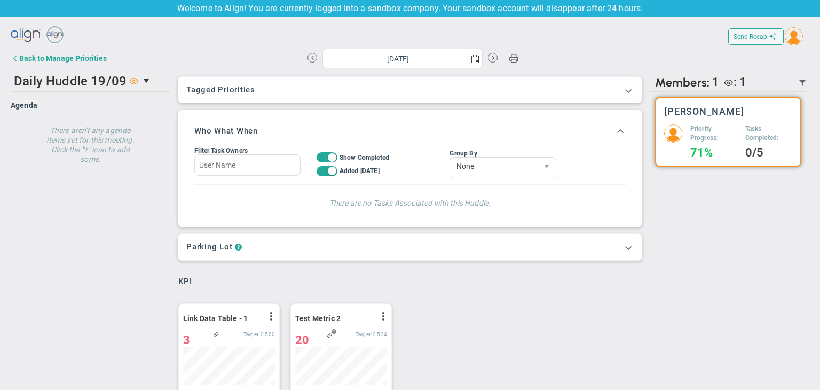
click at [329, 156] on span at bounding box center [332, 157] width 9 height 9
click at [328, 173] on span at bounding box center [332, 171] width 9 height 9
click at [318, 154] on span at bounding box center [322, 157] width 9 height 9
click at [318, 167] on span "On Off" at bounding box center [326, 171] width 21 height 10
click at [321, 156] on span "On Off" at bounding box center [326, 157] width 21 height 10
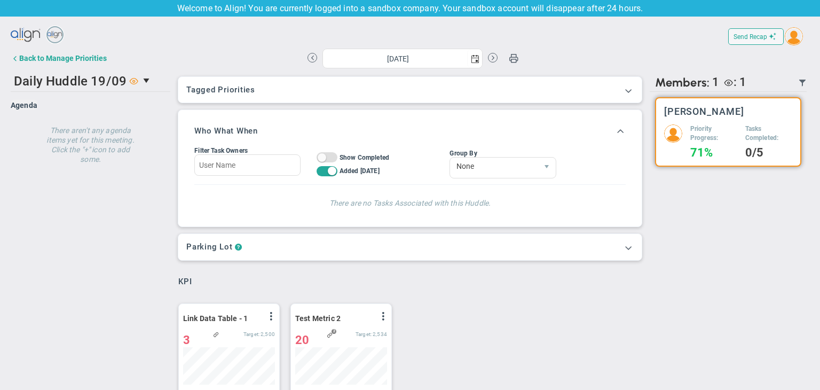
click at [325, 168] on span "On Off" at bounding box center [326, 171] width 21 height 10
drag, startPoint x: 323, startPoint y: 159, endPoint x: 323, endPoint y: 194, distance: 35.2
click at [323, 194] on div "Who What When Filter Task Owners On Off Show Completed On Off Added Today On Of…" at bounding box center [409, 168] width 447 height 100
click at [322, 196] on div "Who What When Filter Task Owners On Off Show Completed On Off Added Today On Of…" at bounding box center [409, 168] width 463 height 116
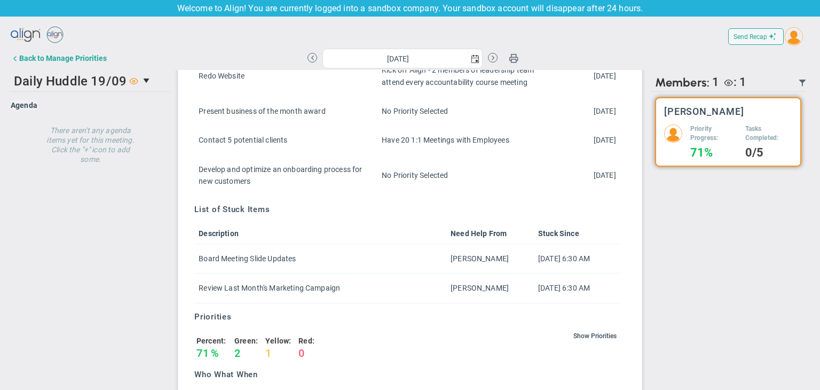
scroll to position [668, 0]
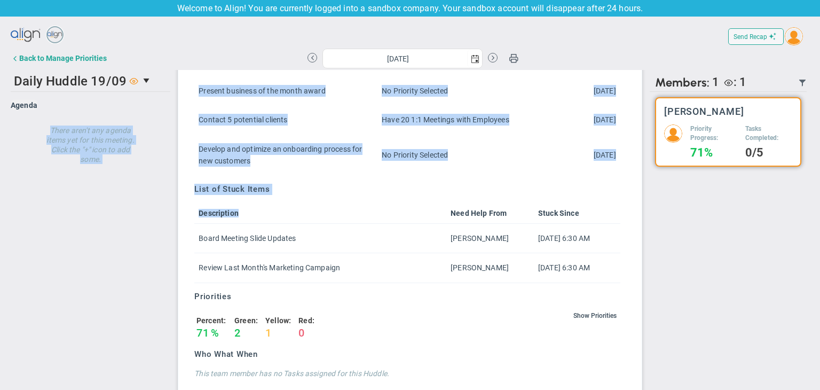
drag, startPoint x: 268, startPoint y: 224, endPoint x: 136, endPoint y: 122, distance: 167.5
click at [136, 121] on div "Daily Huddle 19/09 47027 Join Meeting Agenda Agenda Description Description" at bounding box center [410, 235] width 798 height 331
click at [128, 199] on div "Daily Huddle 19/09 47027 Join Meeting Agenda Agenda Description Description" at bounding box center [410, 235] width 798 height 331
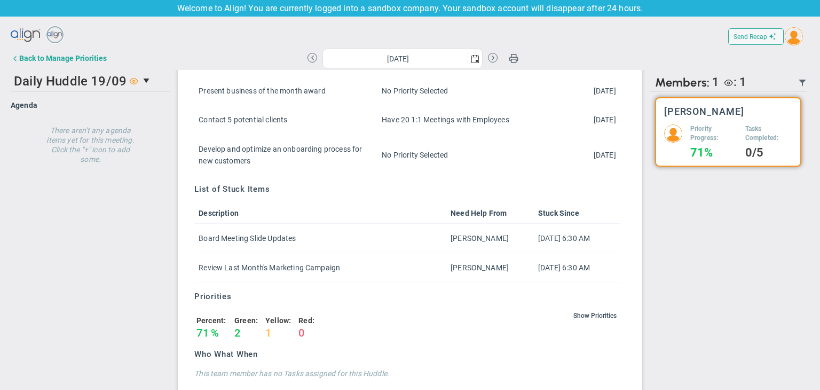
click at [173, 28] on div "Send Recap Profile Contact your Advisor Share! Become an Affiliate" at bounding box center [410, 37] width 798 height 24
drag, startPoint x: 37, startPoint y: 119, endPoint x: 124, endPoint y: 168, distance: 99.9
click at [124, 169] on div "There aren't any agenda items yet for this meeting. Click the "+" icon to add s…" at bounding box center [91, 145] width 160 height 54
click at [126, 163] on h4 "There aren't any agenda items yet for this meeting. Click the "+" icon to add s…" at bounding box center [91, 141] width 96 height 46
click at [163, 124] on div "There aren't any agenda items yet for this meeting. Click the "+" icon to add s…" at bounding box center [91, 145] width 160 height 54
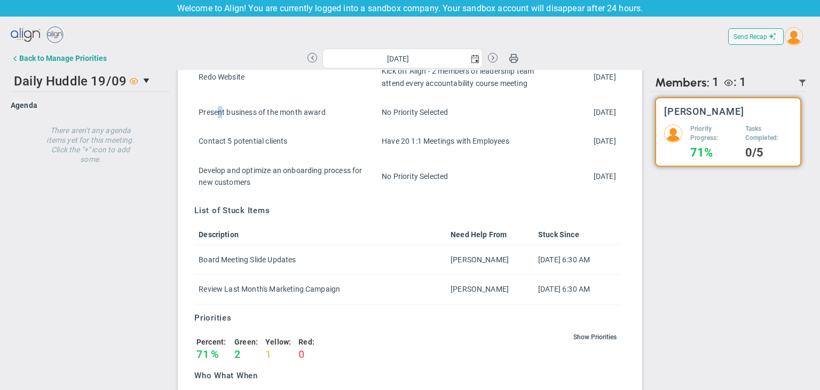
click at [218, 102] on tbody "Create the survey data Have 20 1:1 Meetings with Employees 9/11/2025 Redo Websi…" at bounding box center [407, 112] width 426 height 169
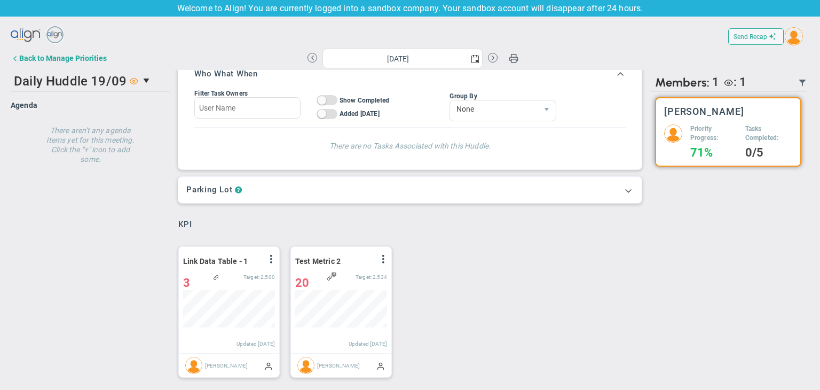
scroll to position [0, 0]
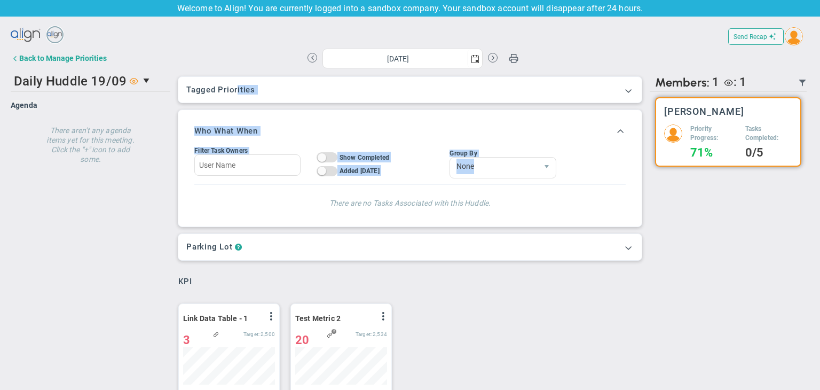
drag, startPoint x: 234, startPoint y: 88, endPoint x: 251, endPoint y: 107, distance: 25.7
click at [269, 191] on div "Tagged OKRs Tagged Priorities This Huddle doesn’t have a tag. Tagged OKRs Tagge…" at bounding box center [410, 257] width 469 height 374
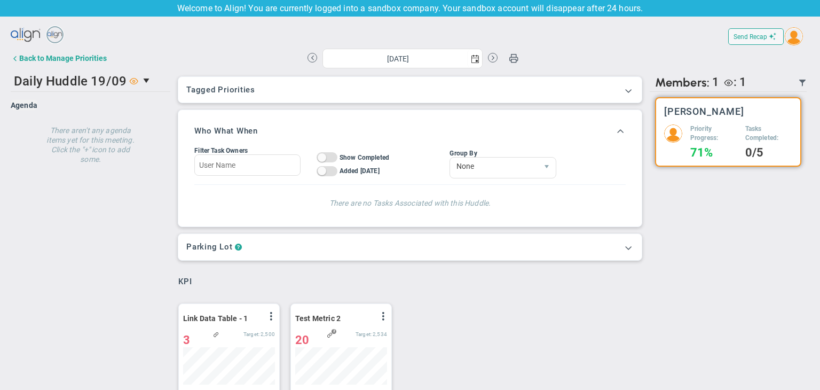
click at [222, 48] on div "Send Recap Profile Contact your Advisor Share! Become an Affiliate" at bounding box center [410, 37] width 798 height 24
click at [90, 49] on button "Back to Manage Priorities" at bounding box center [59, 58] width 96 height 19
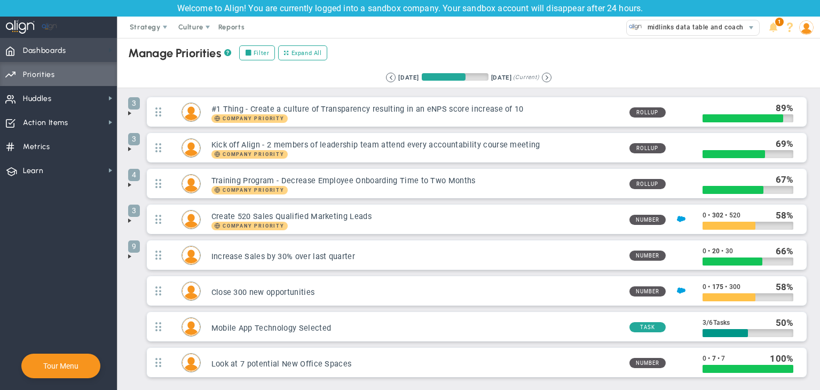
drag, startPoint x: 104, startPoint y: 48, endPoint x: 108, endPoint y: 53, distance: 6.8
click at [108, 54] on span "Dashboards Dashboards" at bounding box center [58, 50] width 117 height 24
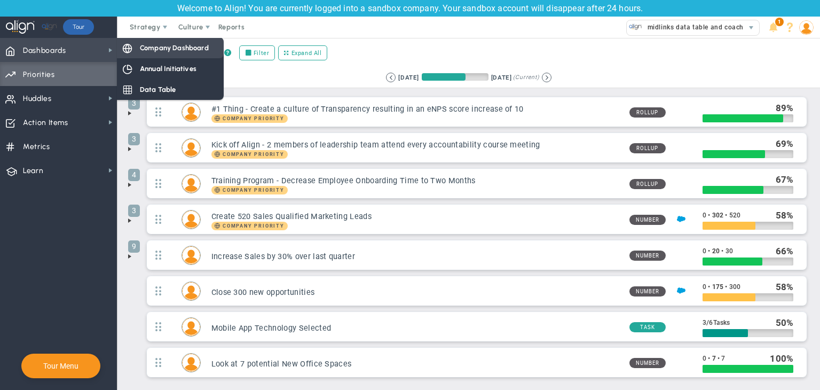
click at [192, 45] on span "Company Dashboard" at bounding box center [174, 48] width 69 height 10
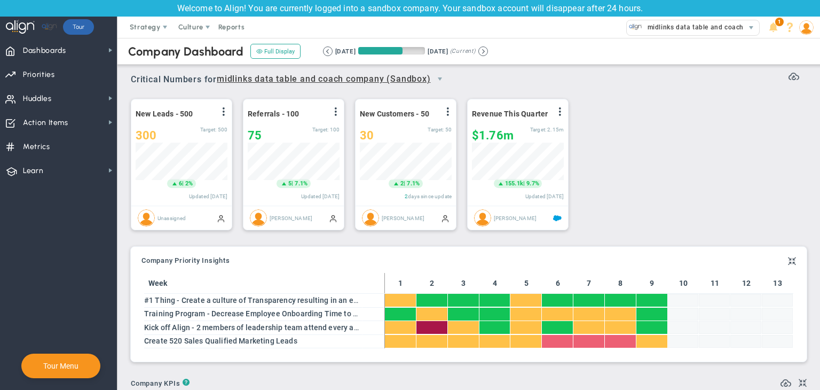
scroll to position [37, 92]
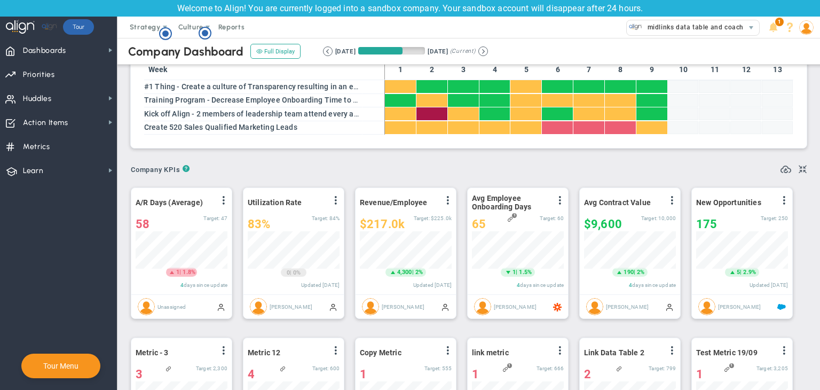
click at [226, 188] on div "A/R Days (Average) View Historical Graph Edit Make "No Change" Update Add Past …" at bounding box center [178, 254] width 107 height 137
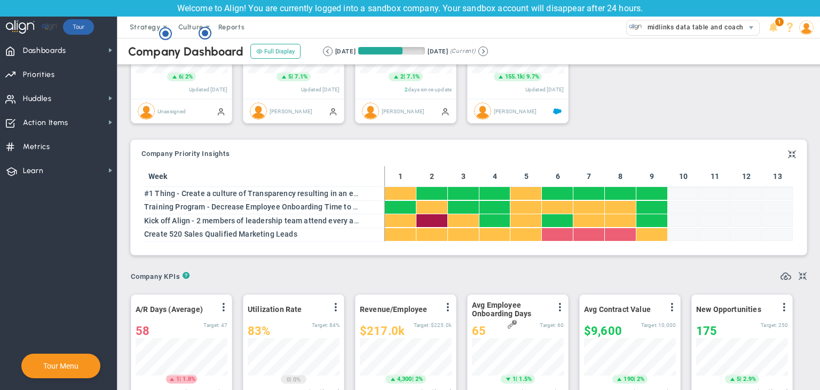
scroll to position [0, 0]
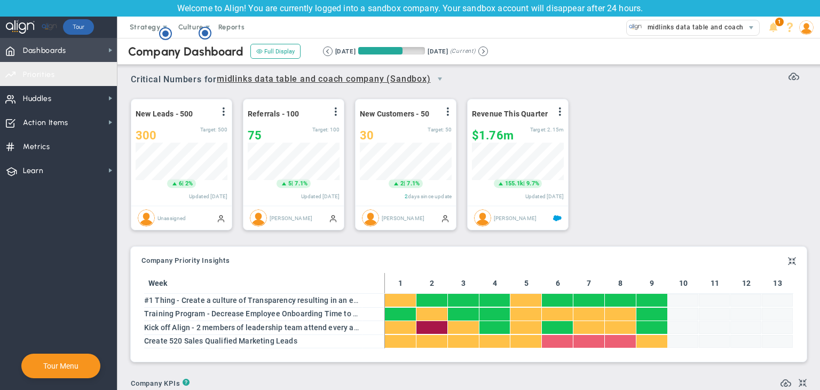
click at [72, 49] on span "Dashboards Dashboards" at bounding box center [58, 50] width 117 height 24
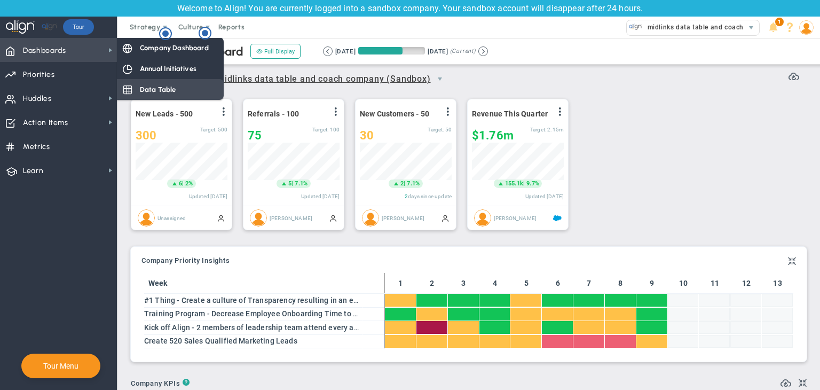
click at [157, 86] on span "Data Table" at bounding box center [158, 89] width 36 height 10
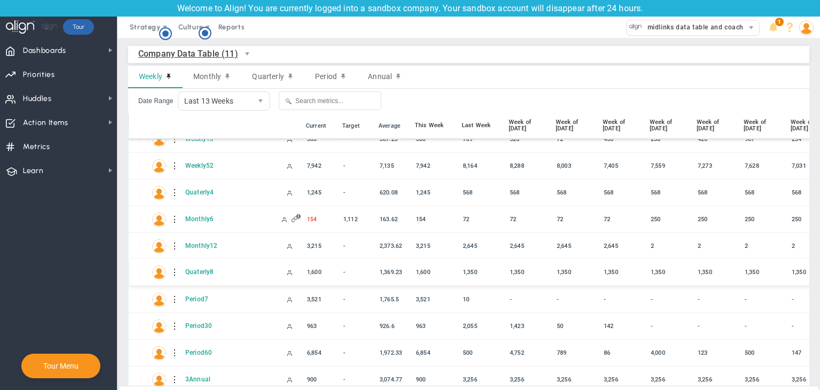
scroll to position [51, 0]
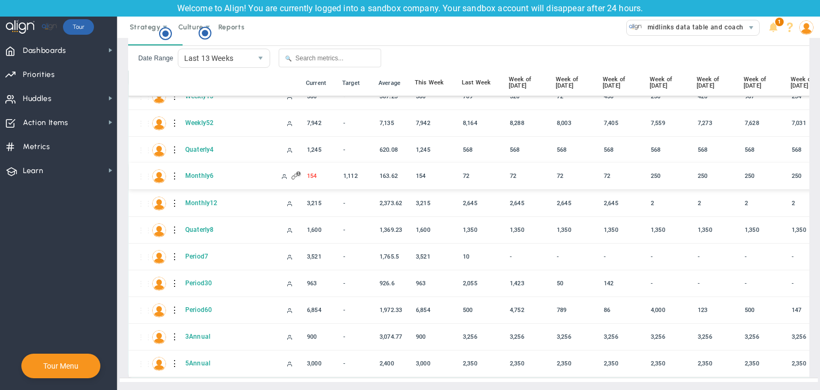
drag, startPoint x: 300, startPoint y: 166, endPoint x: 295, endPoint y: 168, distance: 5.6
click at [294, 173] on div "1" at bounding box center [294, 176] width 6 height 6
click at [295, 197] on div at bounding box center [290, 202] width 14 height 10
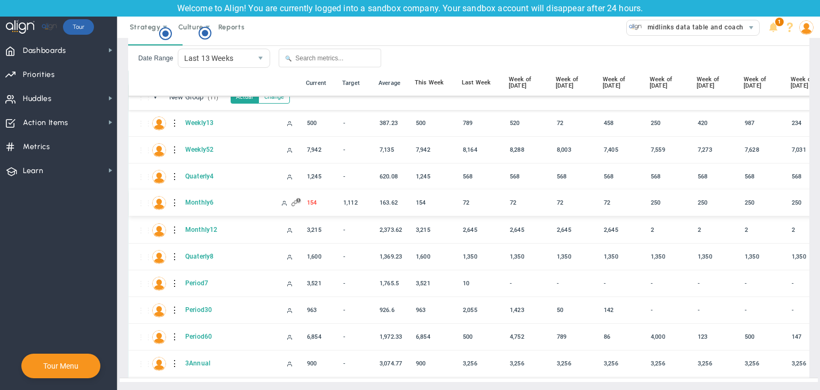
scroll to position [0, 0]
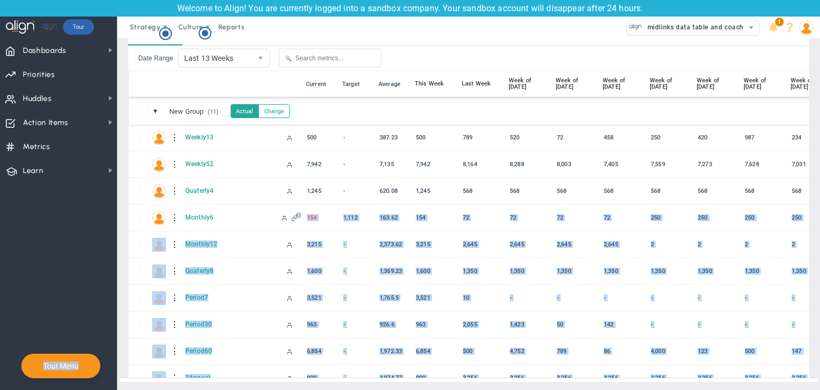
drag, startPoint x: 292, startPoint y: 207, endPoint x: 307, endPoint y: 233, distance: 30.6
click at [307, 233] on div "⋮⋮ W Weekly13 500 387.23 500 789" at bounding box center [578, 271] width 899 height 294
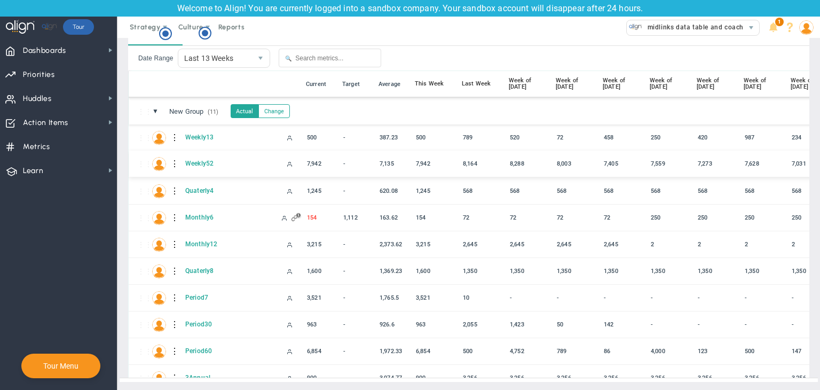
click at [318, 157] on div "7,942" at bounding box center [321, 163] width 35 height 12
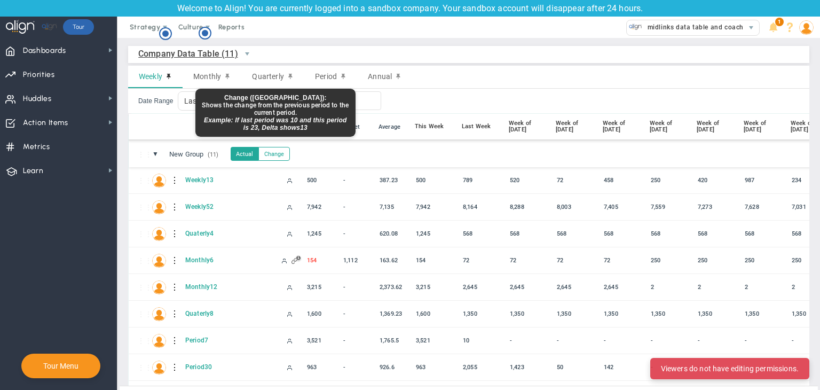
click at [269, 152] on button "Change" at bounding box center [273, 154] width 31 height 14
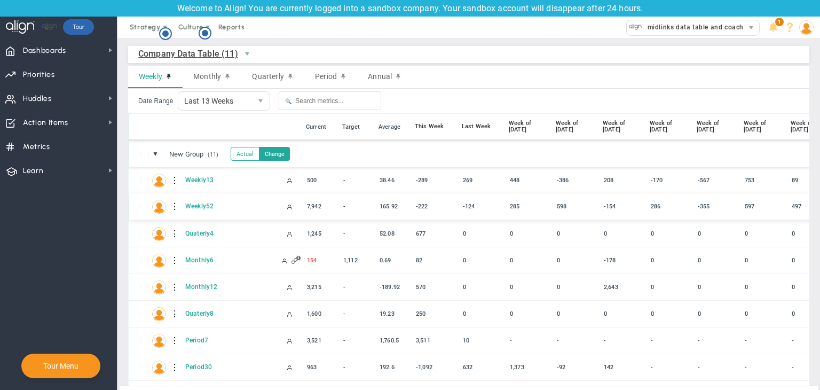
click at [380, 196] on div "⋮⋮ W Weekly52 -222" at bounding box center [578, 206] width 899 height 27
click at [389, 183] on div "38.46" at bounding box center [393, 179] width 35 height 12
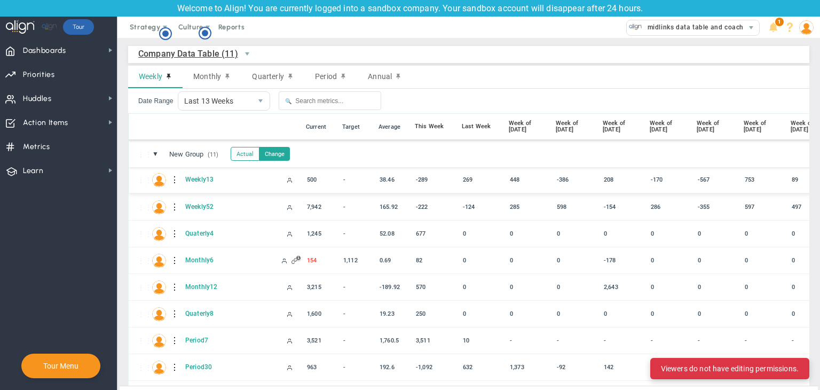
click at [391, 177] on div "38.46" at bounding box center [393, 179] width 35 height 12
click at [382, 204] on div "165.92" at bounding box center [393, 206] width 35 height 12
click at [356, 214] on div "⋮⋮ W Weekly52 -222" at bounding box center [578, 206] width 899 height 27
click at [336, 205] on div "7,942" at bounding box center [321, 206] width 35 height 12
click at [309, 210] on div "7,942" at bounding box center [321, 206] width 35 height 12
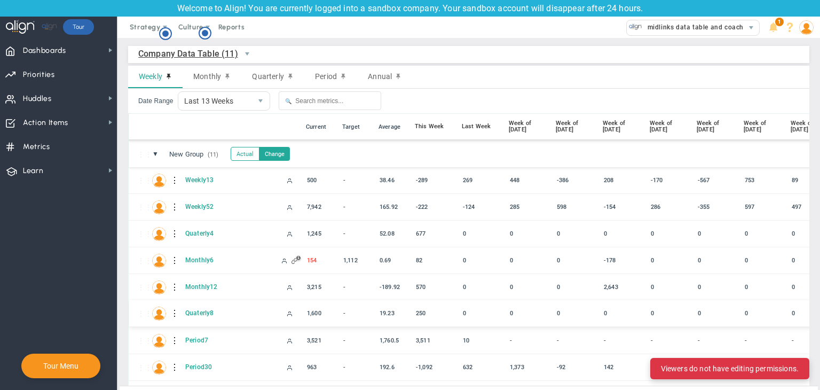
drag, startPoint x: 311, startPoint y: 205, endPoint x: 582, endPoint y: 320, distance: 294.2
click at [581, 327] on div "⋮⋮ W Weekly13 500 38.46 -289 269" at bounding box center [578, 314] width 899 height 294
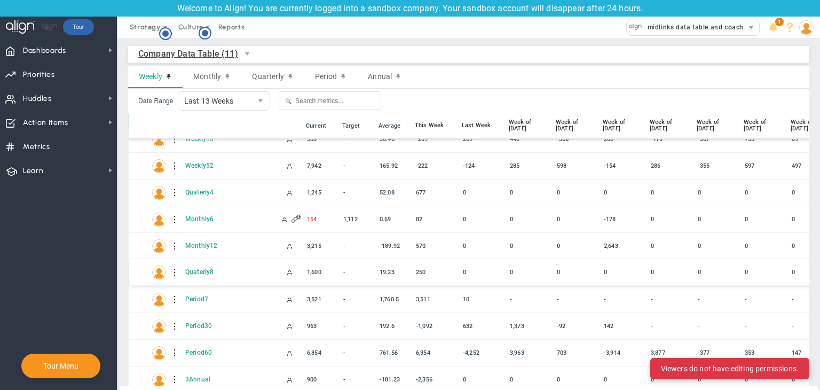
scroll to position [51, 0]
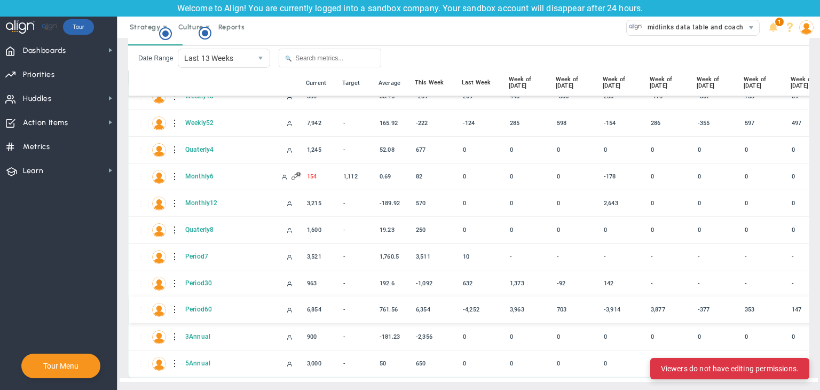
drag, startPoint x: 374, startPoint y: 256, endPoint x: 604, endPoint y: 302, distance: 234.7
click at [604, 302] on div "⋮⋮ W Weekly13 500 38.46 -289 269" at bounding box center [578, 230] width 899 height 294
click at [457, 225] on div "⋮⋮ Q Quaterly8 250" at bounding box center [578, 229] width 899 height 27
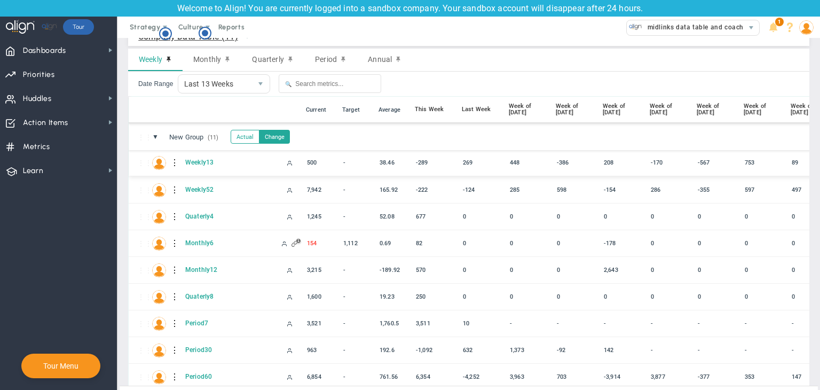
scroll to position [0, 0]
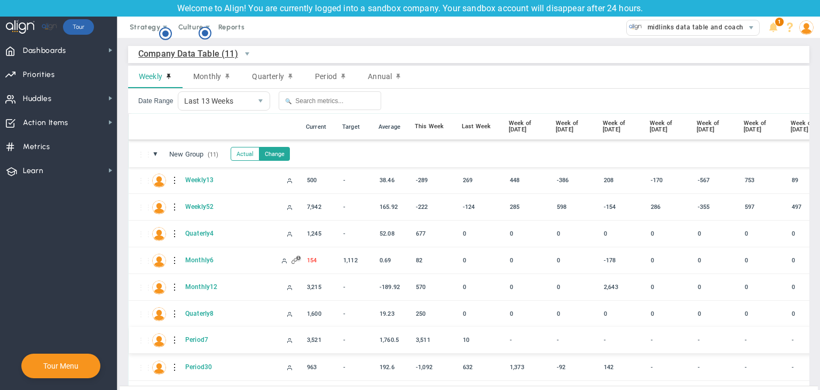
drag, startPoint x: 353, startPoint y: 169, endPoint x: 495, endPoint y: 340, distance: 222.1
click at [495, 340] on div "⋮⋮ W Weekly13 500 38.46 -289 269" at bounding box center [578, 314] width 899 height 294
click at [532, 296] on div "⋮⋮ M Monthly12 570" at bounding box center [578, 286] width 899 height 27
click at [438, 252] on div "⋮⋮ M Monthly6 154" at bounding box center [578, 260] width 899 height 27
click at [357, 193] on div "⋮⋮ W Weekly13 38.46" at bounding box center [578, 180] width 899 height 27
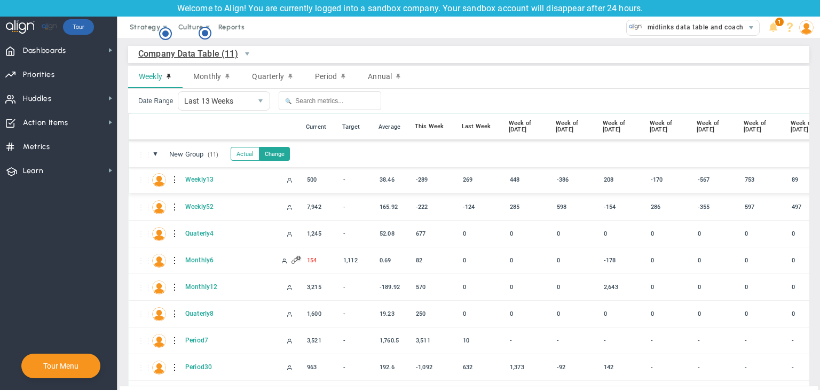
click at [347, 182] on div "-" at bounding box center [357, 179] width 35 height 12
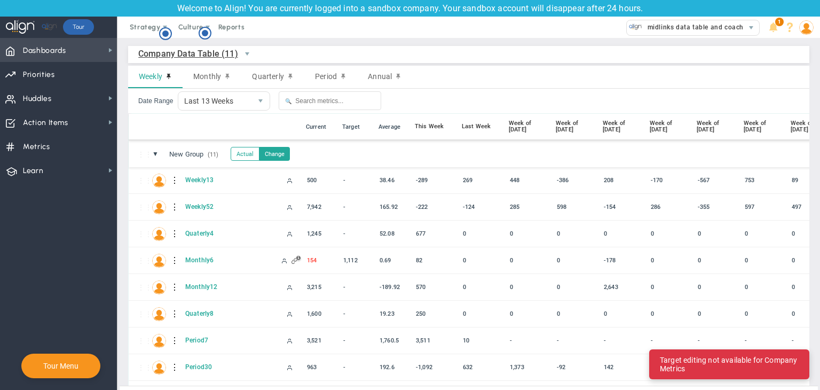
click at [42, 39] on span "Dashboards" at bounding box center [44, 50] width 43 height 22
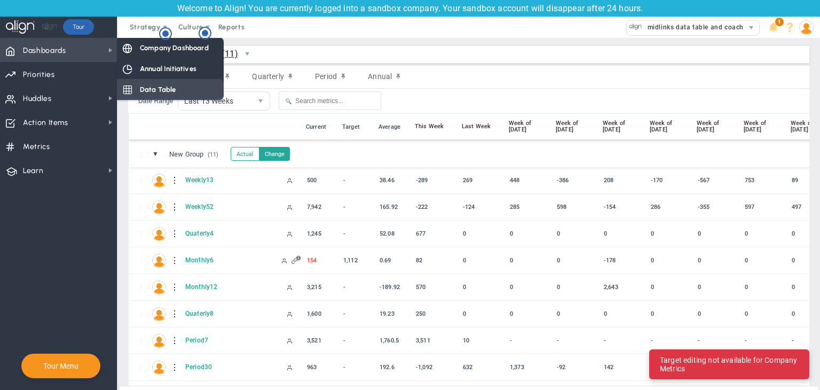
click at [143, 85] on span "Data Table" at bounding box center [158, 89] width 36 height 10
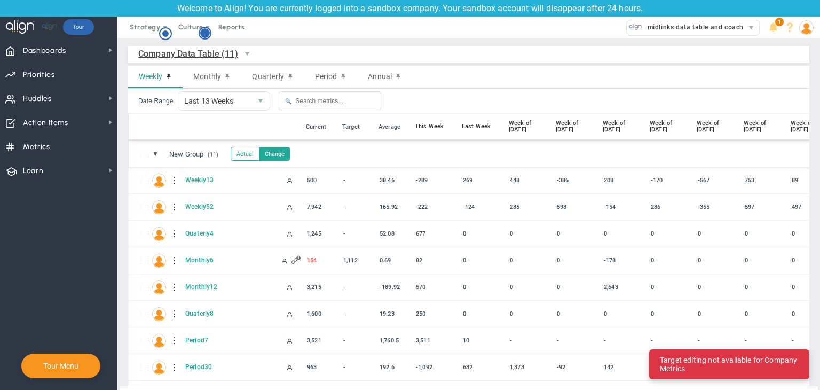
click at [203, 33] on circle "Hotspot (open by clicking or pressing space/enter)" at bounding box center [205, 33] width 10 height 10
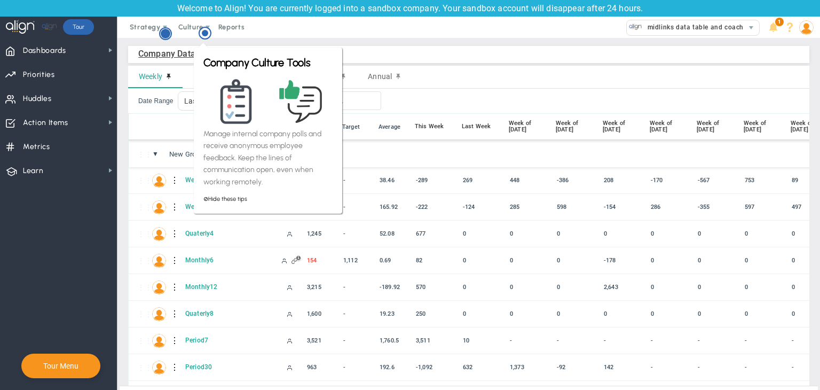
click at [166, 31] on circle "Hotspot (open by clicking or pressing space/enter)" at bounding box center [166, 34] width 10 height 10
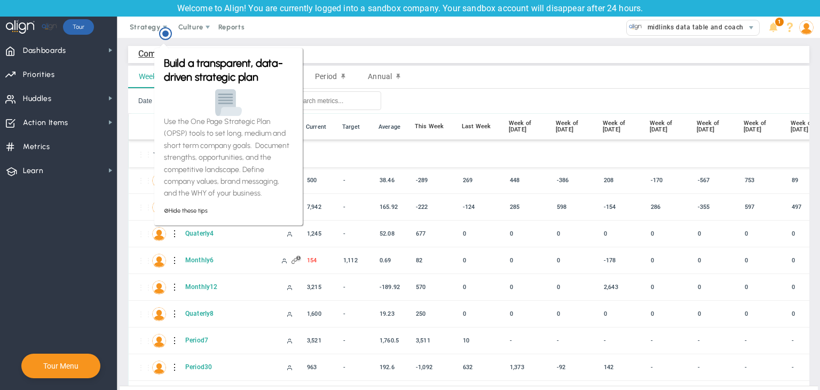
click at [137, 48] on div "Company Data Table (11) Company Data Table → Company Data Table" at bounding box center [468, 54] width 681 height 17
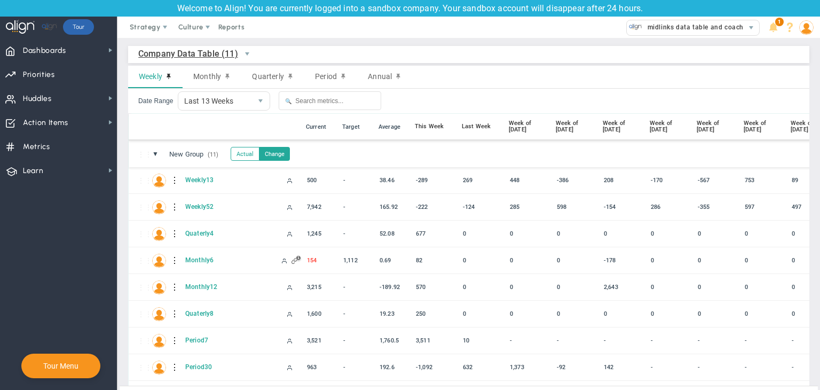
click at [137, 48] on div "Company Data Table (11) Company Data Table → Company Data Table" at bounding box center [468, 54] width 681 height 17
